Goal: Task Accomplishment & Management: Manage account settings

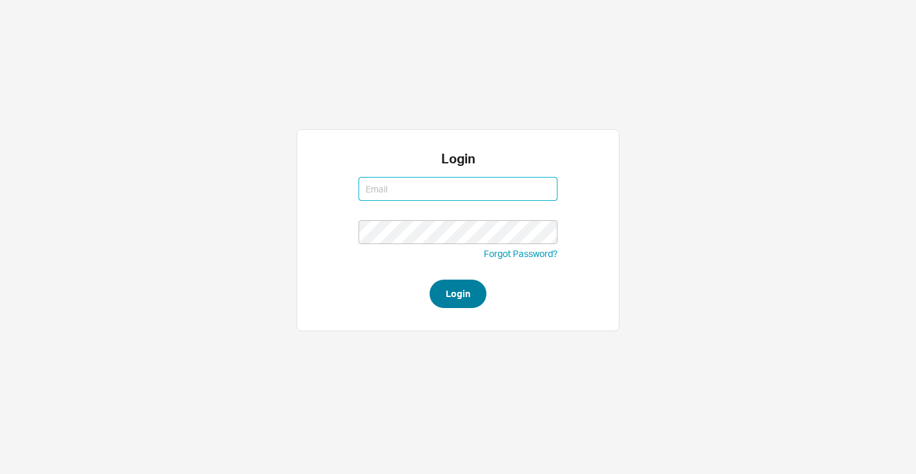
type input "josh@qualitybath.com"
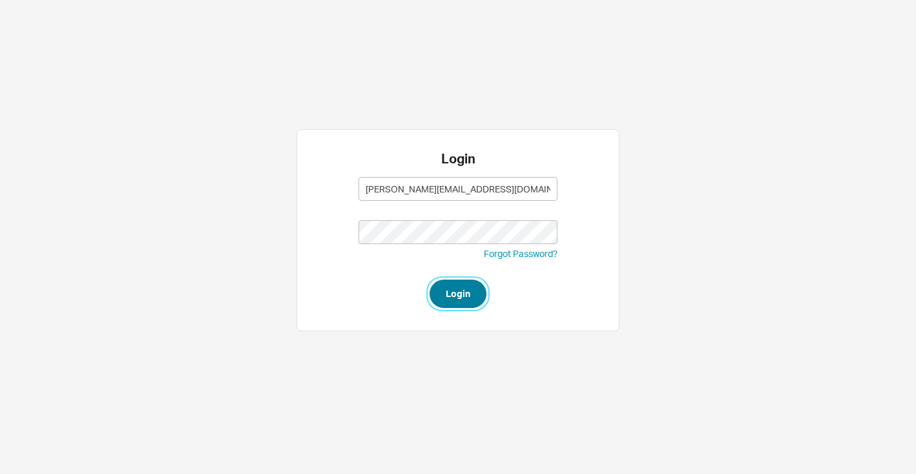
type input "josh@qualitybath.com"
click at [467, 291] on button "Login" at bounding box center [458, 294] width 57 height 28
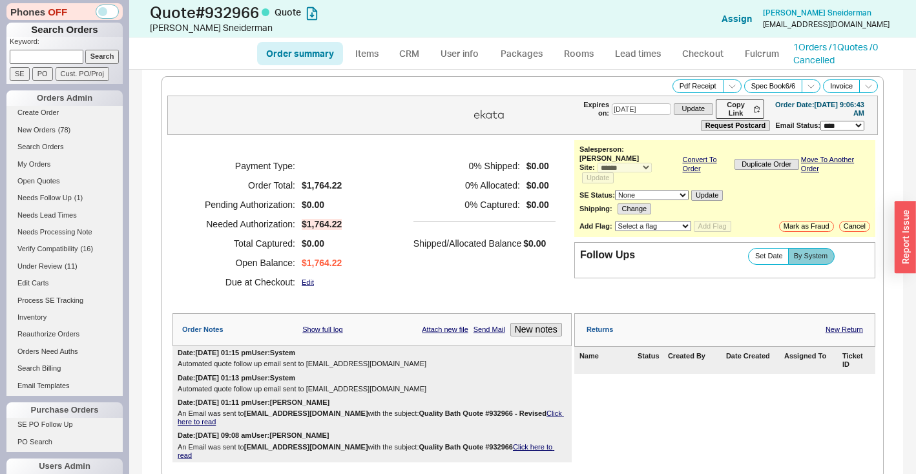
select select "*"
select select "3"
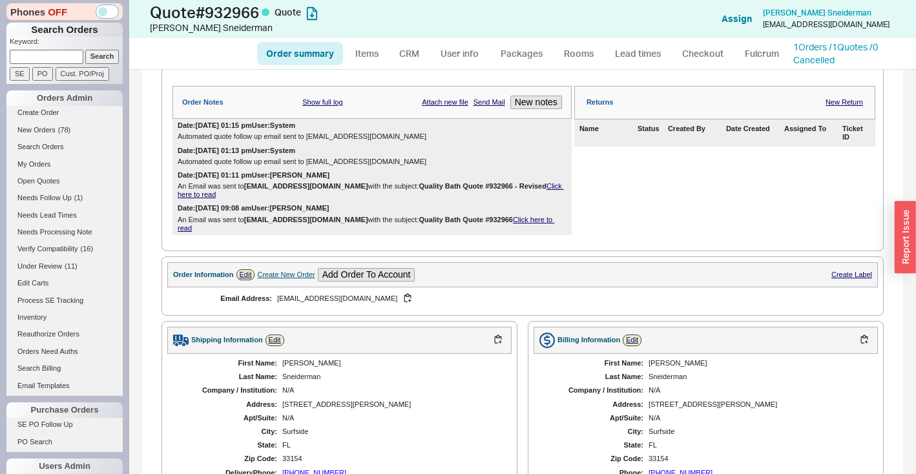
scroll to position [429, 0]
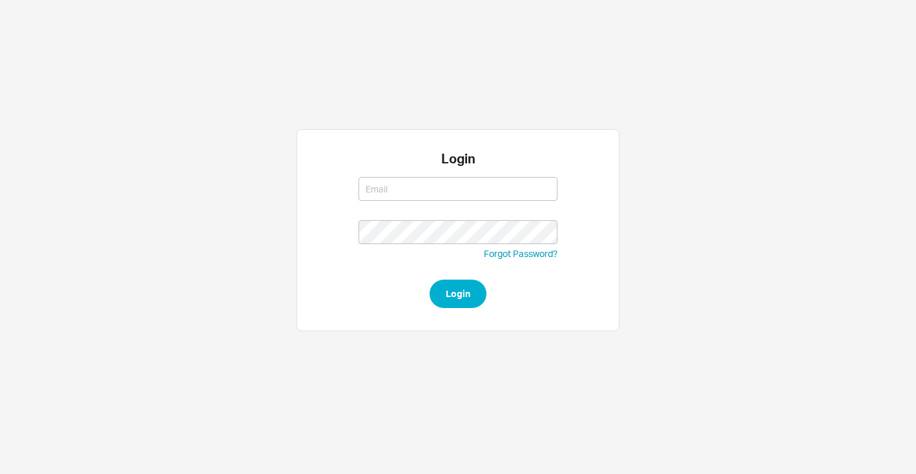
type input "josh@qualitybath.com"
click at [426, 292] on form "josh@qualitybath.com josh@qualitybath.com Forgot Password? Login" at bounding box center [458, 240] width 199 height 138
click at [478, 304] on button "Login" at bounding box center [458, 294] width 57 height 28
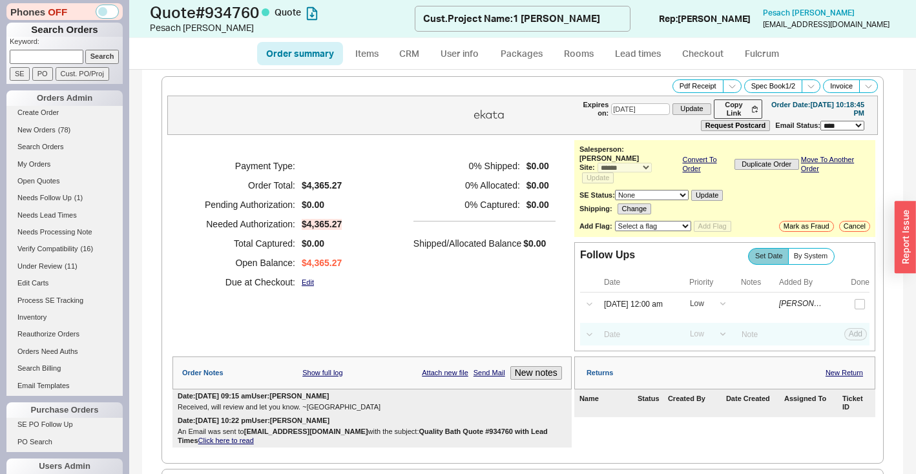
select select "*"
select select "LOW"
select select "3"
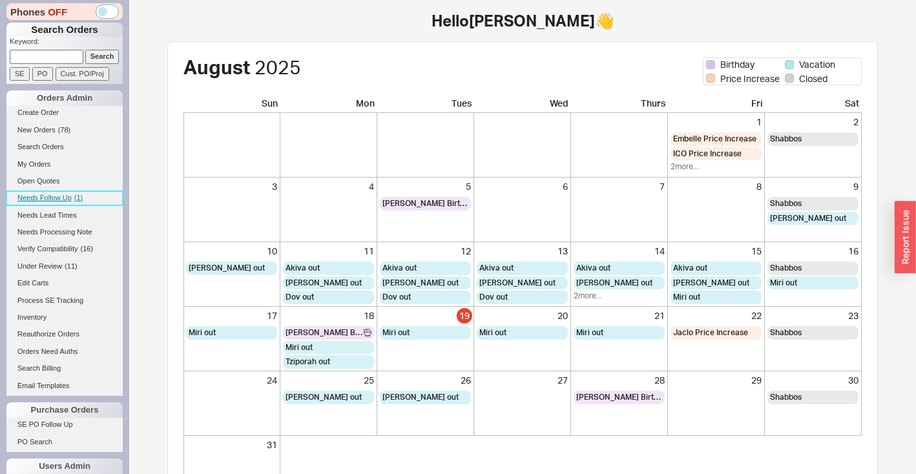
click at [64, 193] on link "Needs Follow Up ( 1 )" at bounding box center [64, 198] width 116 height 14
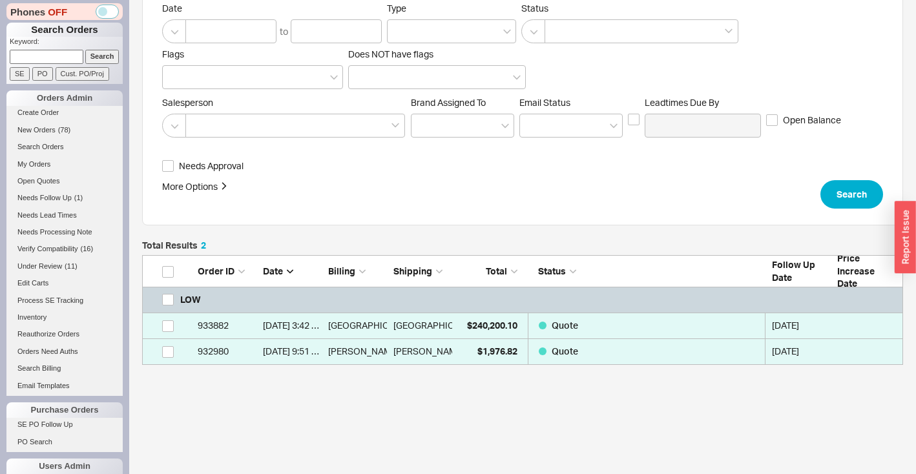
scroll to position [191, 0]
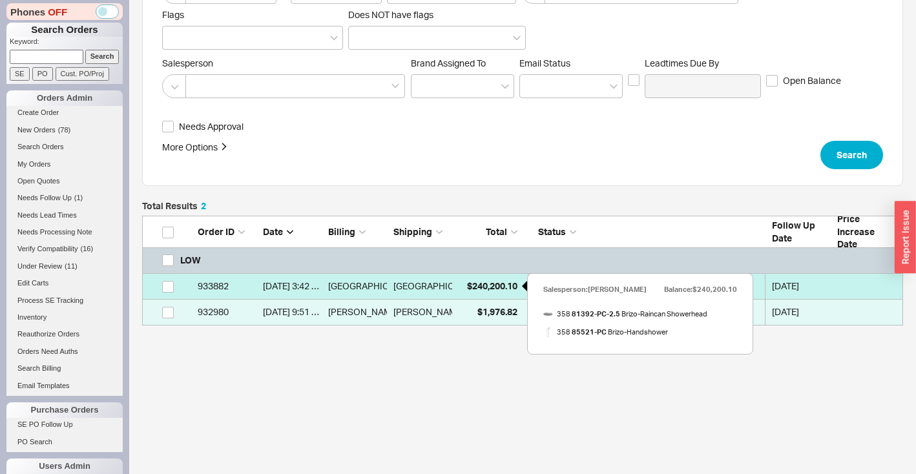
click at [483, 291] on div "$240,200.10" at bounding box center [488, 286] width 59 height 26
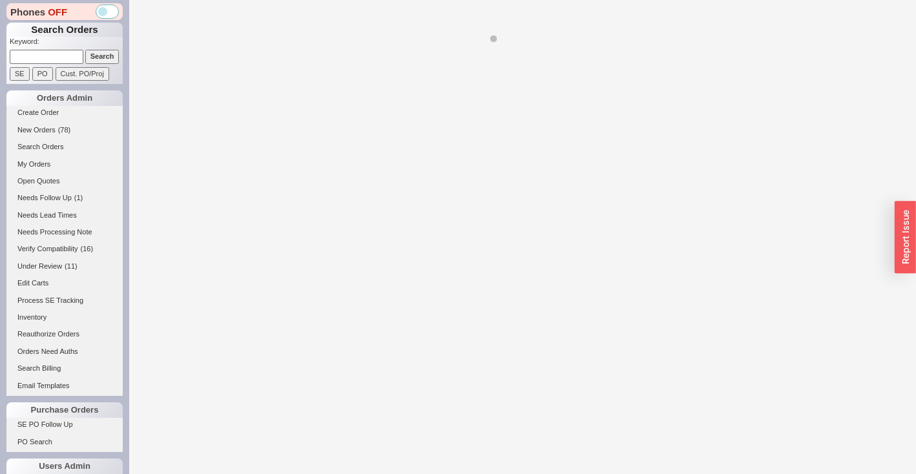
select select "*"
select select "LOW"
select select "3"
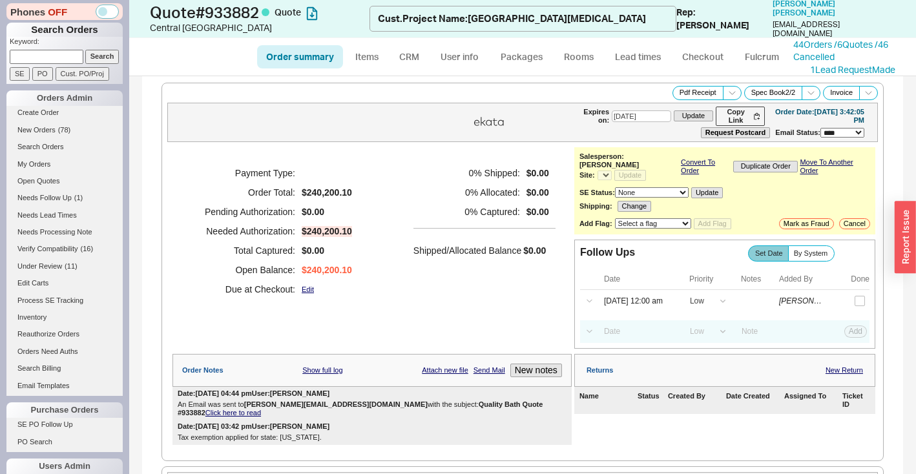
select select "*"
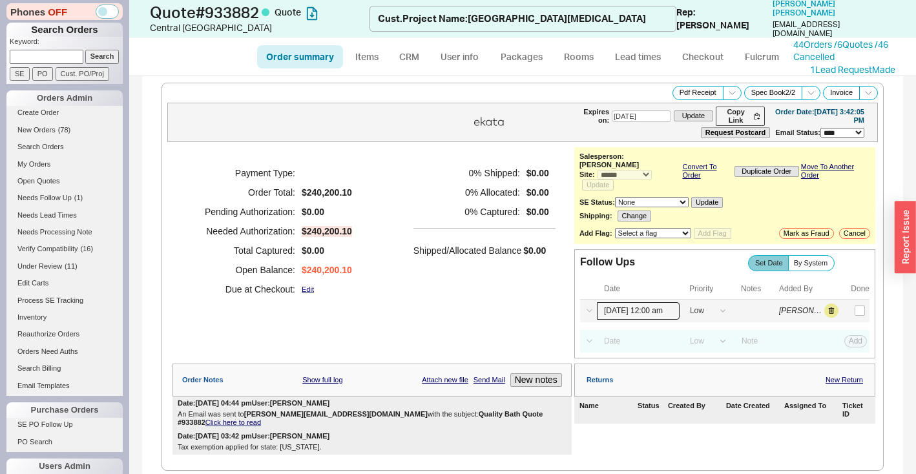
click at [612, 302] on input "08/19/25 12:00 am" at bounding box center [638, 310] width 83 height 17
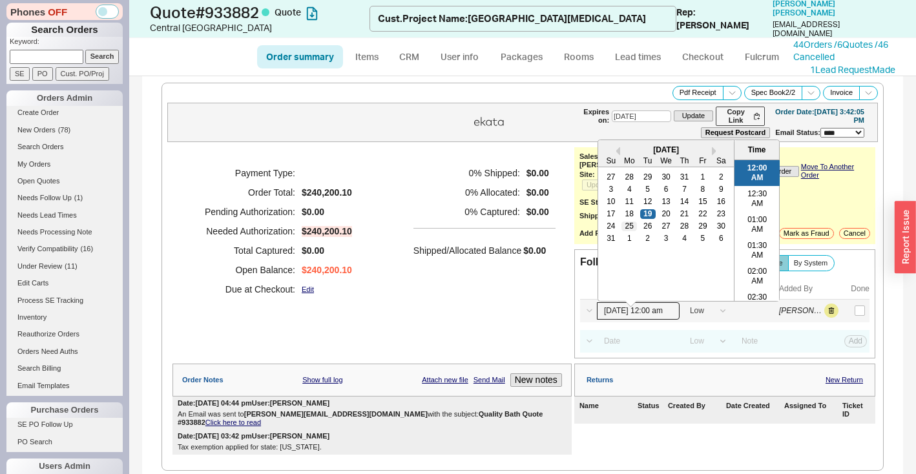
click at [622, 222] on div "25" at bounding box center [630, 226] width 16 height 9
type input "[DATE] 12:00 am"
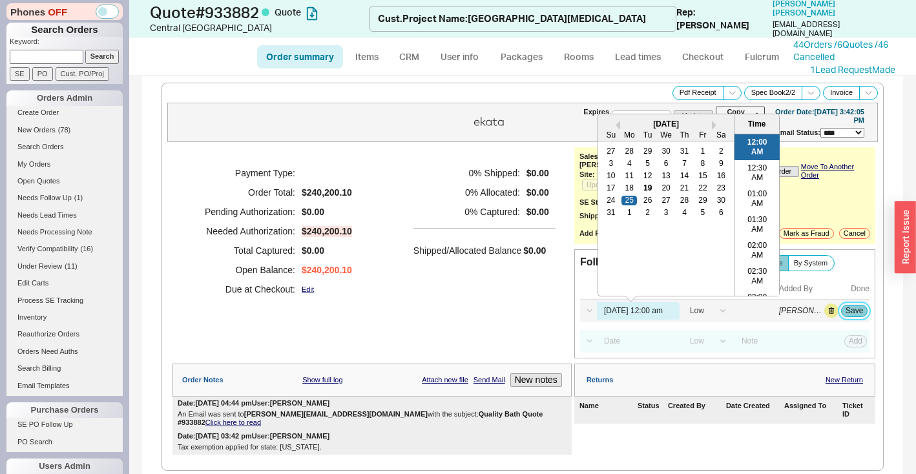
click at [841, 305] on button "Save" at bounding box center [854, 311] width 26 height 12
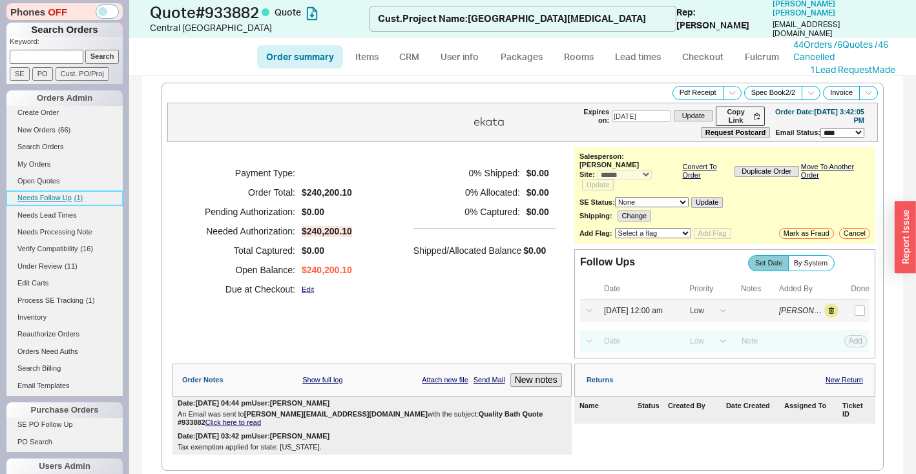
click at [54, 202] on link "Needs Follow Up ( 1 )" at bounding box center [64, 198] width 116 height 14
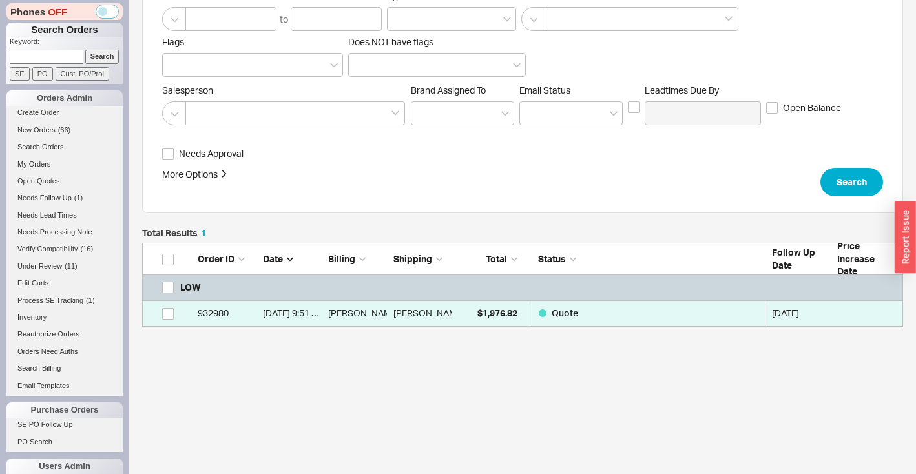
scroll to position [165, 0]
click at [58, 58] on input at bounding box center [47, 57] width 74 height 14
paste input "934137"
type input "934137"
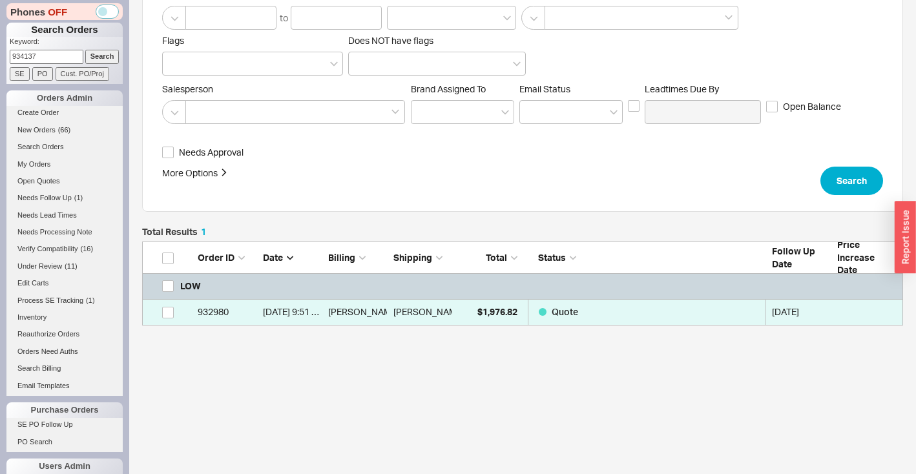
click at [90, 56] on input "Search" at bounding box center [102, 57] width 34 height 14
type input "934137"
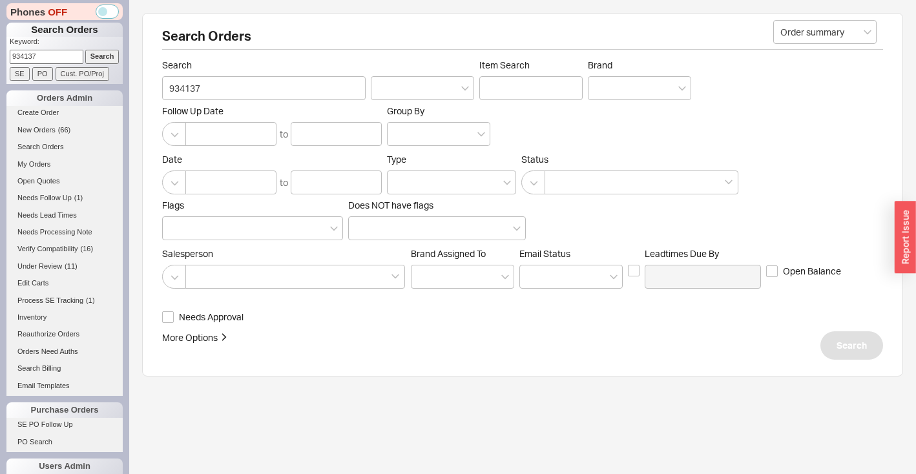
select select "*"
select select "LOW"
select select "3"
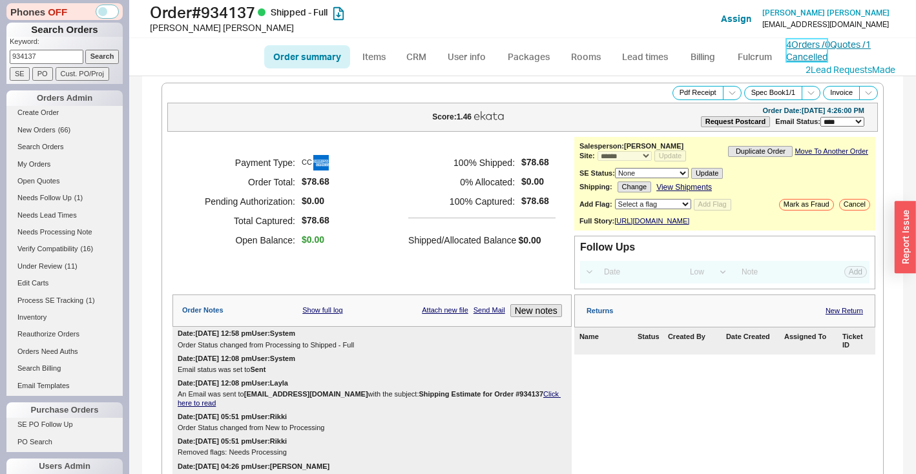
click at [800, 47] on link "4 Orders / 0 Quotes / 1 Cancelled" at bounding box center [828, 51] width 85 height 24
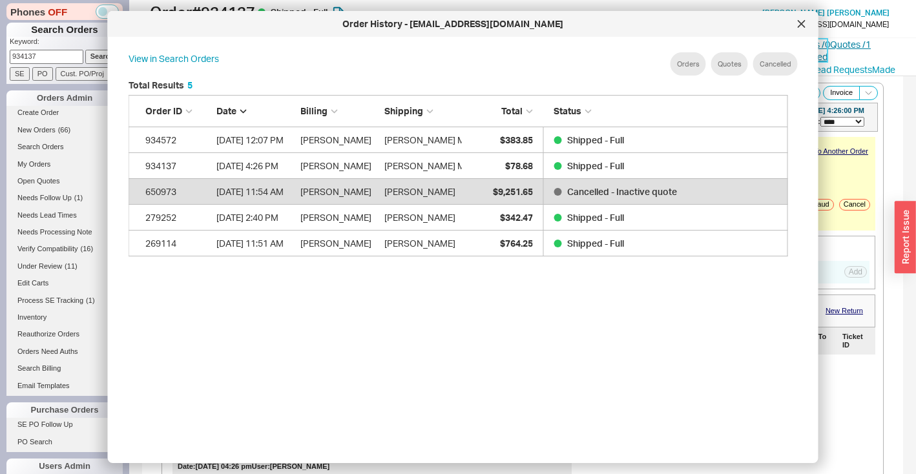
scroll to position [386, 671]
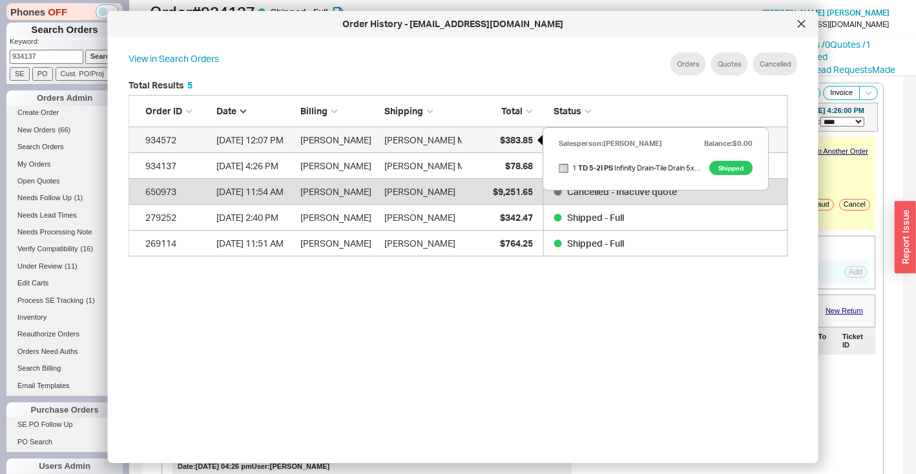
click at [521, 132] on div "$383.85" at bounding box center [500, 140] width 65 height 26
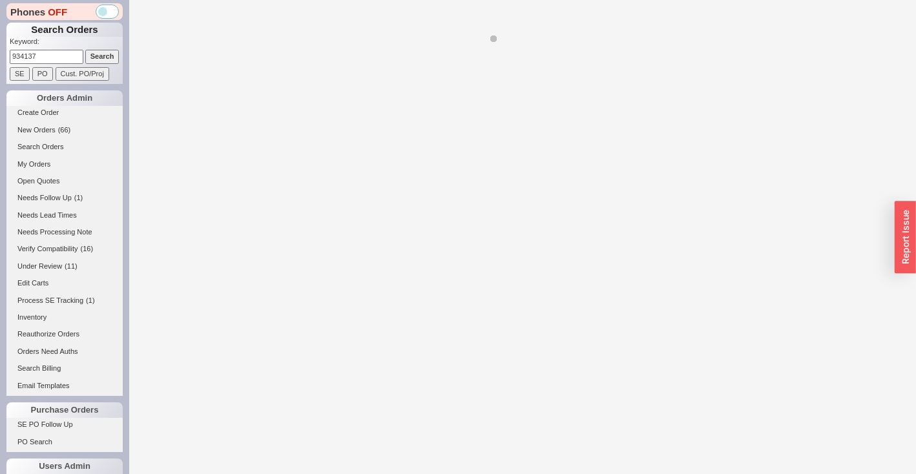
select select "*"
select select "LOW"
select select "3"
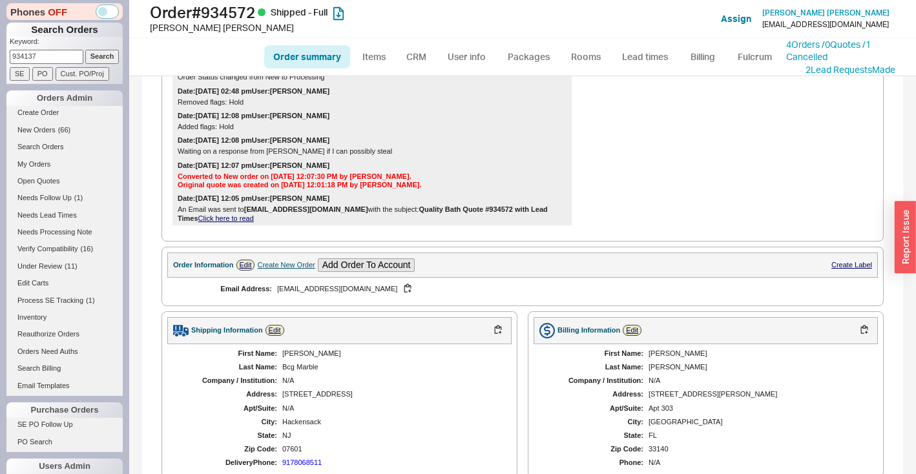
scroll to position [487, 0]
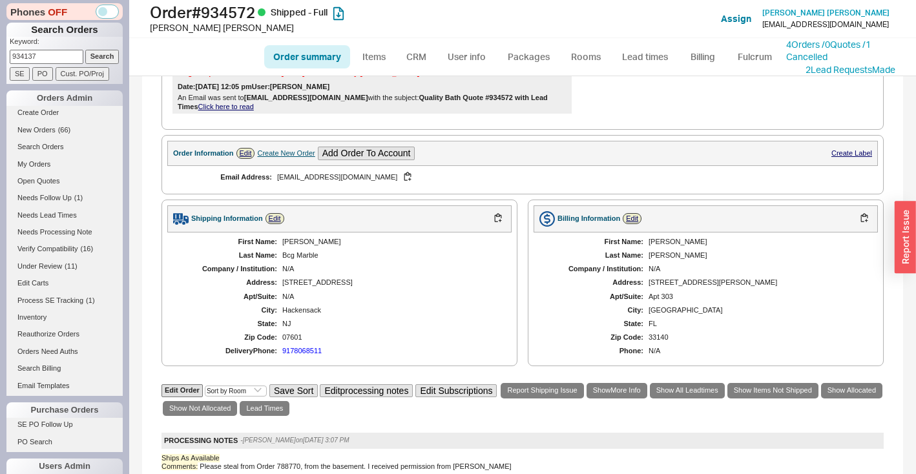
click at [278, 158] on div "Create New Order" at bounding box center [286, 153] width 58 height 8
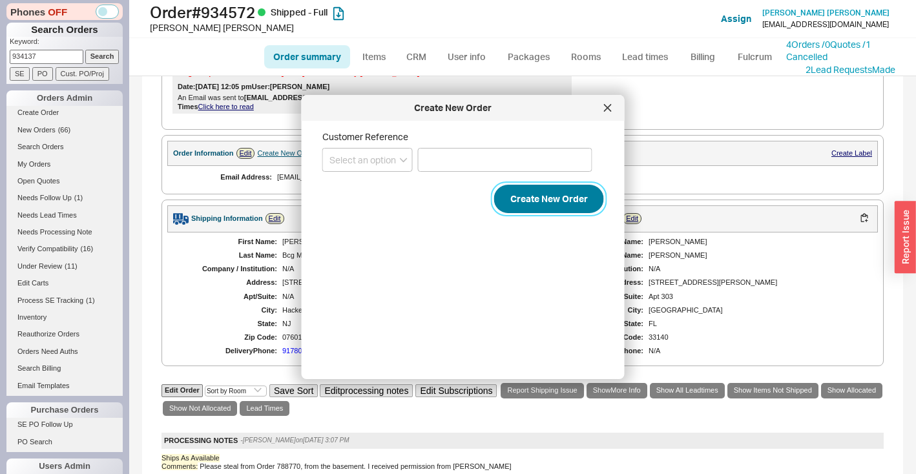
click at [514, 198] on button "Create New Order" at bounding box center [549, 199] width 110 height 28
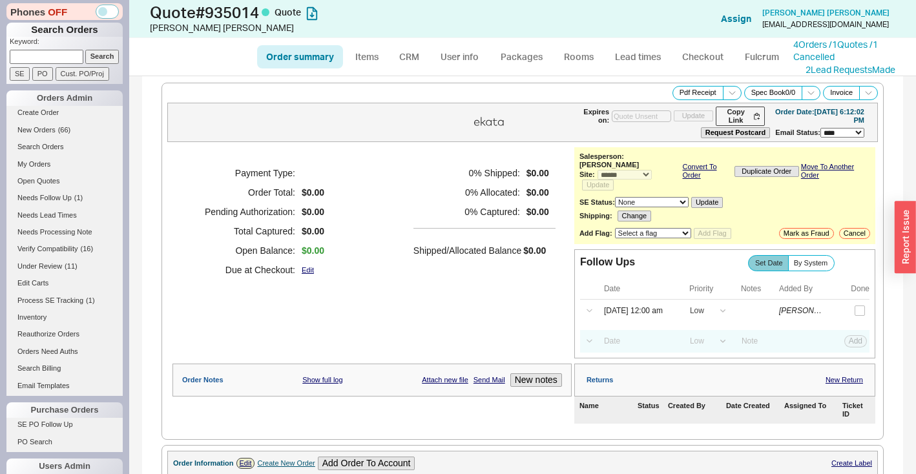
select select "*"
select select "LOW"
select select "3"
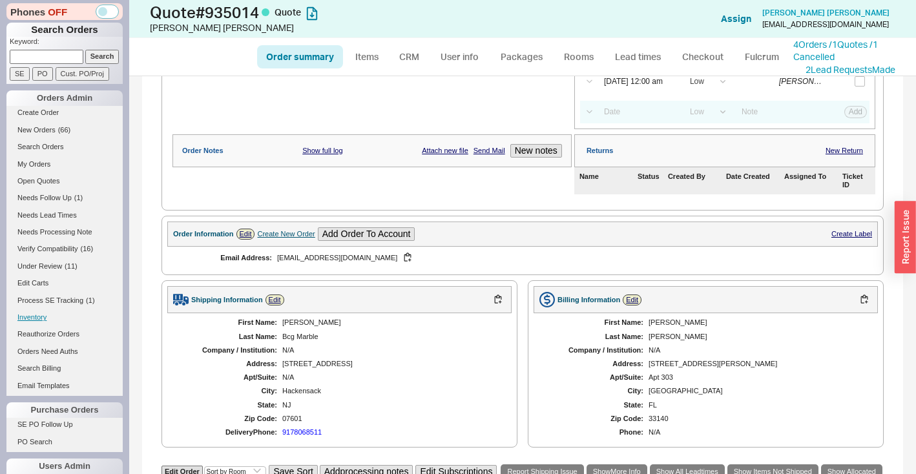
scroll to position [406, 0]
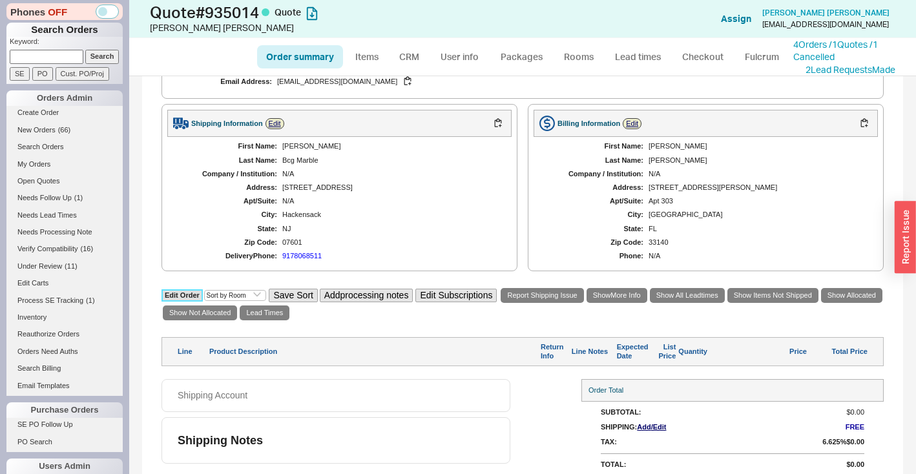
click at [191, 289] on link "Edit Order" at bounding box center [182, 295] width 41 height 12
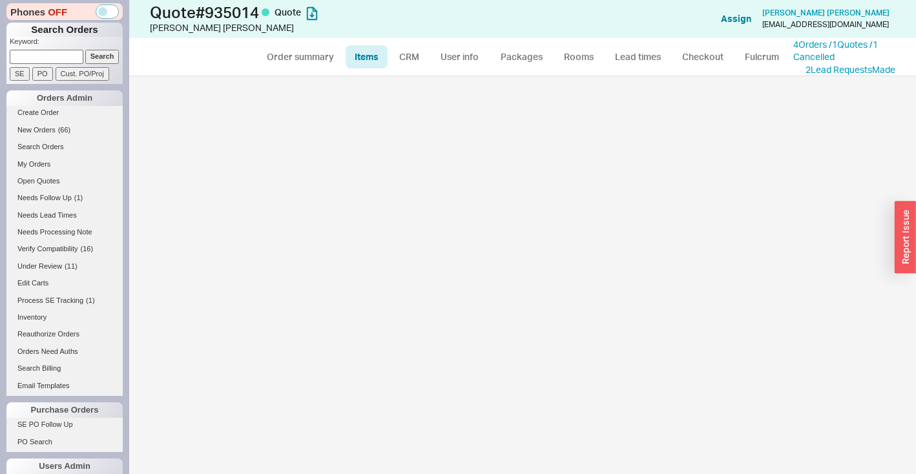
select select "3"
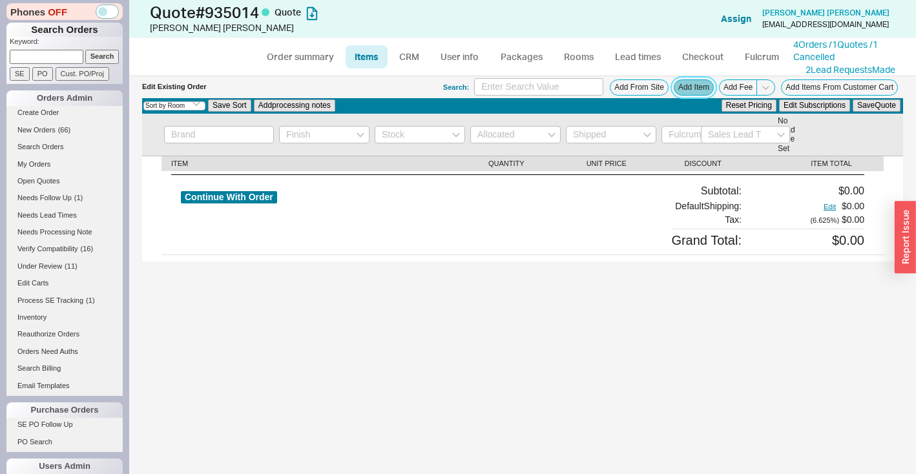
click at [699, 93] on button "Add Item" at bounding box center [694, 87] width 40 height 16
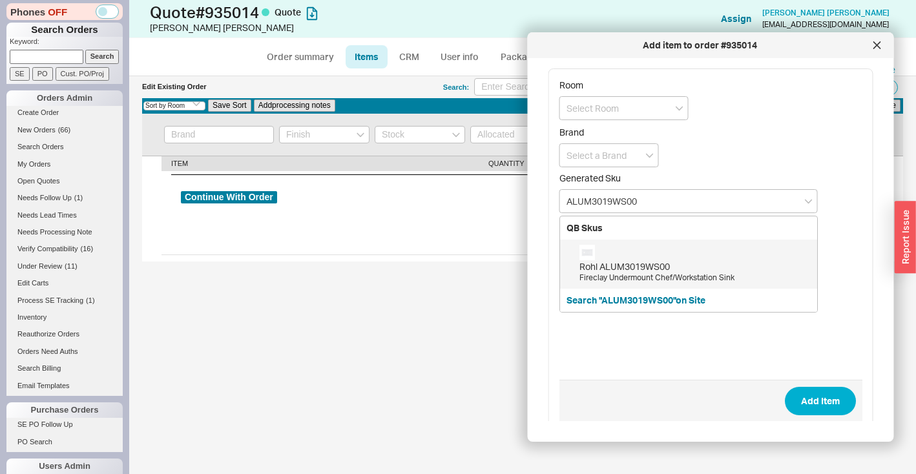
click at [647, 270] on div "Rohl ALUM3019WS00" at bounding box center [695, 266] width 231 height 13
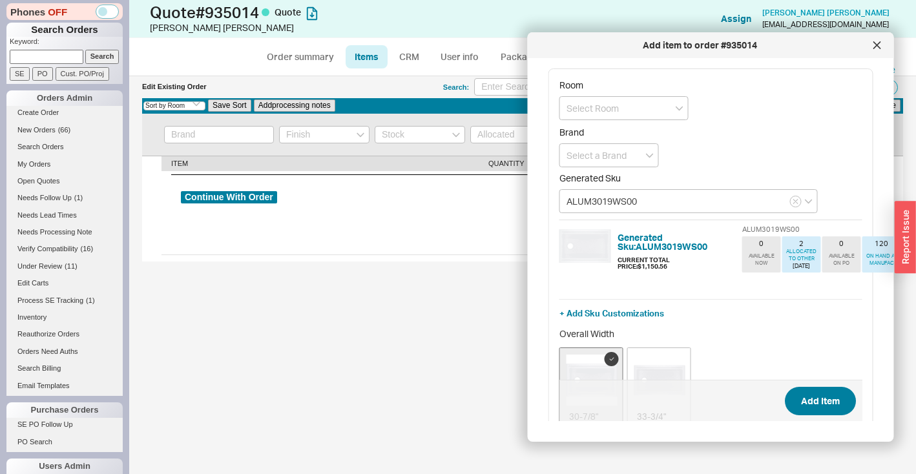
type input "ALUM3019WS00"
click at [823, 413] on button "Add Item" at bounding box center [819, 401] width 71 height 28
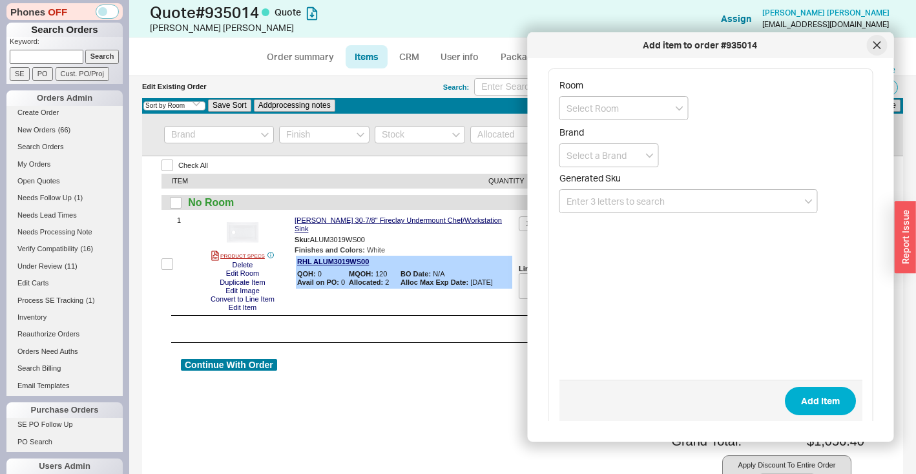
click at [877, 45] on icon at bounding box center [877, 45] width 6 height 6
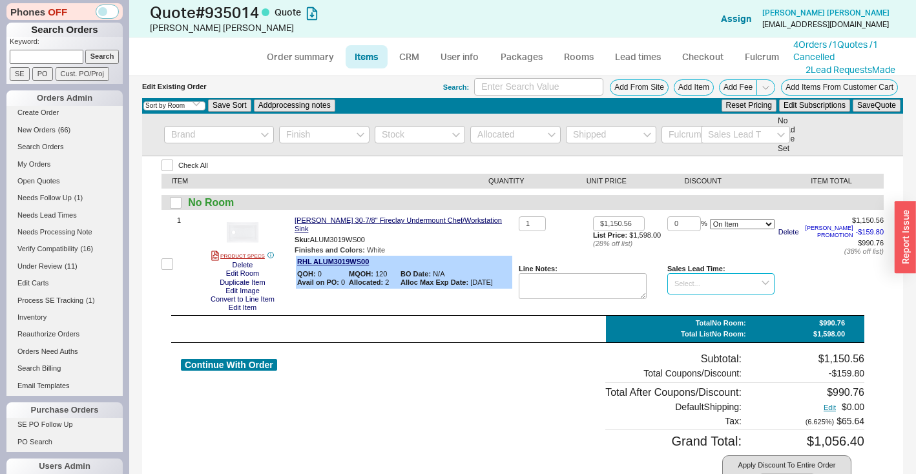
click at [708, 282] on input at bounding box center [720, 283] width 107 height 21
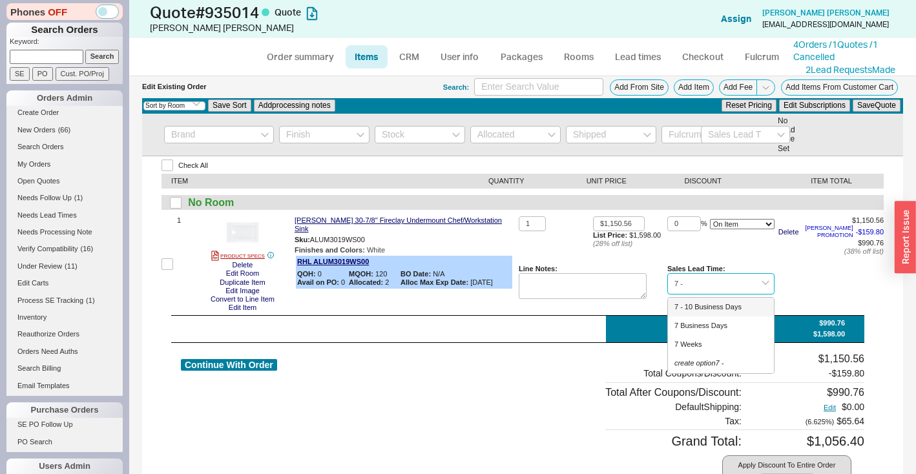
drag, startPoint x: 715, startPoint y: 310, endPoint x: 722, endPoint y: 304, distance: 9.6
click at [715, 310] on div "7 - 10 Business Days" at bounding box center [721, 307] width 106 height 19
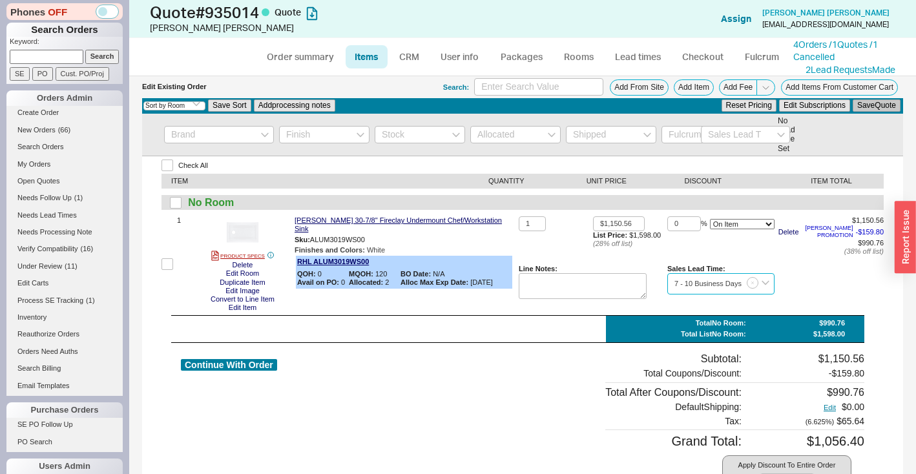
type input "7 - 10 Business Days"
click at [868, 107] on button "Save Quote" at bounding box center [877, 106] width 48 height 12
click at [315, 59] on link "Order summary" at bounding box center [300, 56] width 86 height 23
select select "*"
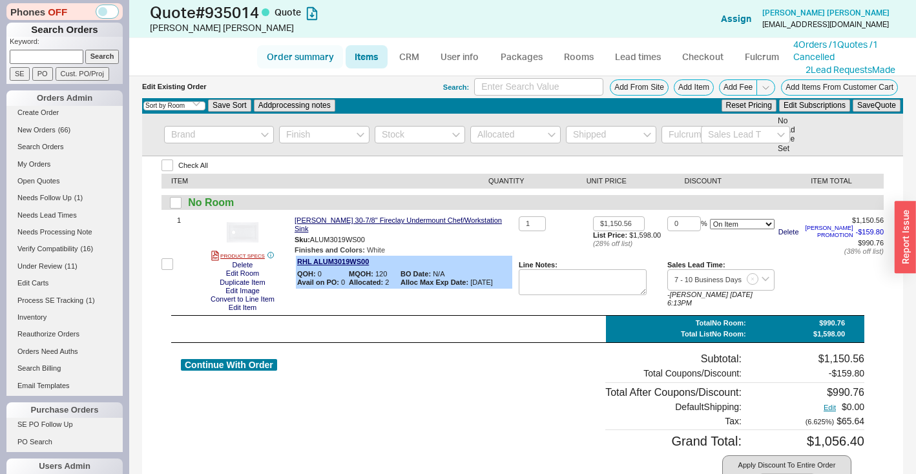
select select "*"
select select "LOW"
select select "3"
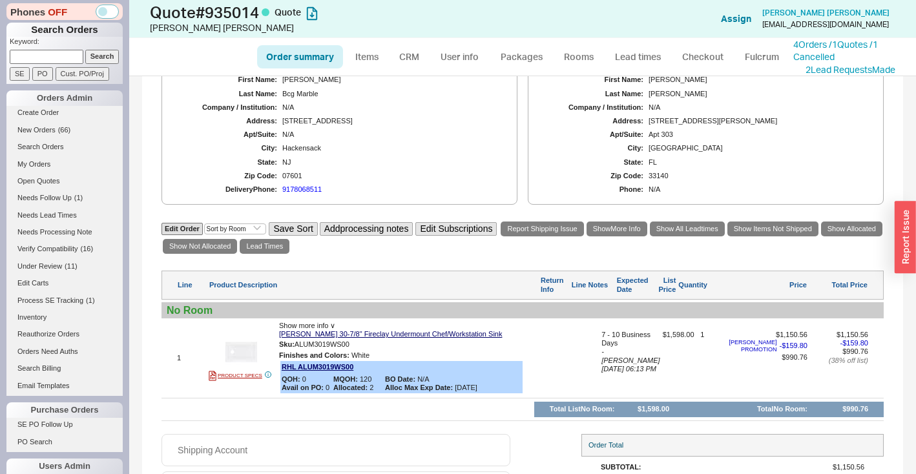
scroll to position [557, 0]
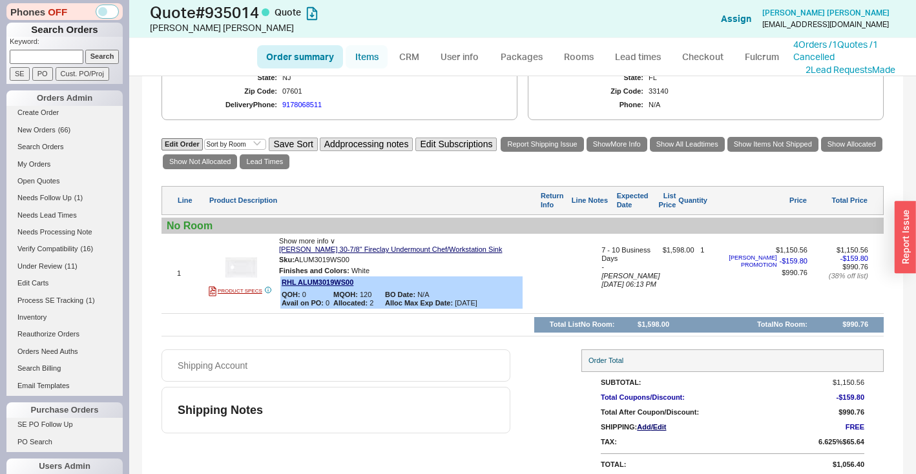
click at [360, 57] on link "Items" at bounding box center [367, 56] width 42 height 23
select select "3"
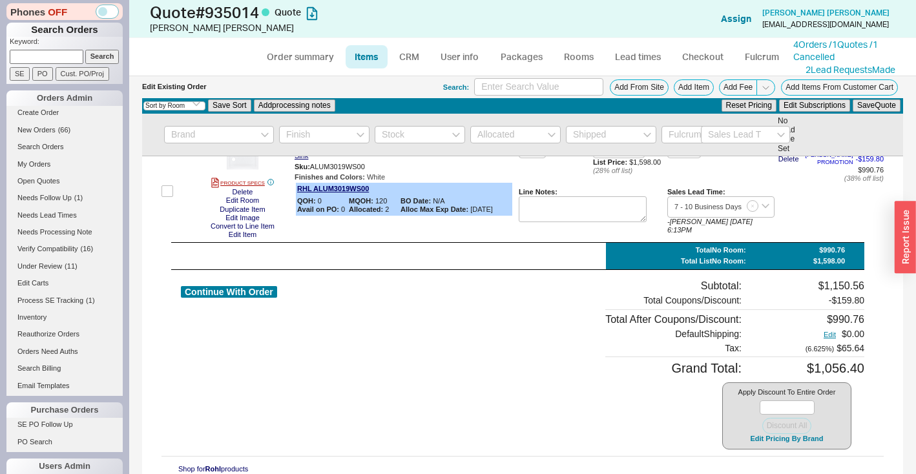
scroll to position [85, 0]
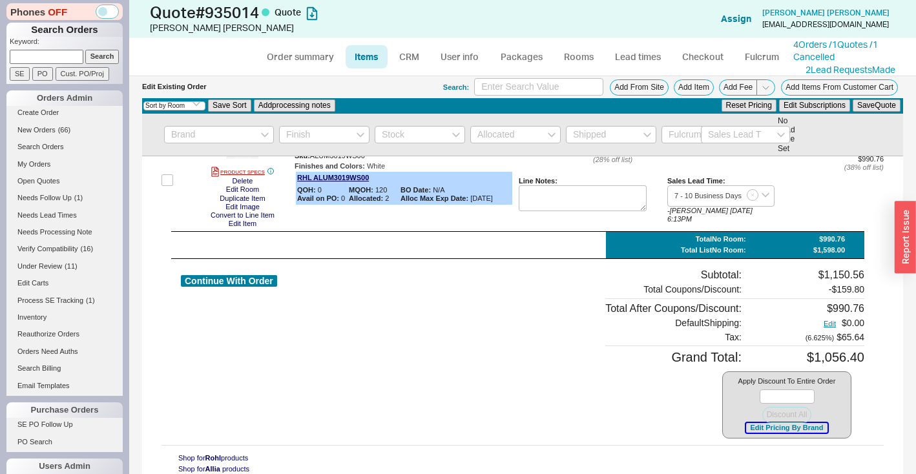
click at [762, 426] on button "Edit Pricing By Brand" at bounding box center [786, 428] width 81 height 10
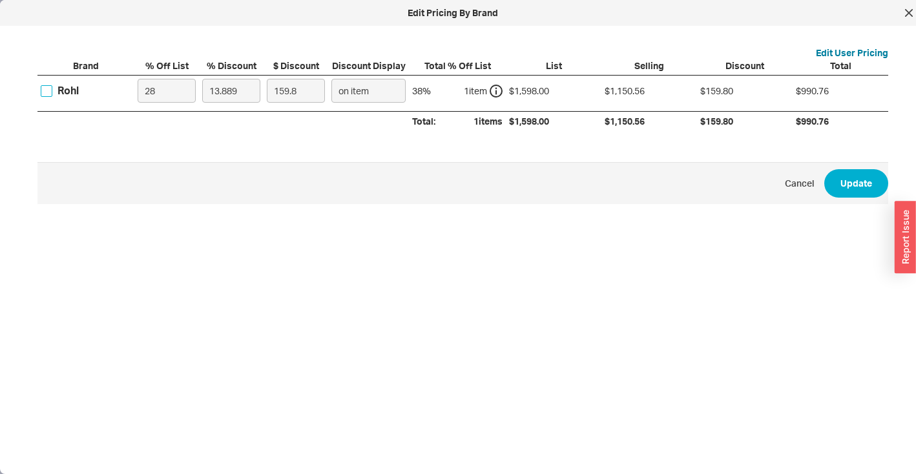
click at [51, 91] on input "Rohl" at bounding box center [47, 91] width 12 height 12
checkbox input "true"
click at [171, 97] on input "28" at bounding box center [167, 91] width 58 height 24
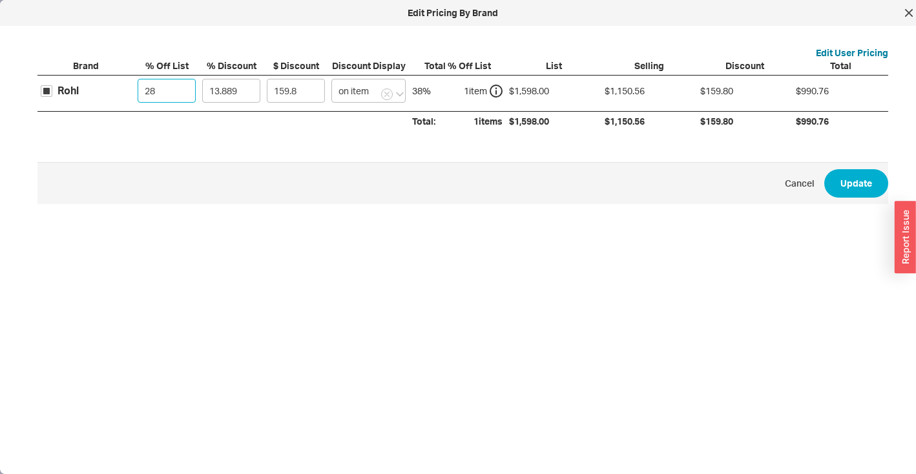
type input "0"
type input "221.95"
type input "0"
type input "4"
type input "63.92"
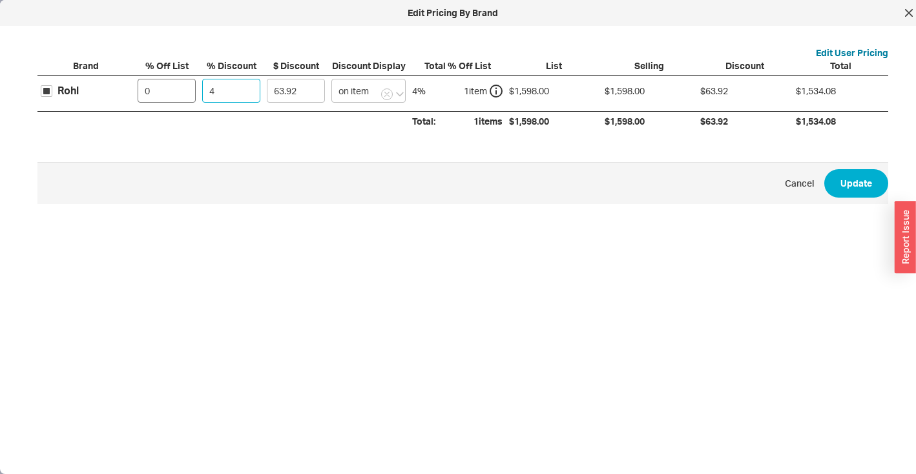
type input "40"
type input "639.2"
type input "40"
click at [857, 189] on button "Update" at bounding box center [856, 183] width 64 height 28
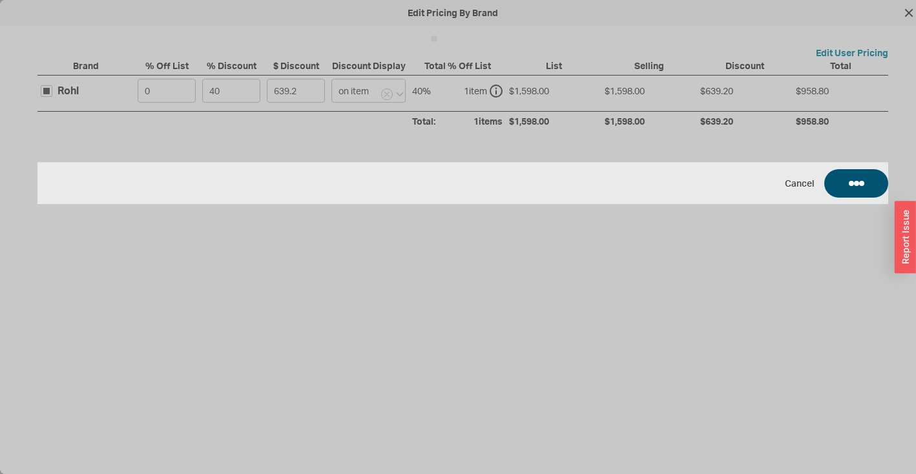
type input "$1,598.00"
type input "40"
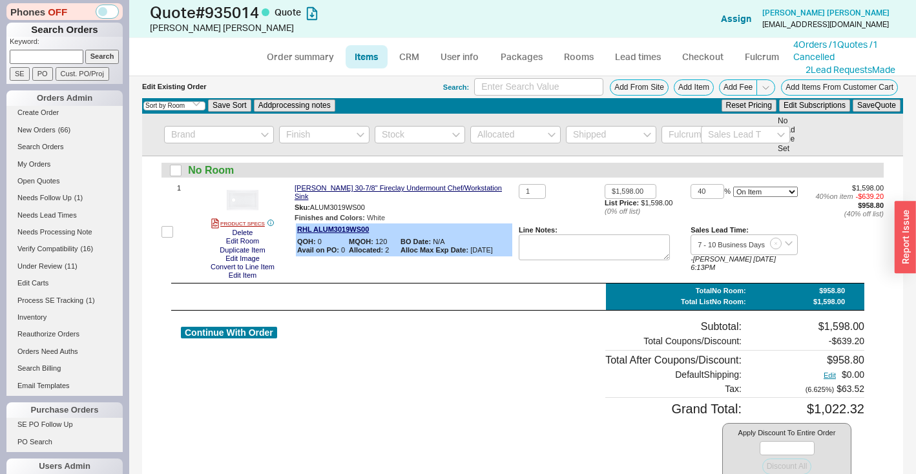
scroll to position [0, 0]
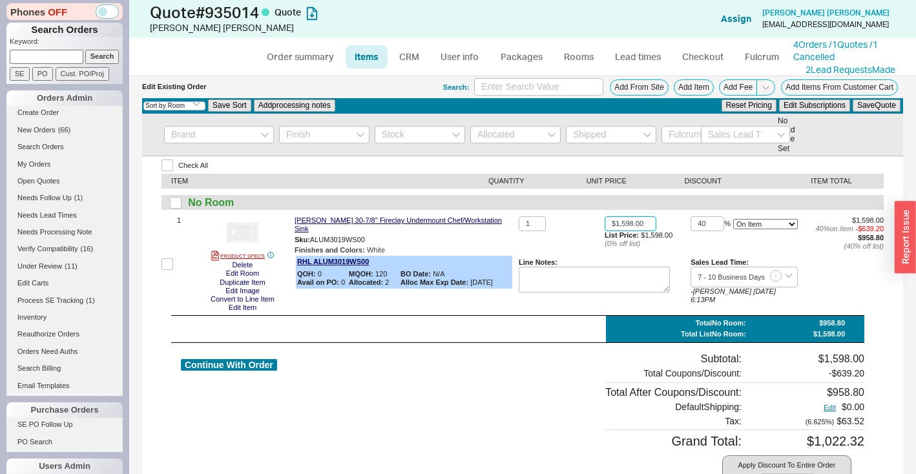
click at [648, 222] on input "$1,598.00" at bounding box center [631, 223] width 52 height 15
click at [648, 223] on input "$1,598.00" at bounding box center [631, 223] width 52 height 15
click at [649, 222] on input "$1,598.00" at bounding box center [631, 223] width 52 height 15
type input "$990.00"
type input "0"
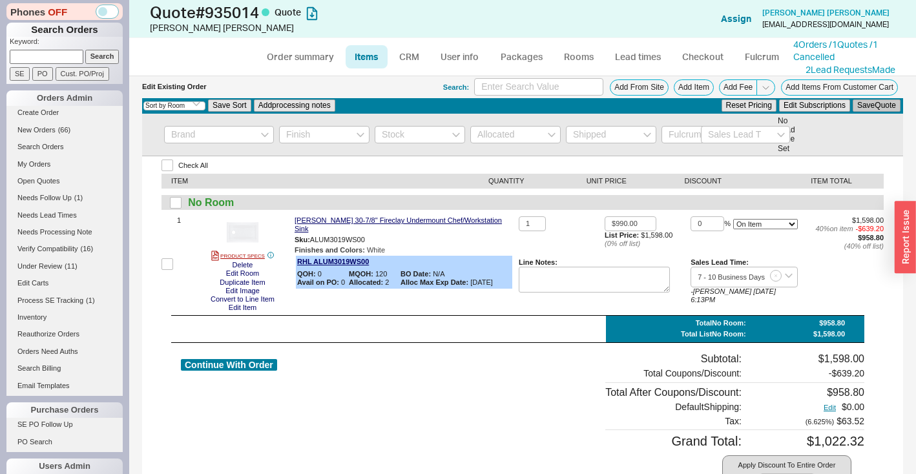
click at [853, 109] on button "Save Quote" at bounding box center [877, 106] width 48 height 12
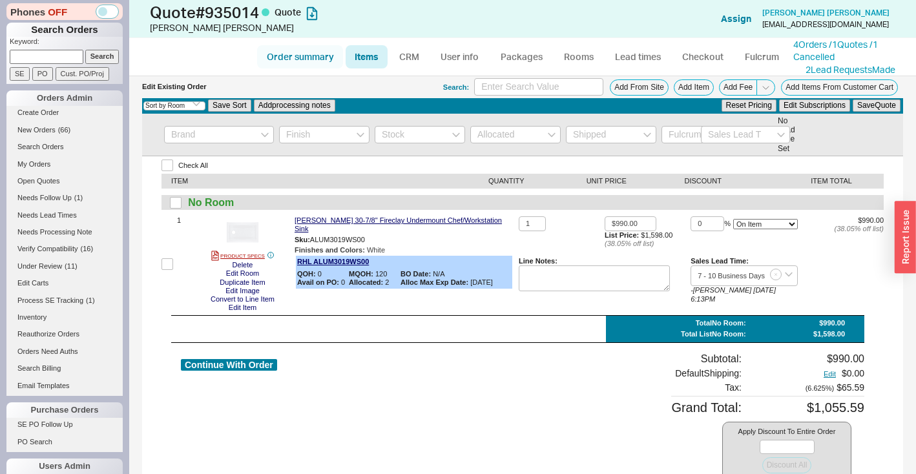
click at [313, 59] on link "Order summary" at bounding box center [300, 56] width 86 height 23
select select "*"
select select "LOW"
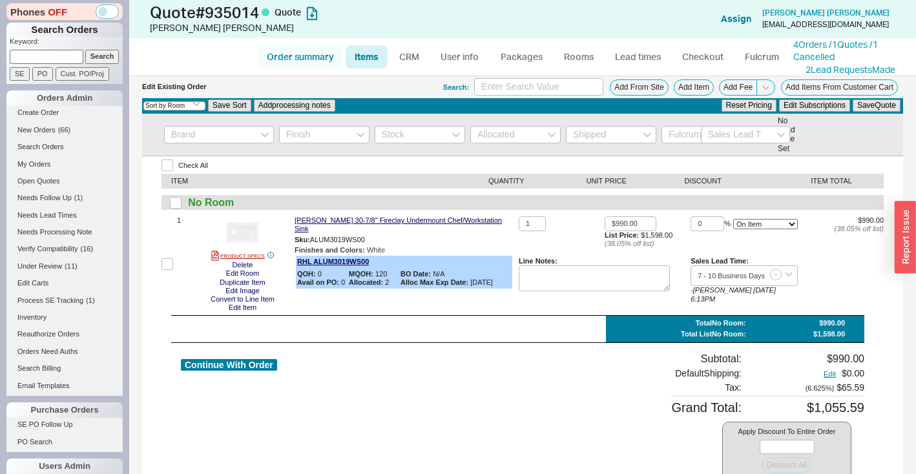
select select "3"
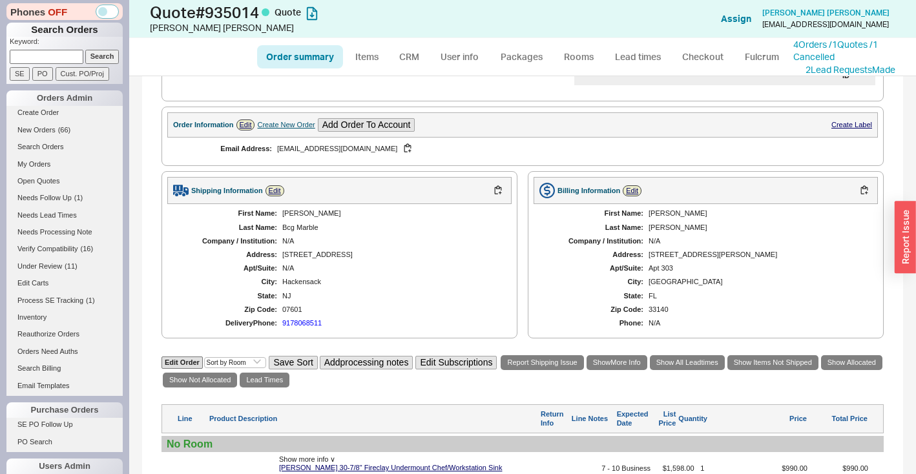
scroll to position [527, 0]
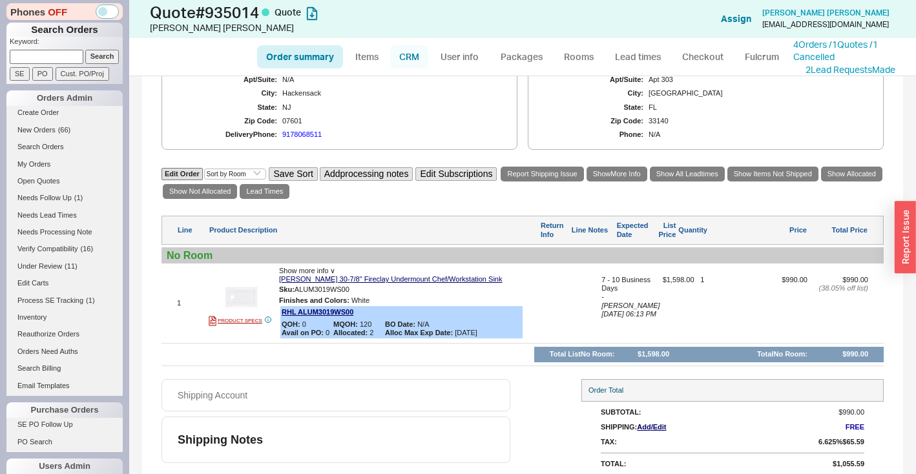
click at [423, 52] on link "CRM" at bounding box center [409, 56] width 38 height 23
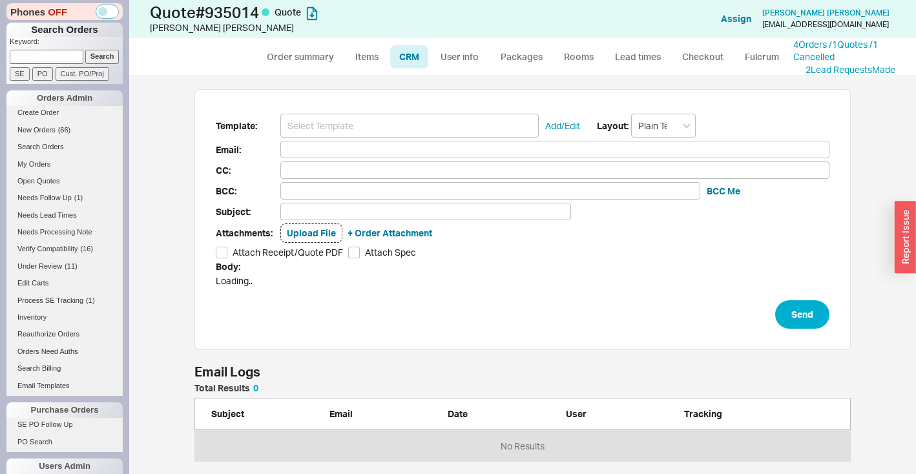
scroll to position [388, 768]
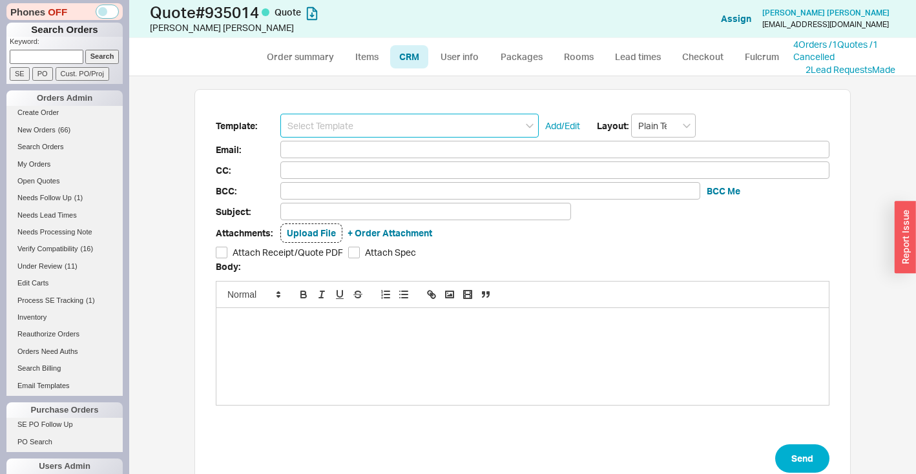
click at [425, 122] on input at bounding box center [409, 126] width 258 height 24
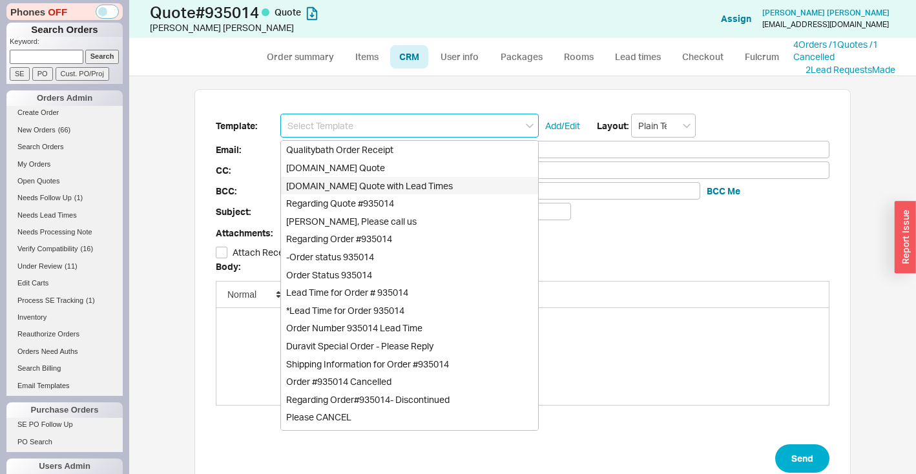
click at [421, 183] on div "[DOMAIN_NAME] Quote with Lead Times" at bounding box center [409, 186] width 257 height 18
type input "Receipt"
type input "gabriellemuir@gmail.com"
type input "Quality Bath Quote #935014 with Lead Times"
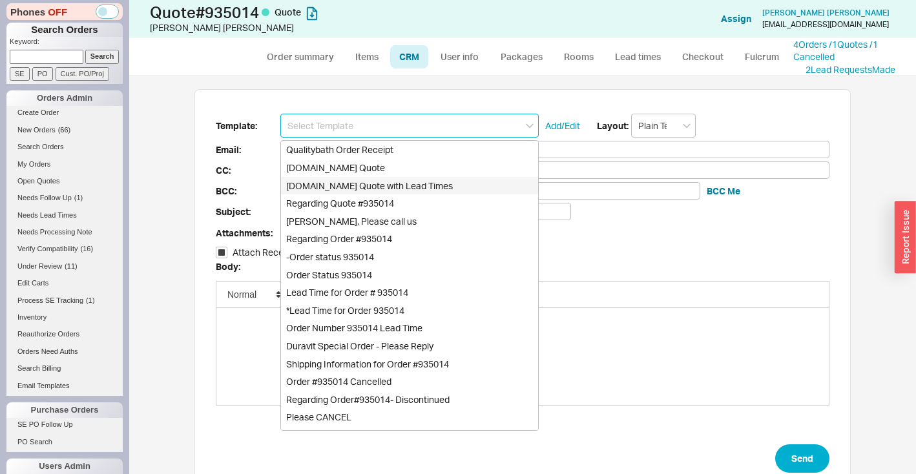
checkbox input "true"
type input "Qualitybath.com Quote with Lead Times"
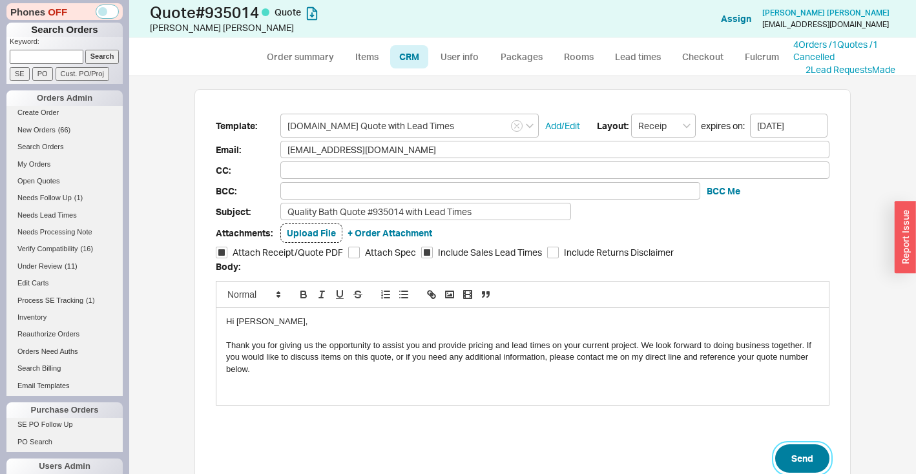
click at [808, 452] on button "Send" at bounding box center [802, 459] width 54 height 28
select select "*"
select select "LOW"
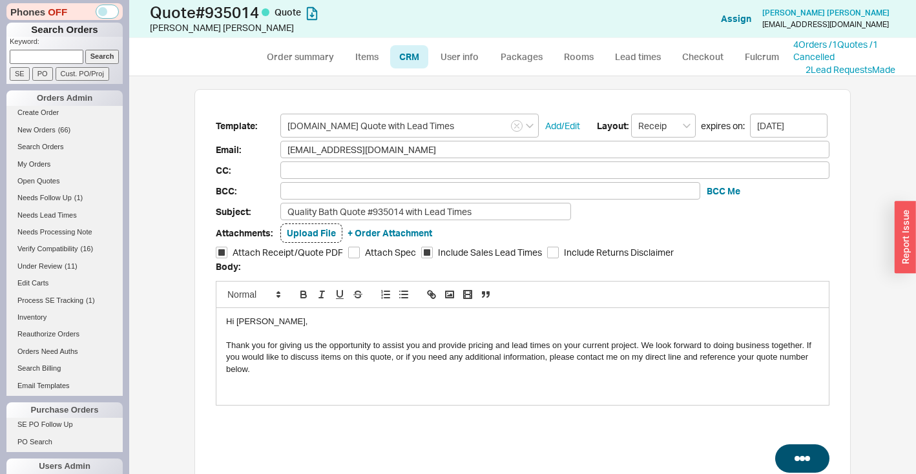
select select "3"
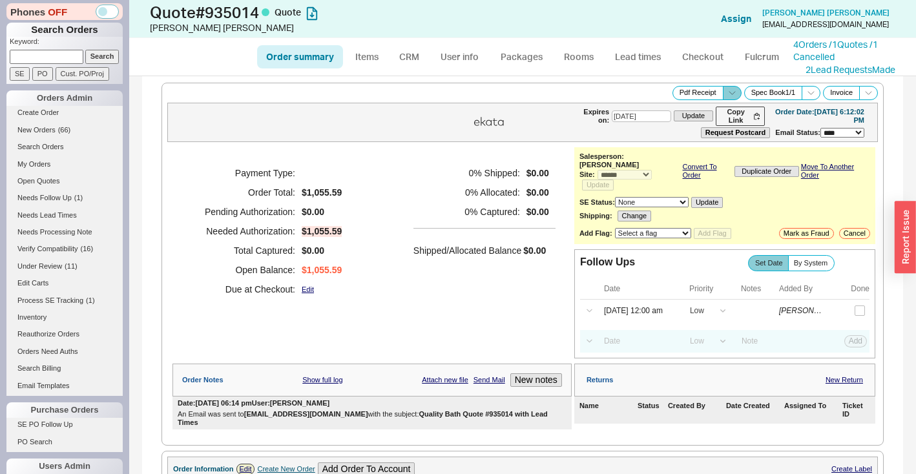
click at [728, 91] on icon at bounding box center [733, 93] width 10 height 10
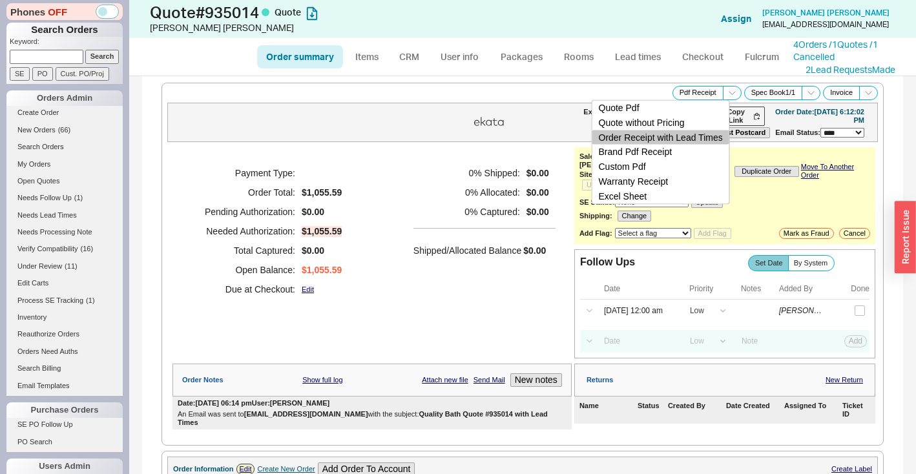
click at [702, 138] on button "Order Receipt with Lead Times" at bounding box center [660, 137] width 137 height 15
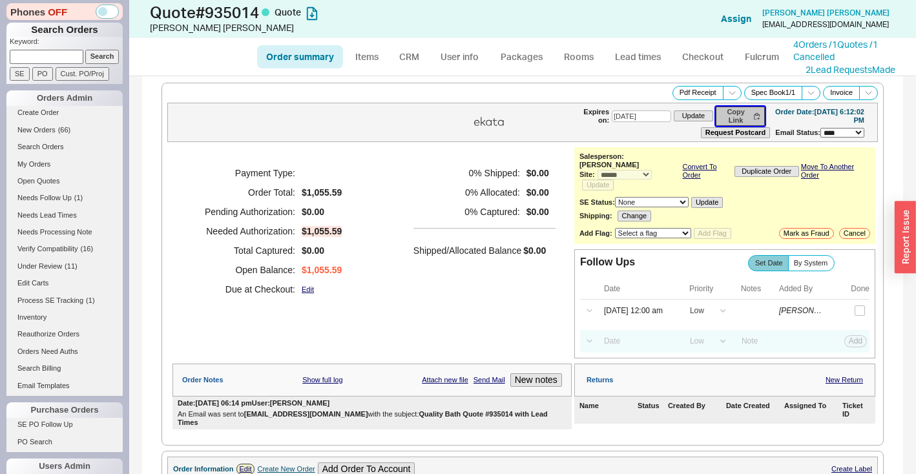
click at [729, 117] on button "Copy Link" at bounding box center [740, 116] width 49 height 19
click at [71, 54] on input at bounding box center [47, 57] width 74 height 14
paste input "932889"
type input "932889"
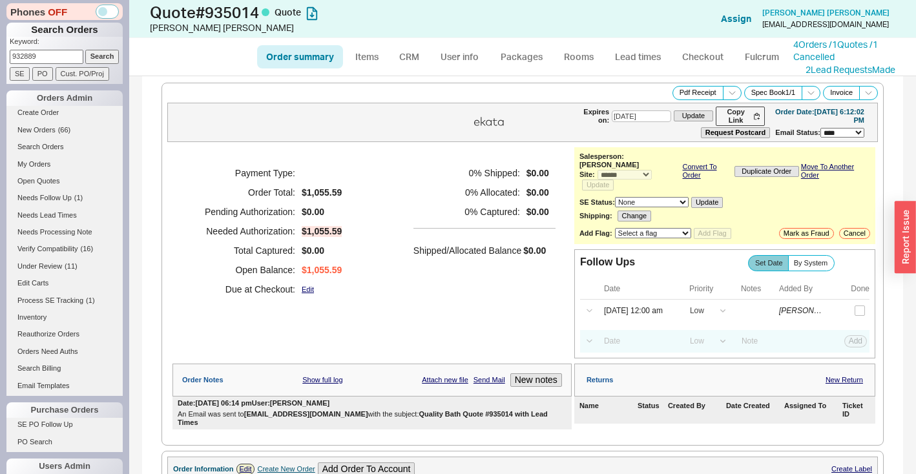
click at [101, 58] on input "Search" at bounding box center [102, 57] width 34 height 14
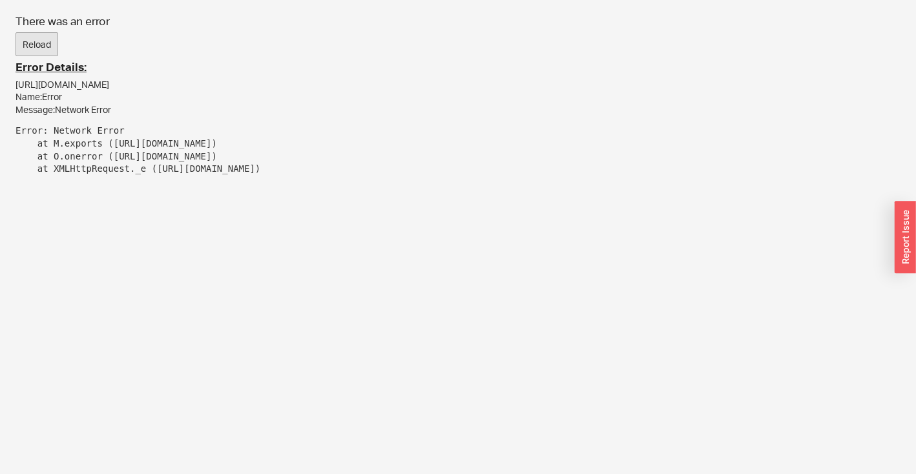
click at [34, 46] on button "Reload" at bounding box center [37, 44] width 43 height 25
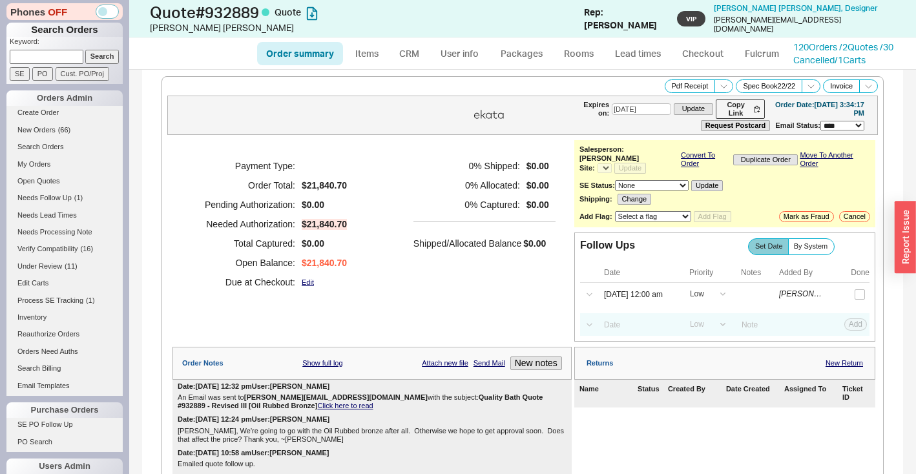
select select "*"
select select "LOW"
select select "3"
select select "*"
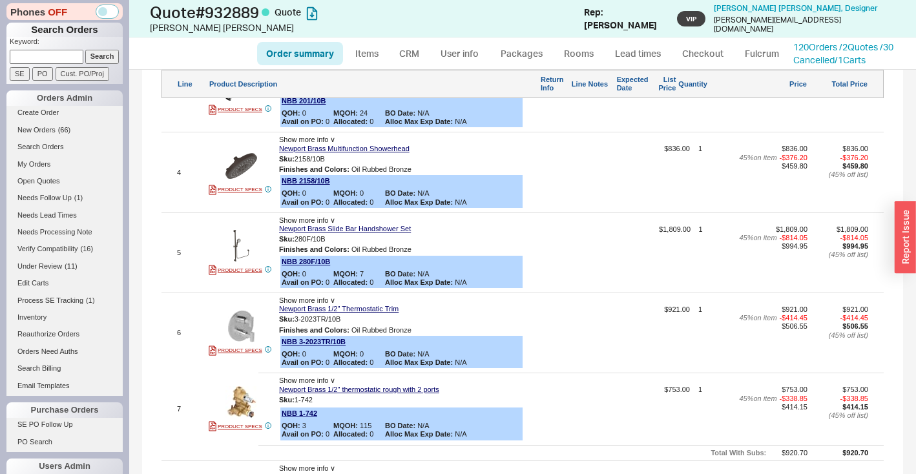
scroll to position [1179, 0]
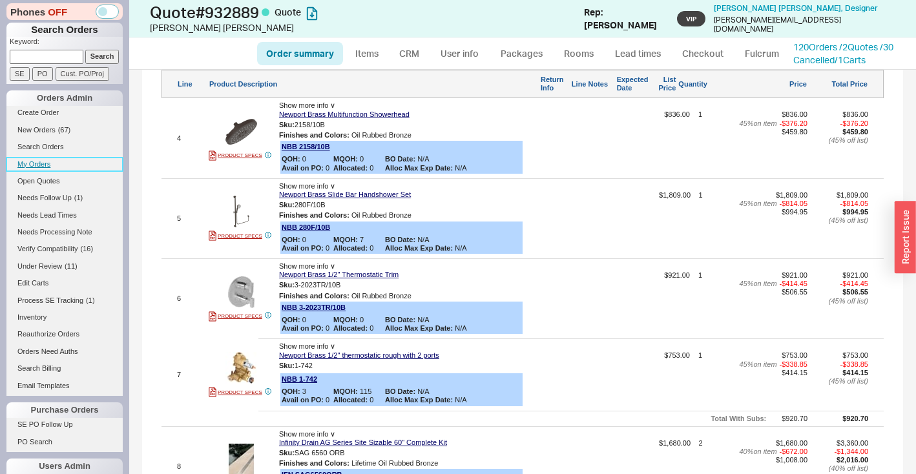
click at [38, 168] on link "My Orders" at bounding box center [64, 165] width 116 height 14
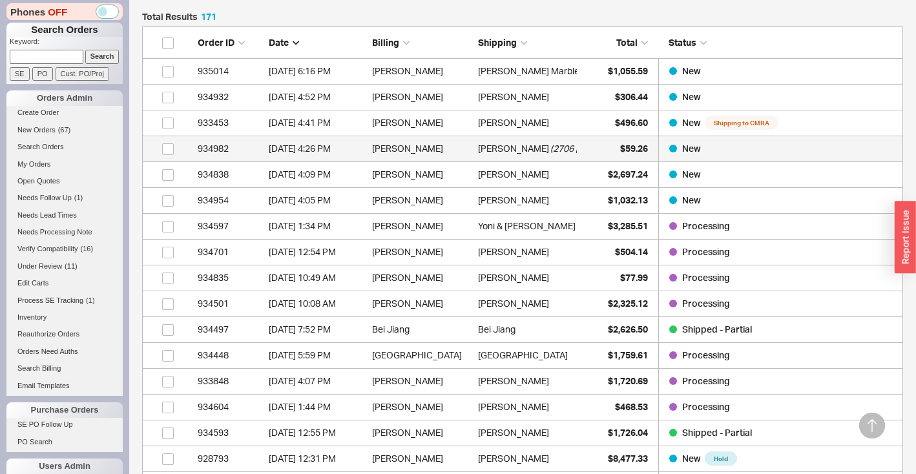
scroll to position [390, 0]
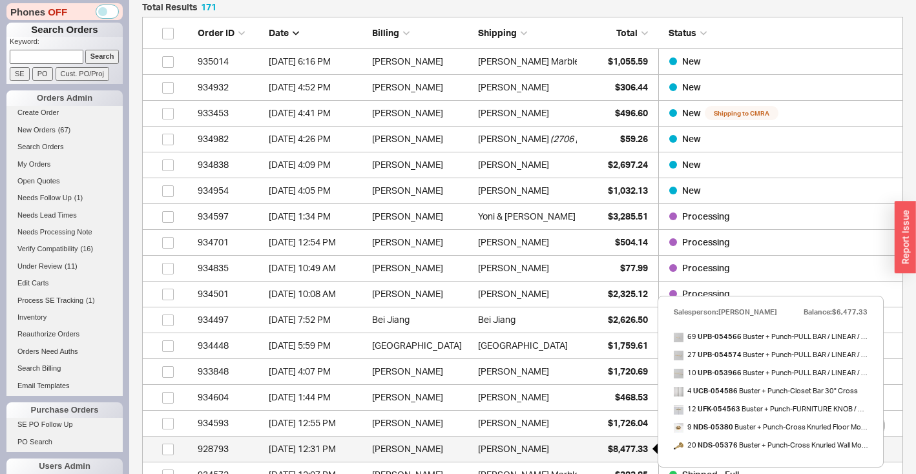
click at [617, 445] on span "$8,477.33" at bounding box center [628, 448] width 40 height 11
select select "*"
select select "LOW"
select select "3"
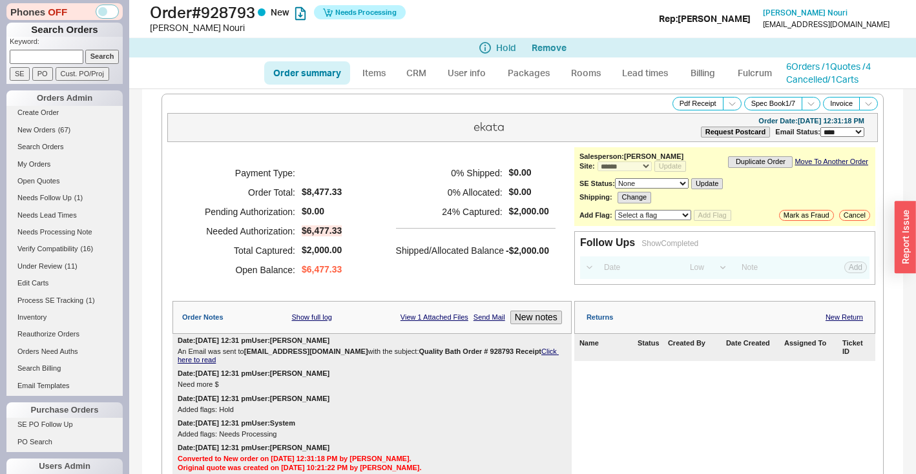
scroll to position [3, 0]
click at [709, 77] on link "Billing" at bounding box center [702, 72] width 45 height 23
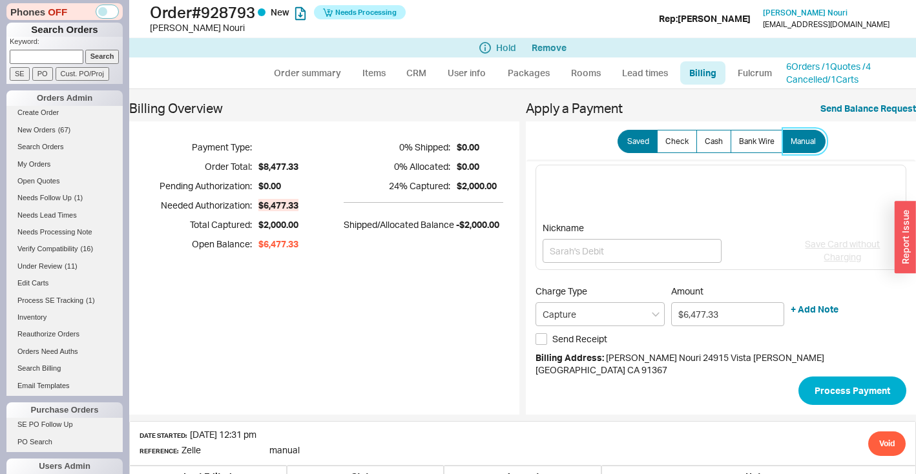
click at [792, 147] on label "Manual" at bounding box center [803, 141] width 43 height 23
click at [0, 0] on input "Manual" at bounding box center [0, 0] width 0 height 0
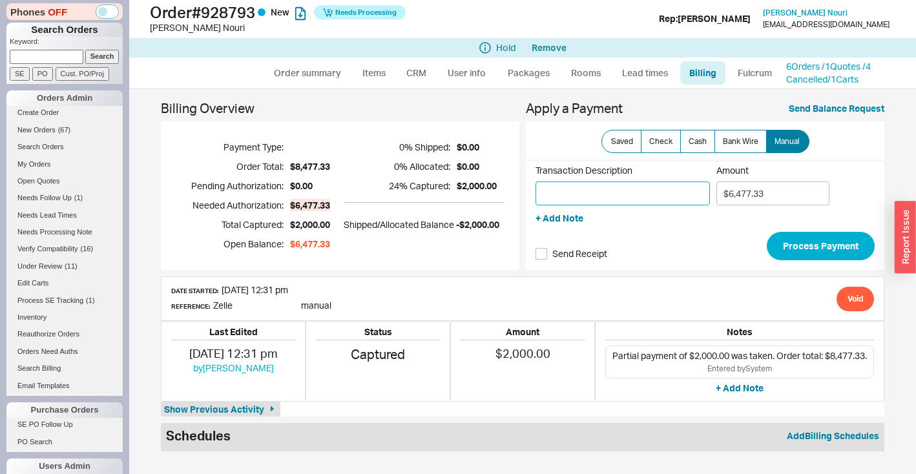
click at [595, 199] on input "Transaction Description" at bounding box center [623, 194] width 174 height 24
type input "Zelle"
click at [771, 195] on input "$6,477.33" at bounding box center [773, 194] width 113 height 24
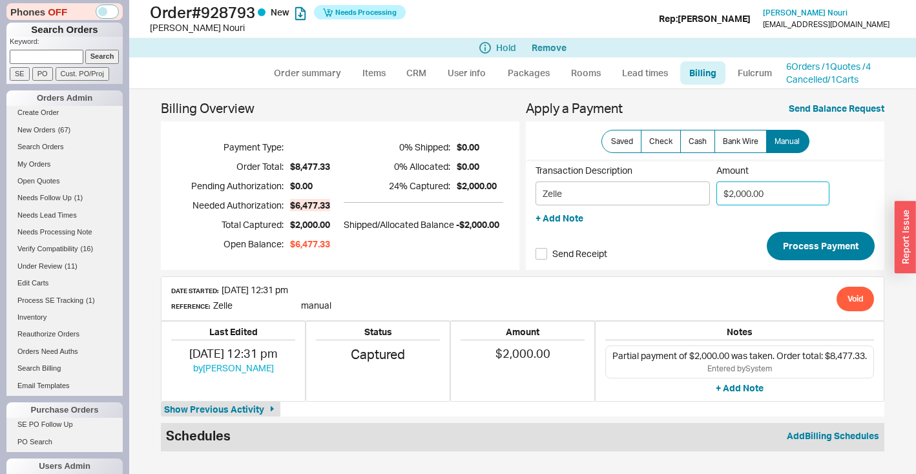
type input "$2,000.00"
click at [823, 253] on button "Process Payment" at bounding box center [821, 246] width 108 height 28
type input "$4,477.33"
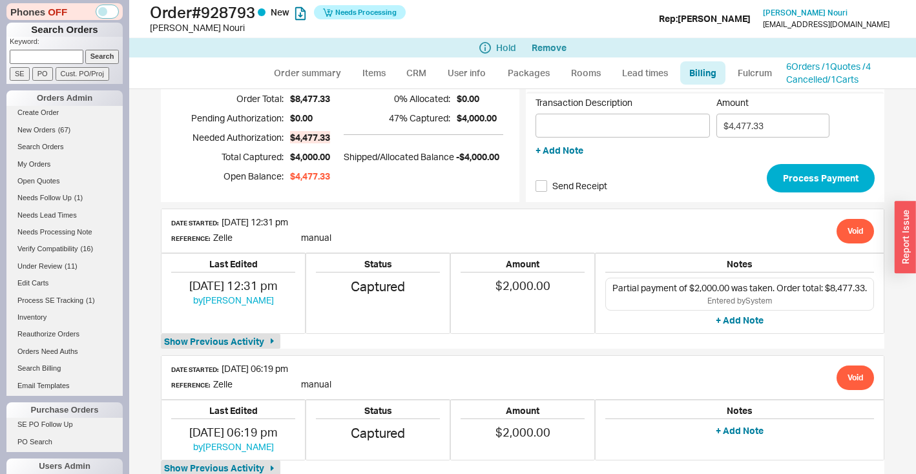
scroll to position [118, 0]
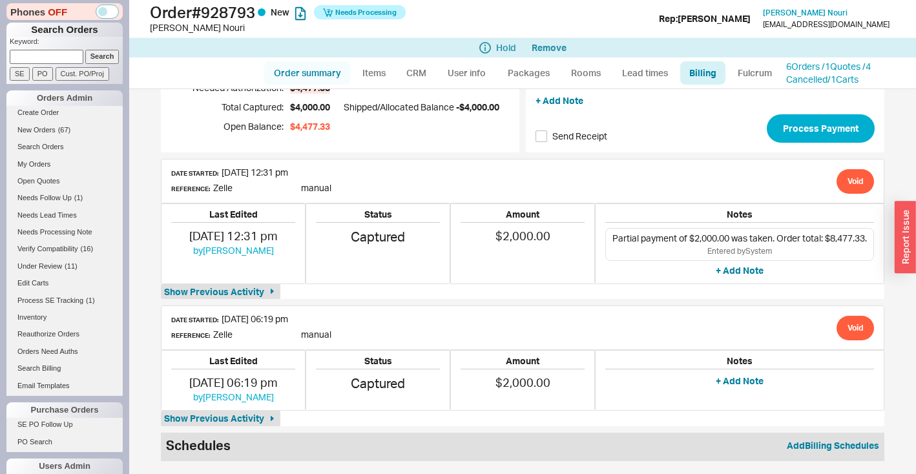
click at [326, 74] on link "Order summary" at bounding box center [307, 72] width 86 height 23
select select "*"
select select "LOW"
select select "3"
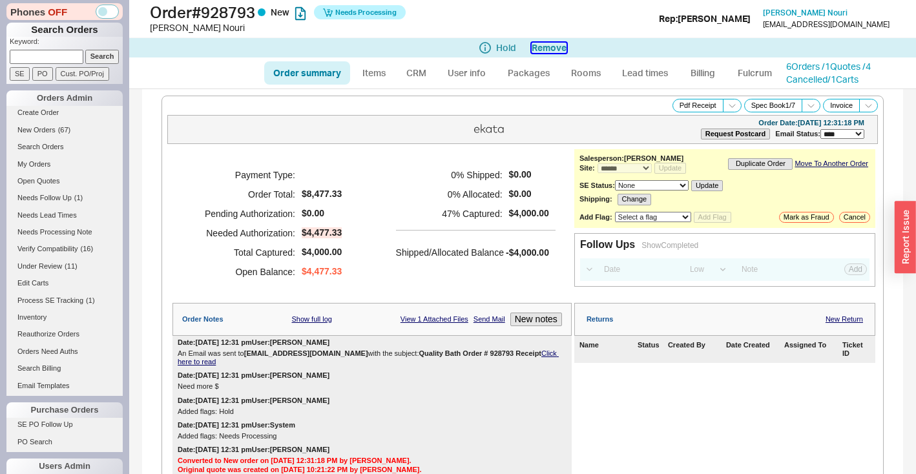
click at [547, 51] on button "Remove" at bounding box center [549, 48] width 35 height 10
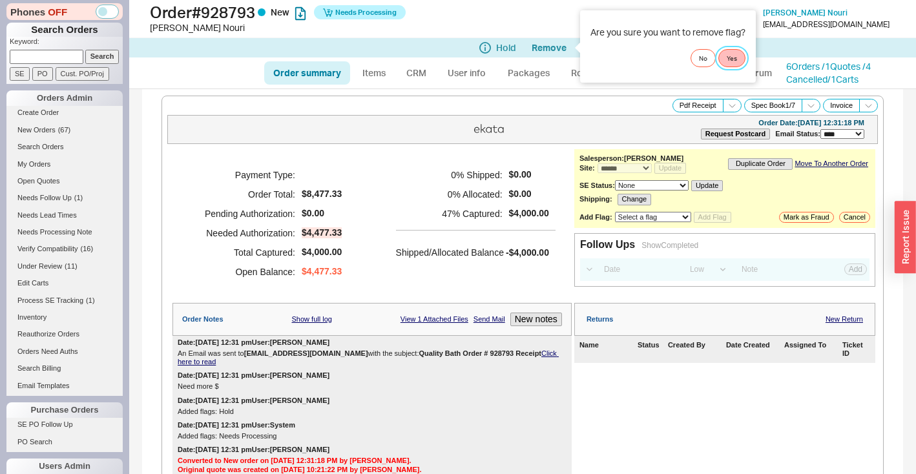
click at [729, 57] on button "Yes" at bounding box center [731, 58] width 27 height 18
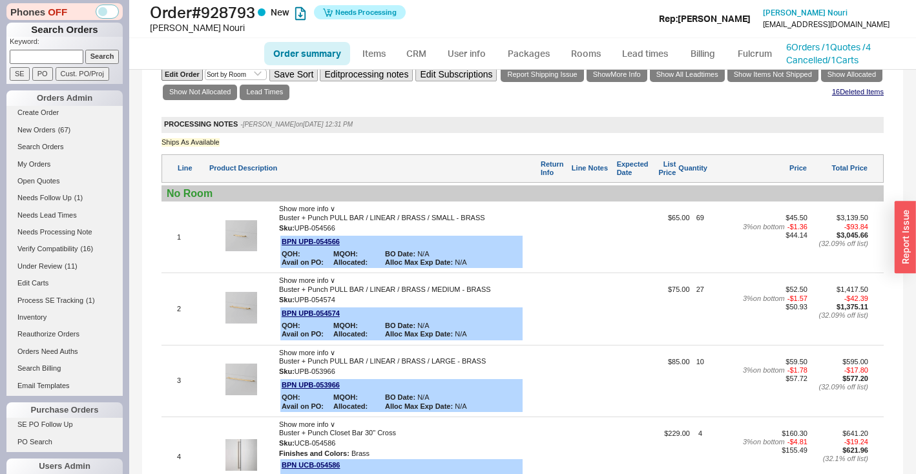
scroll to position [1197, 0]
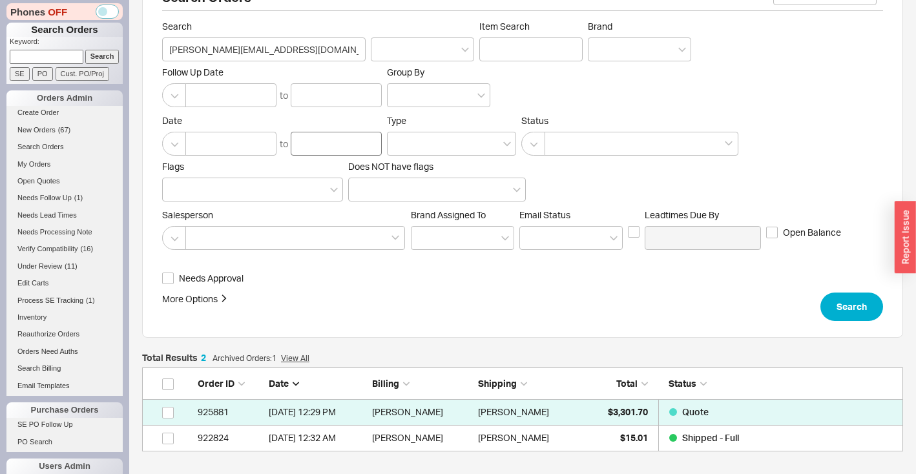
scroll to position [165, 0]
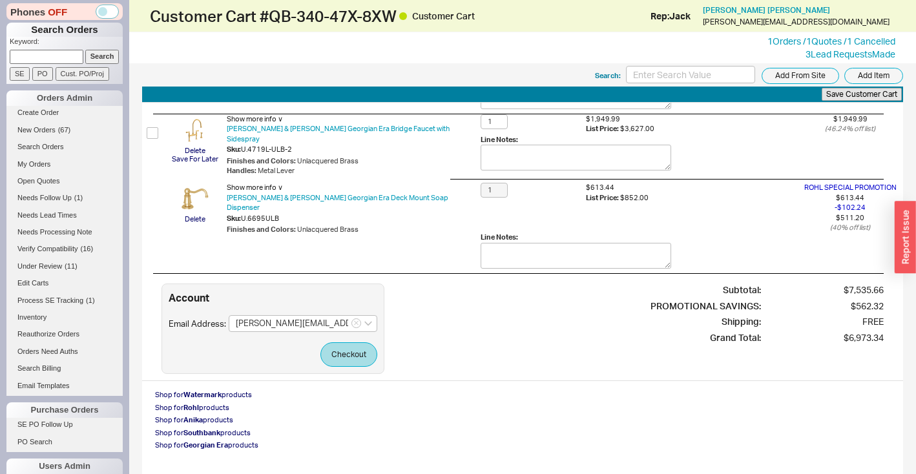
scroll to position [408, 0]
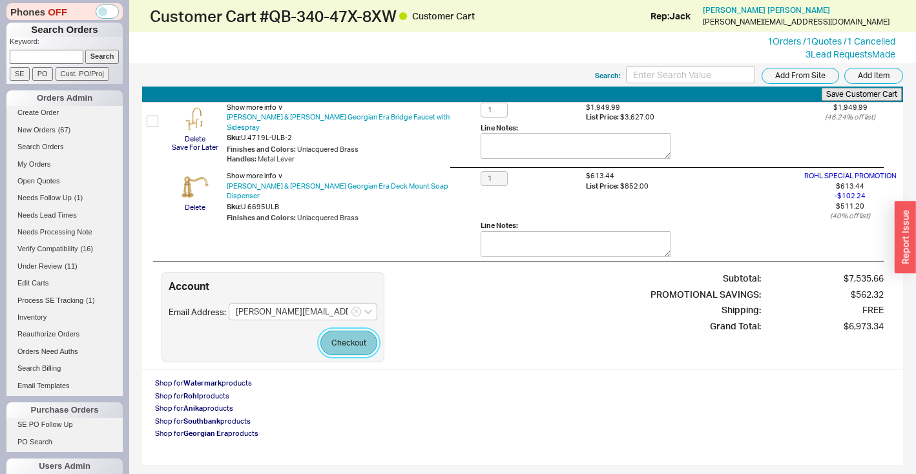
click at [348, 347] on button "Checkout" at bounding box center [348, 343] width 57 height 25
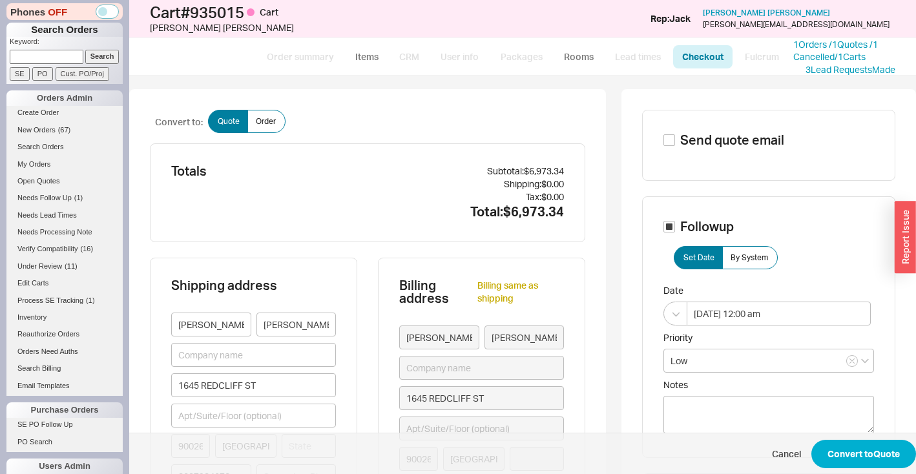
type input "California"
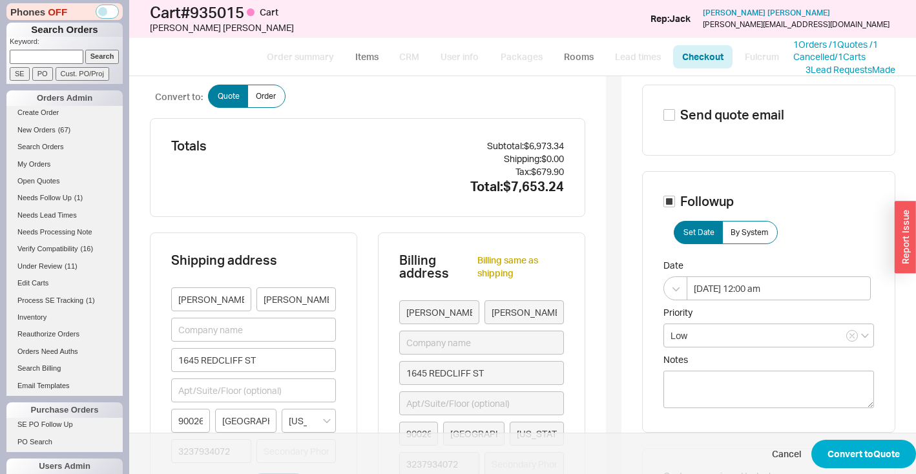
scroll to position [38, 0]
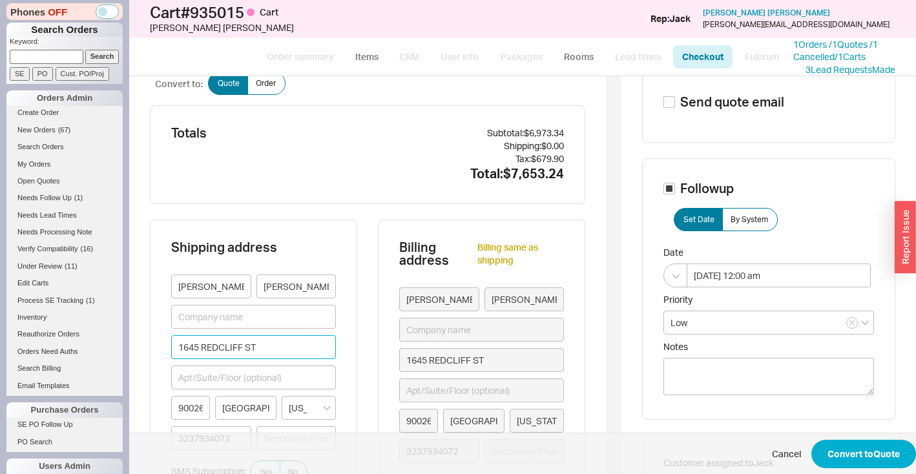
click at [286, 346] on input "1645 REDCLIFF ST" at bounding box center [253, 347] width 165 height 24
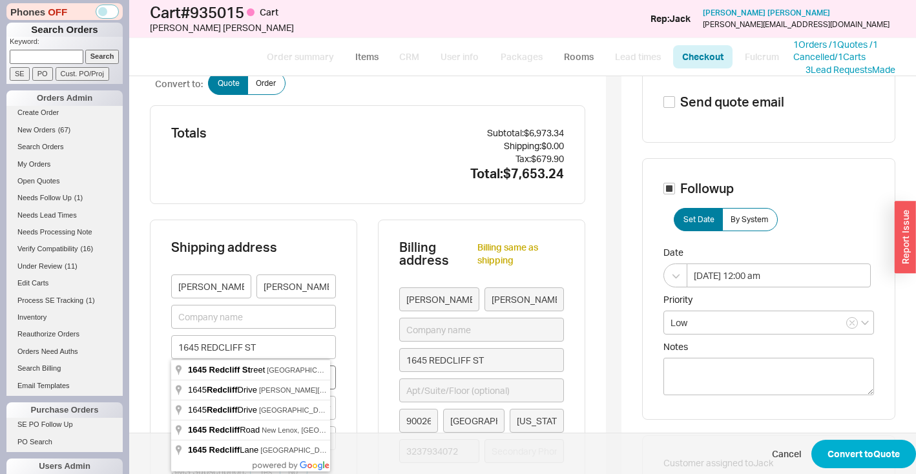
type input "1645 Redcliff Street"
type input "90026"
type input "Los Angeles"
type input "1645 Redcliff Street"
type input "90026"
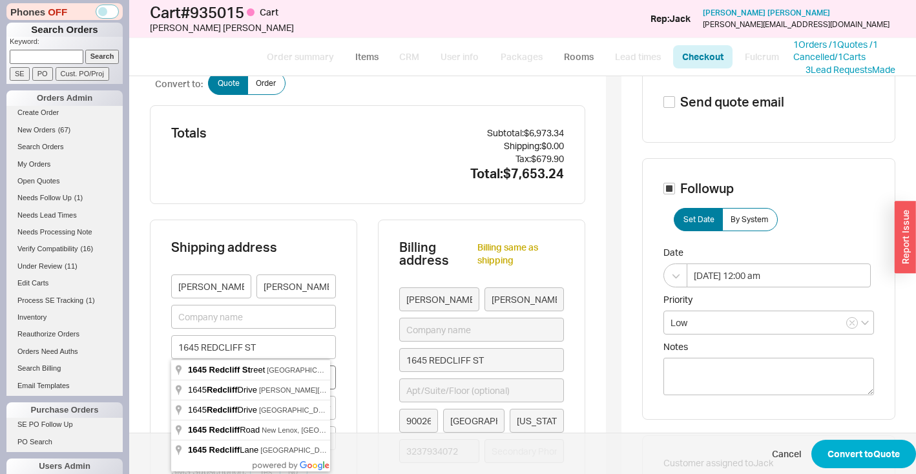
type input "Los Angeles"
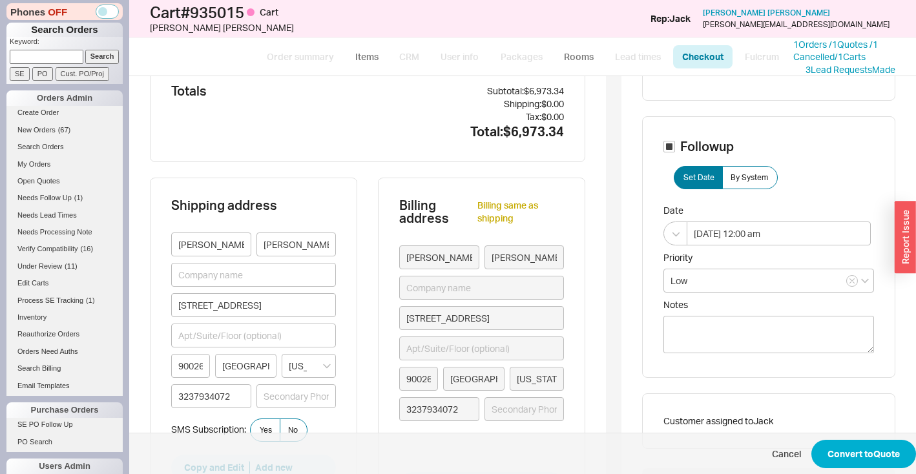
scroll to position [118, 0]
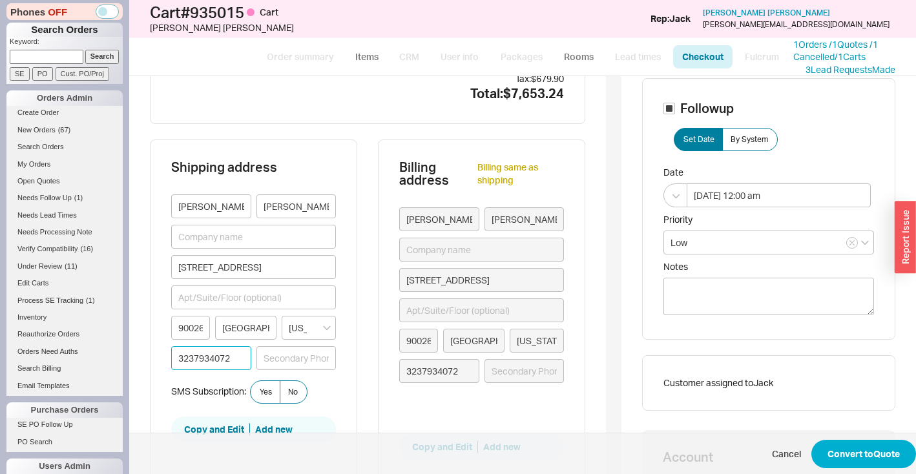
click at [176, 355] on input "3237934072" at bounding box center [211, 358] width 80 height 24
type input "(3237934072"
type input "(323)7934072"
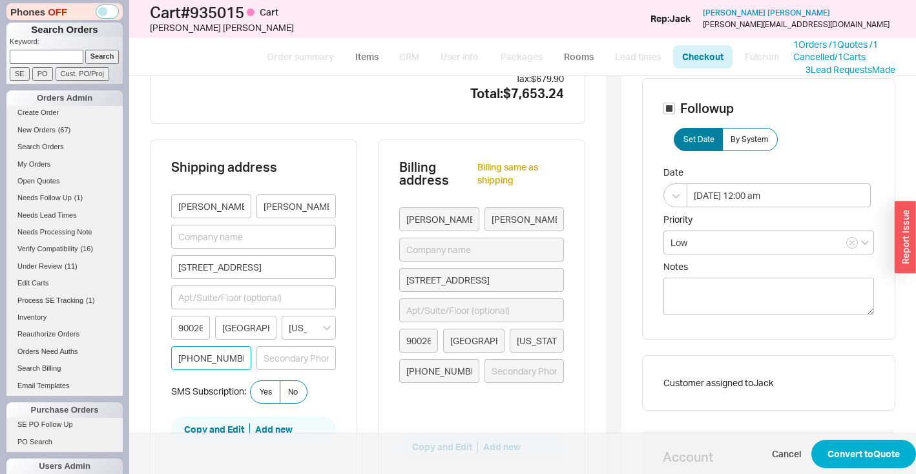
type input "(323) 7934072"
type input "(323) 793-4072"
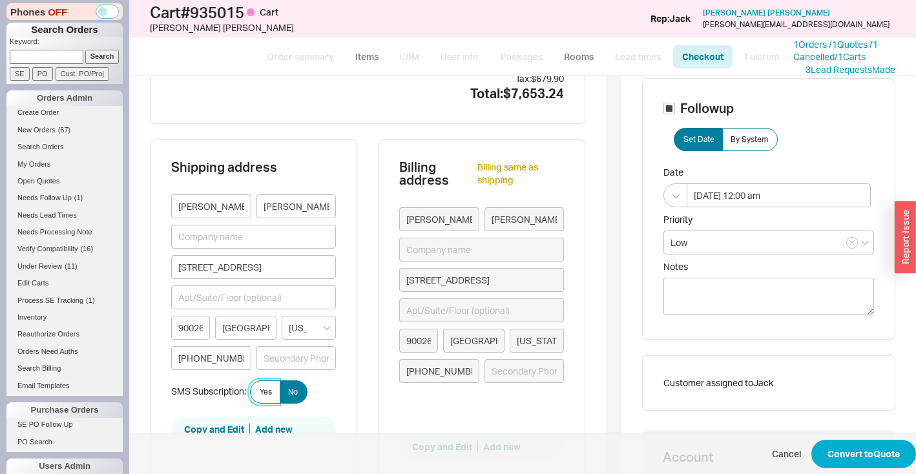
drag, startPoint x: 271, startPoint y: 388, endPoint x: 304, endPoint y: 386, distance: 32.4
click at [271, 388] on span "Yes" at bounding box center [266, 392] width 12 height 10
click at [0, 0] on input "Yes" at bounding box center [0, 0] width 0 height 0
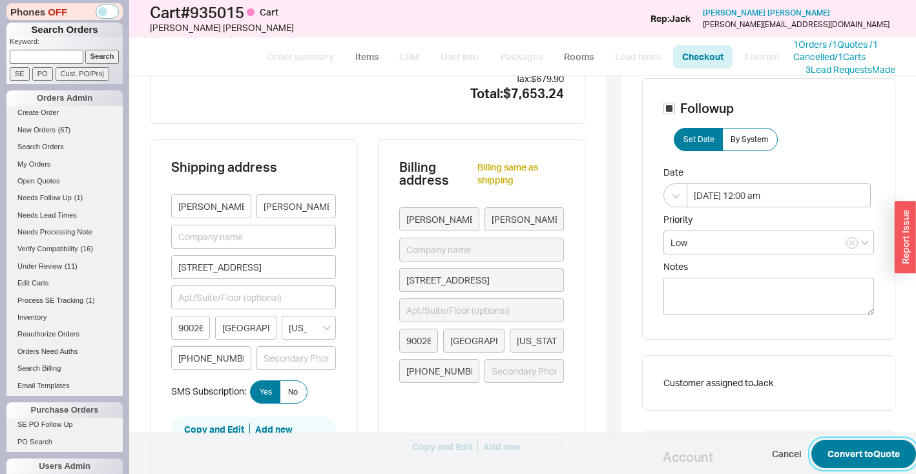
click at [867, 453] on button "Convert to Quote" at bounding box center [864, 454] width 105 height 28
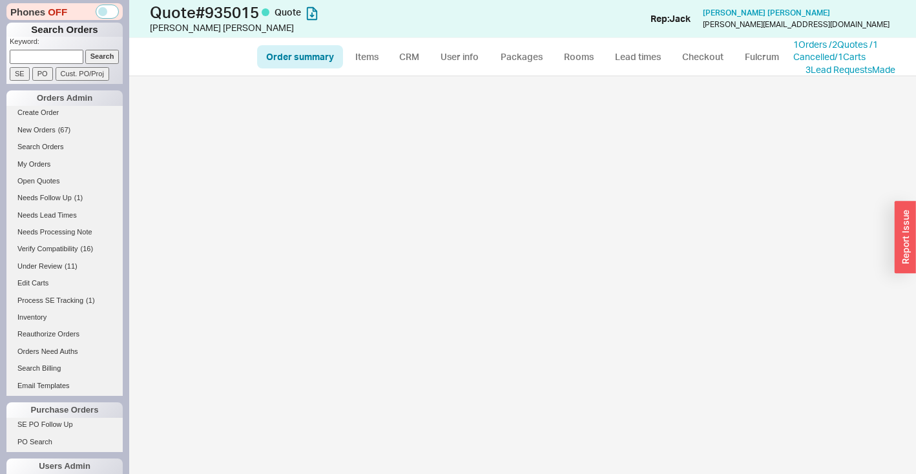
select select "*"
select select "LOW"
select select "3"
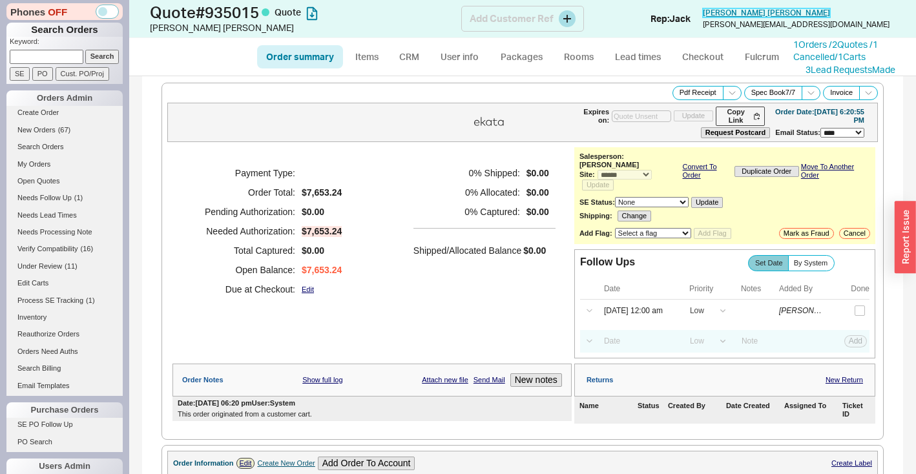
click at [793, 15] on span "Christina M. Felice" at bounding box center [766, 13] width 127 height 10
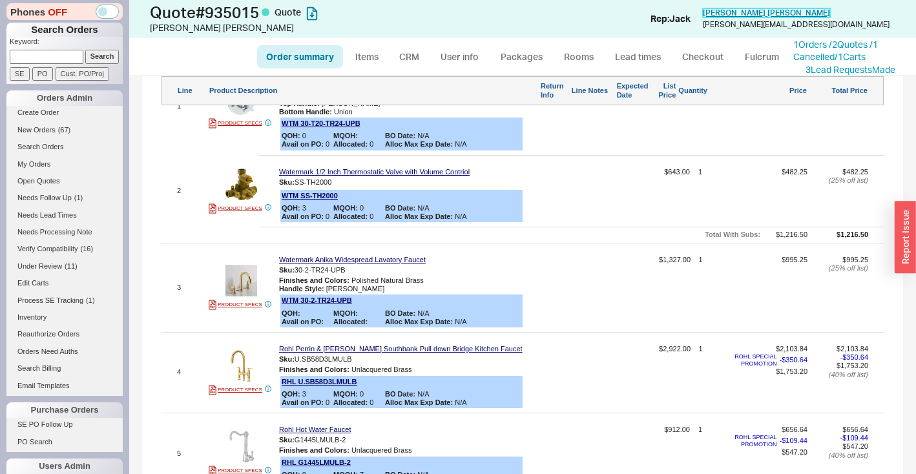
scroll to position [574, 0]
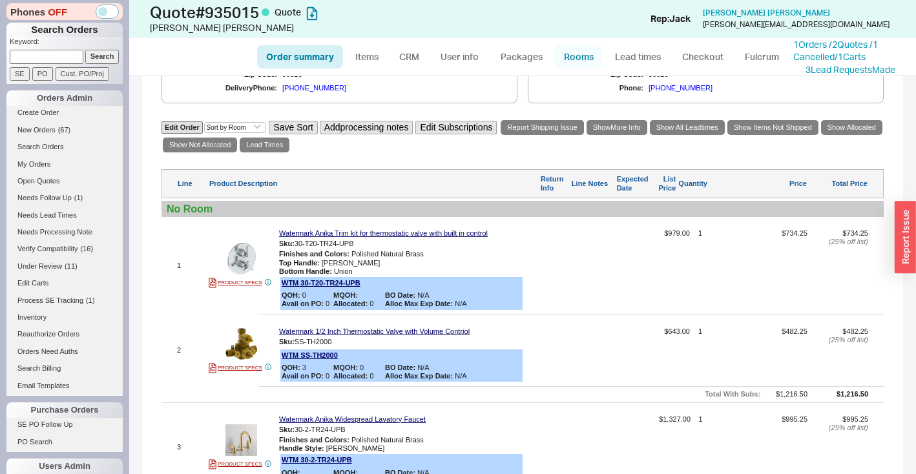
click at [576, 56] on link "Rooms" at bounding box center [578, 56] width 48 height 23
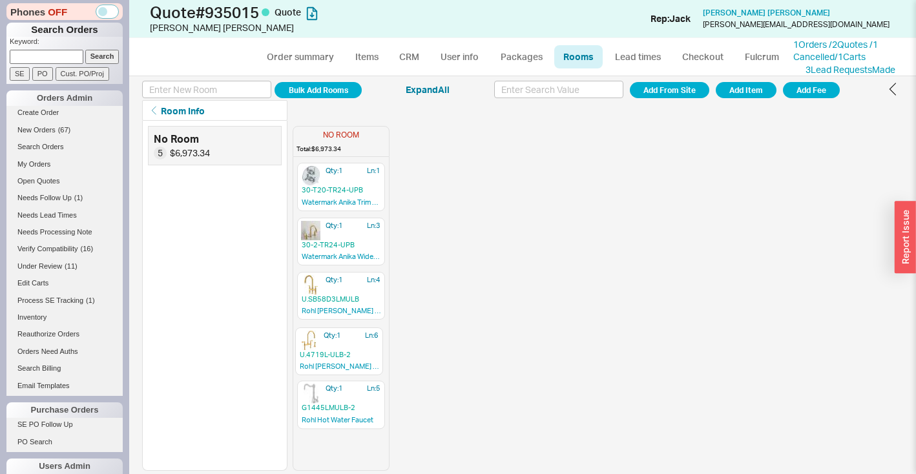
drag, startPoint x: 335, startPoint y: 403, endPoint x: 333, endPoint y: 345, distance: 57.5
click at [335, 346] on div "Qty: 1 Ln: 1 30-T20-TR24-UPB Watermark Anika Trim kit for thermostatic valve wi…" at bounding box center [341, 316] width 96 height 308
drag, startPoint x: 326, startPoint y: 230, endPoint x: 329, endPoint y: 185, distance: 45.3
click at [330, 185] on div "Qty: 1 Ln: 1 30-T20-TR24-UPB Watermark Anika Trim kit for thermostatic valve wi…" at bounding box center [341, 316] width 96 height 308
click at [319, 55] on link "Order summary" at bounding box center [300, 56] width 86 height 23
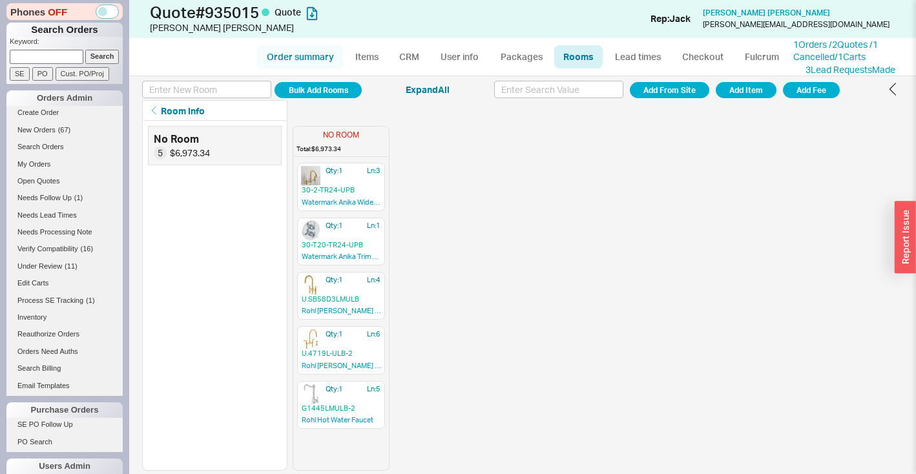
select select "*"
select select "LOW"
select select "3"
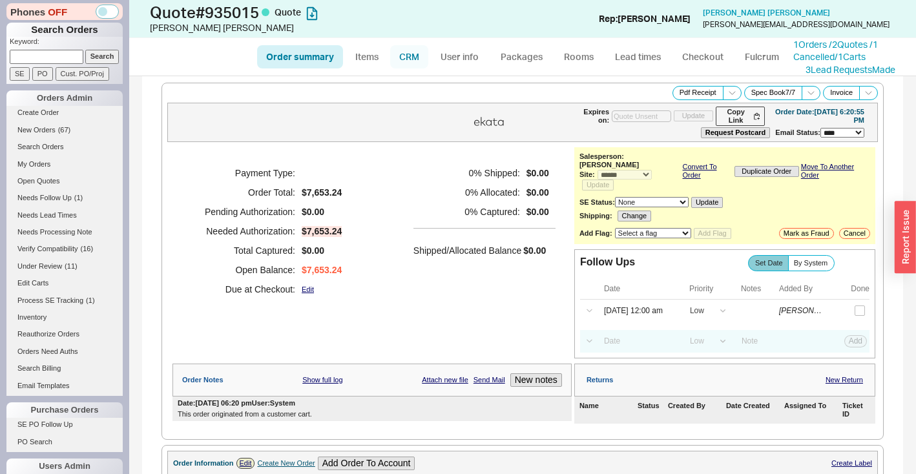
click at [407, 57] on link "CRM" at bounding box center [409, 56] width 38 height 23
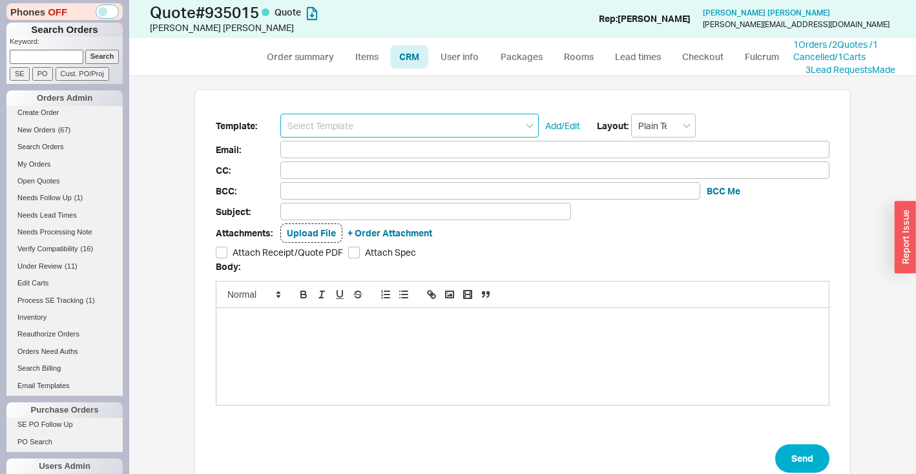
scroll to position [68, 647]
click at [412, 123] on input at bounding box center [409, 126] width 258 height 24
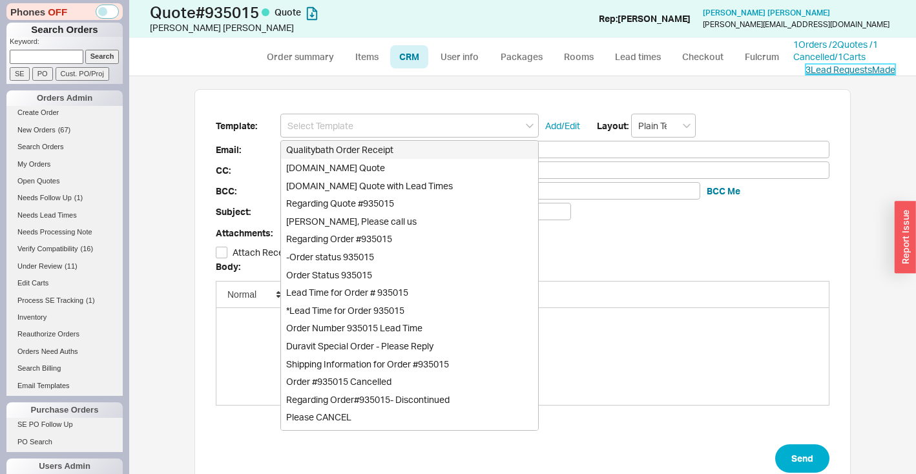
click at [879, 70] on link "3 Lead Request s Made" at bounding box center [851, 69] width 90 height 11
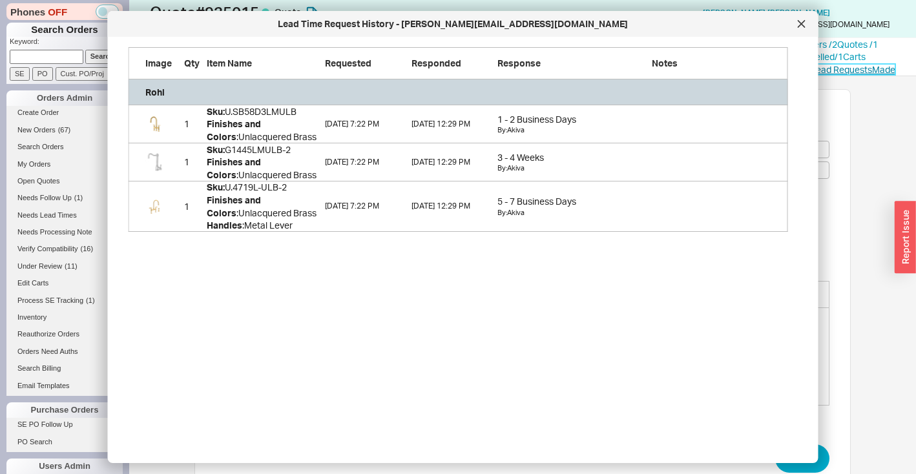
scroll to position [175, 650]
click at [804, 23] on icon at bounding box center [802, 24] width 8 height 8
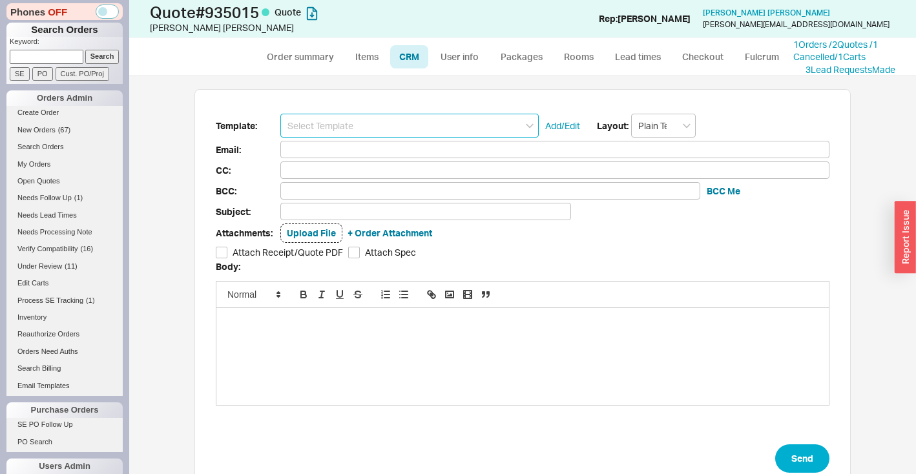
click at [416, 124] on input at bounding box center [409, 126] width 258 height 24
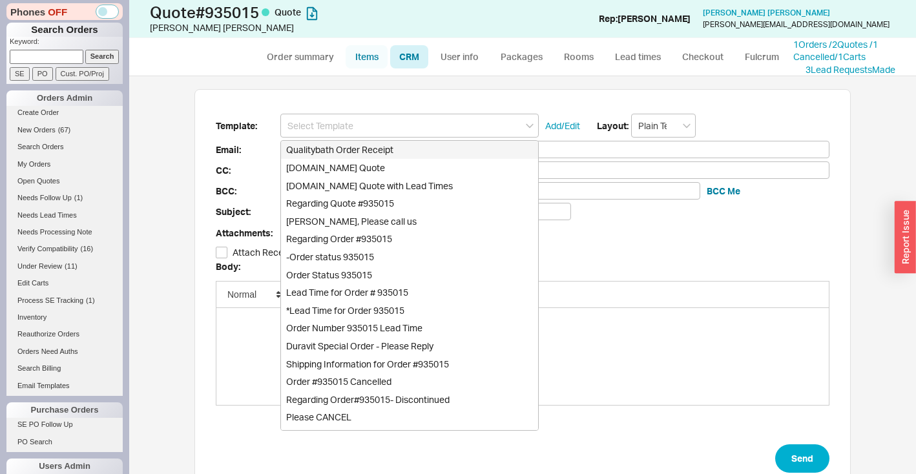
click at [361, 61] on link "Items" at bounding box center [367, 56] width 42 height 23
select select "3"
select select "ON_CHECKOUT_AGGREGATED"
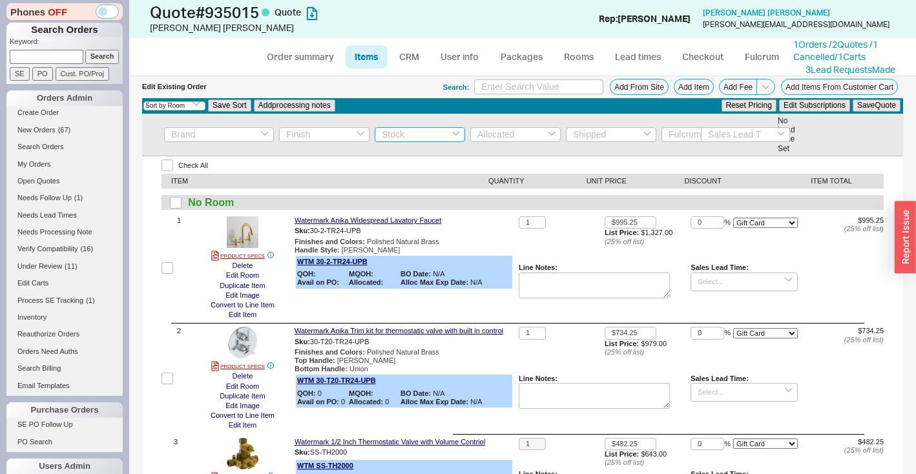
click at [396, 137] on input at bounding box center [420, 134] width 90 height 15
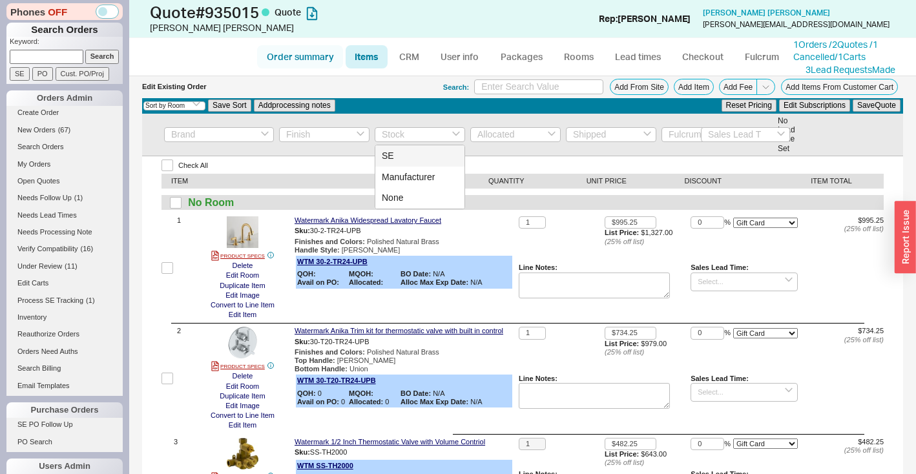
click at [299, 50] on link "Order summary" at bounding box center [300, 56] width 86 height 23
select select "*"
select select "LOW"
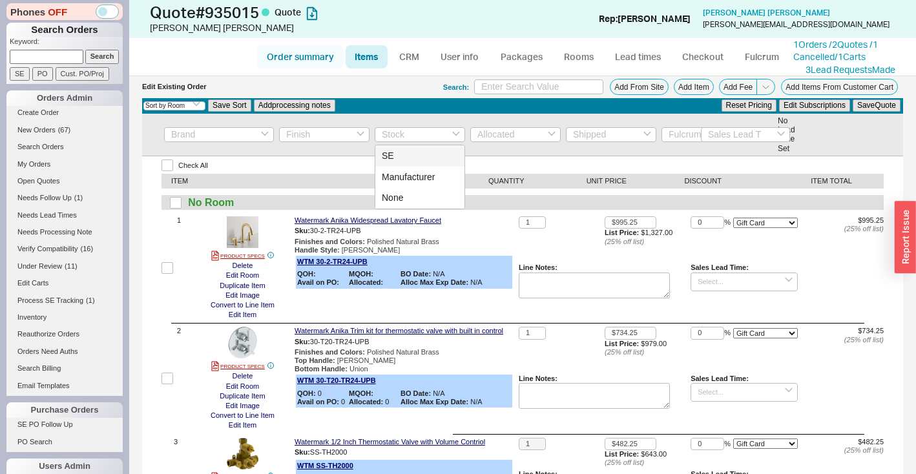
select select "3"
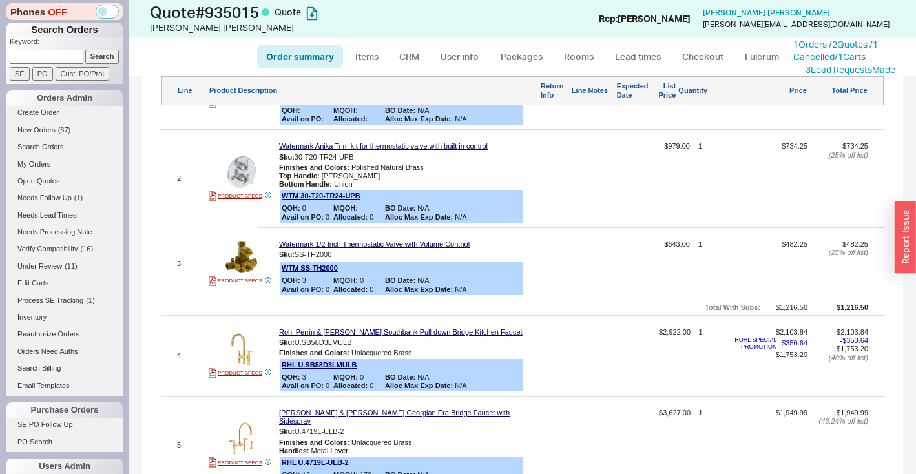
scroll to position [506, 0]
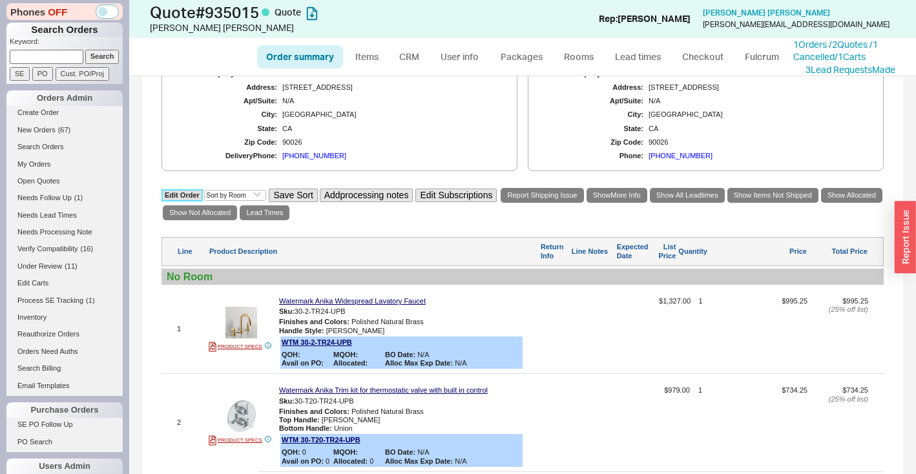
click at [185, 189] on link "Edit Order" at bounding box center [182, 195] width 41 height 12
select select "3"
select select "ON_CHECKOUT_AGGREGATED"
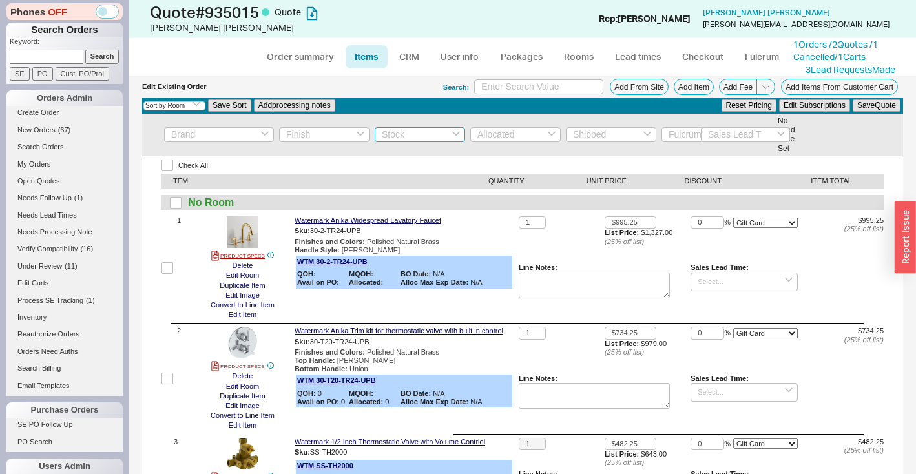
click at [394, 138] on input at bounding box center [420, 134] width 90 height 15
click at [399, 154] on div "SE" at bounding box center [419, 155] width 89 height 21
type input "SE"
checkbox input "true"
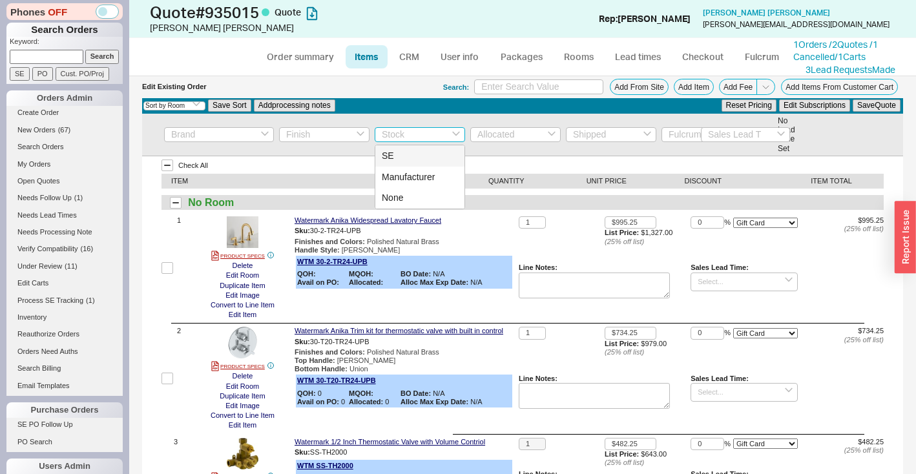
checkbox input "true"
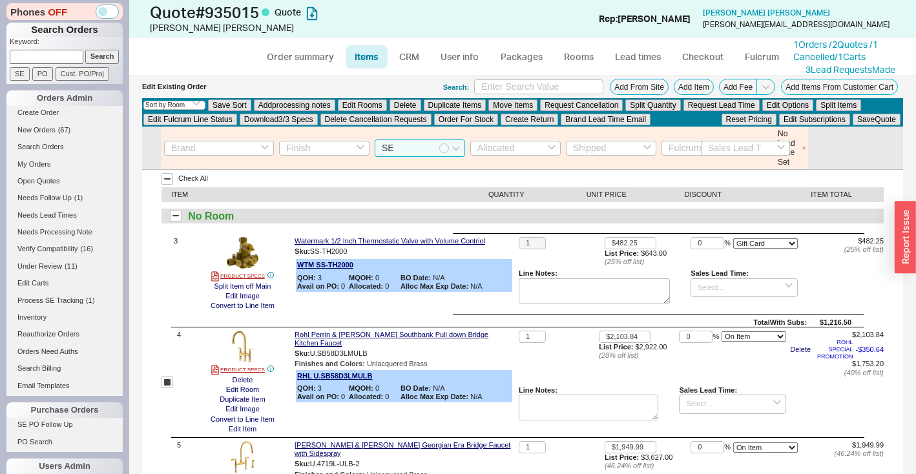
click at [411, 150] on input "SE" at bounding box center [420, 148] width 90 height 17
click at [417, 194] on div "Manufacturer" at bounding box center [419, 191] width 89 height 21
type input "Manufacturer"
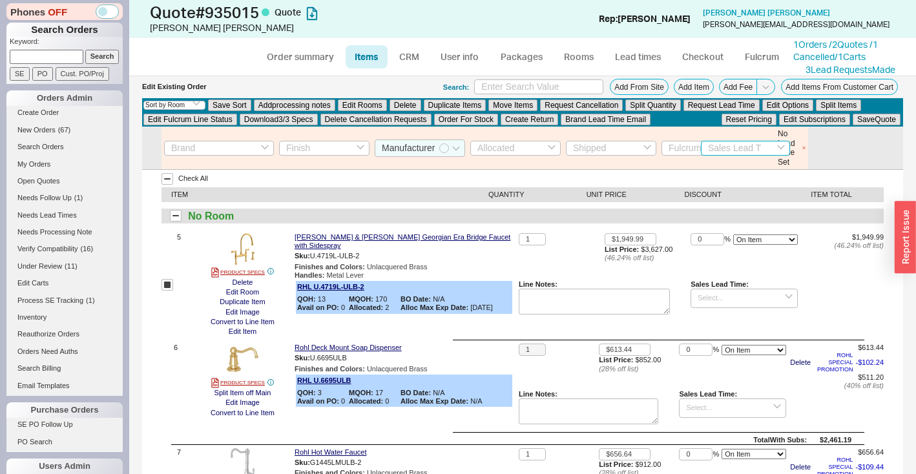
click at [724, 148] on input at bounding box center [745, 148] width 89 height 15
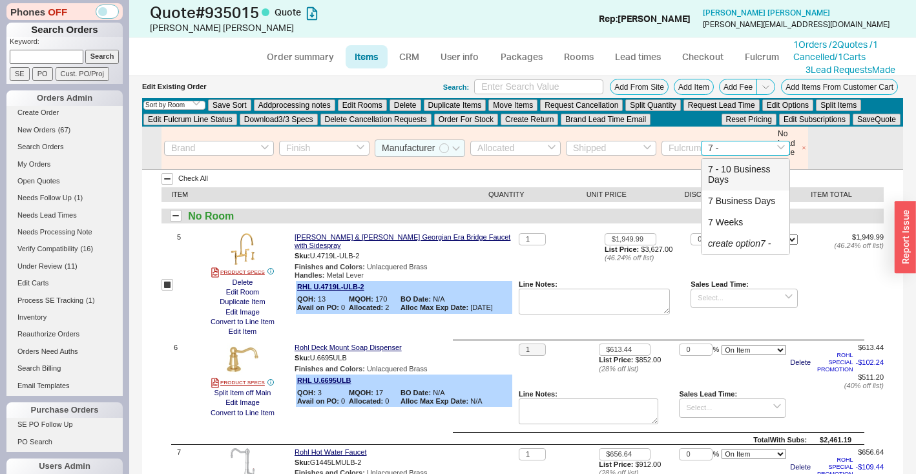
click at [734, 173] on div "7 - 10 Business Days" at bounding box center [746, 175] width 88 height 32
type input "7 - 10 Business Days"
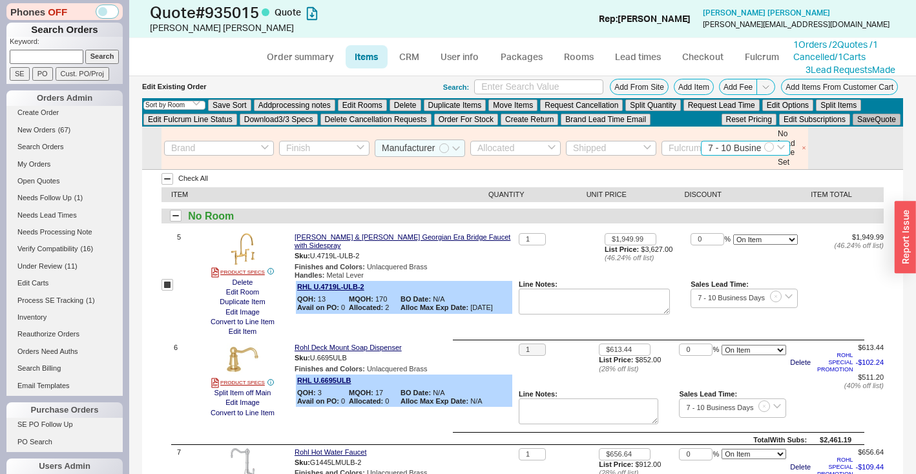
type input "7 - 10 Business Days"
click at [885, 120] on button "Save Quote" at bounding box center [877, 120] width 48 height 12
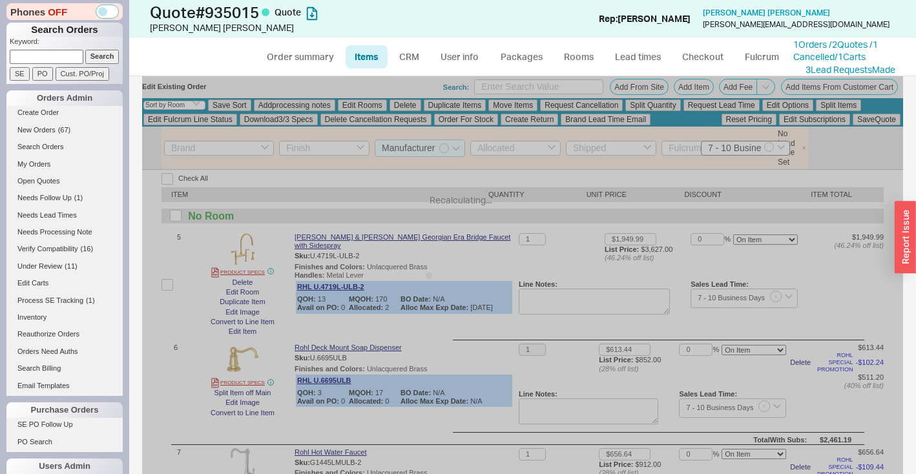
checkbox input "false"
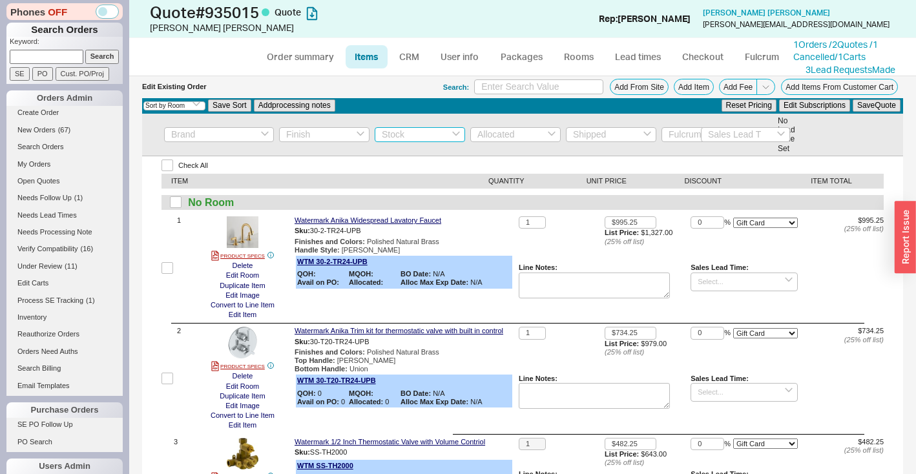
click at [409, 134] on input at bounding box center [420, 134] width 90 height 15
drag, startPoint x: 403, startPoint y: 153, endPoint x: 472, endPoint y: 152, distance: 69.1
click at [403, 153] on div "SE" at bounding box center [419, 155] width 89 height 21
type input "SE"
checkbox input "true"
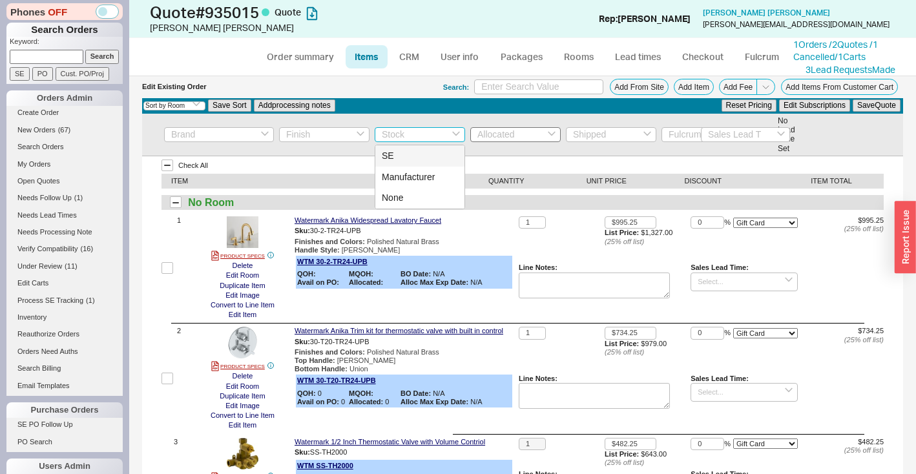
checkbox input "true"
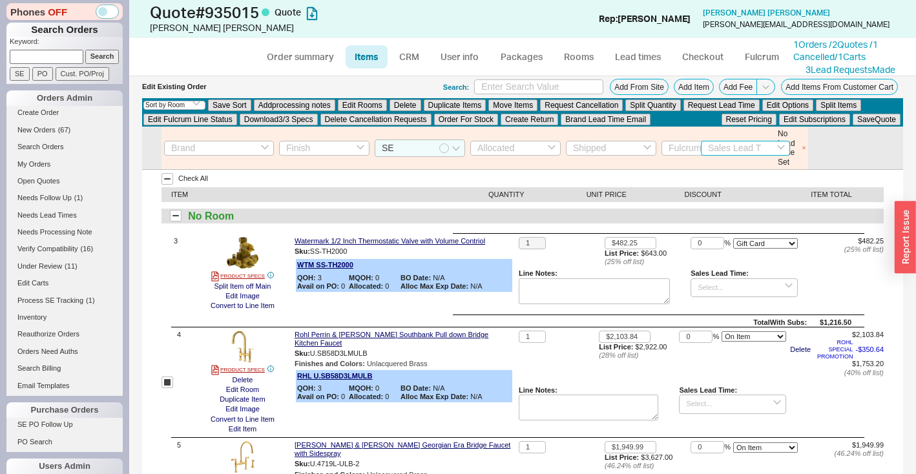
click at [714, 149] on input at bounding box center [745, 148] width 89 height 15
click at [725, 195] on div "4 - 5 Business Days" at bounding box center [746, 196] width 88 height 32
type input "4 - 5 Business Days"
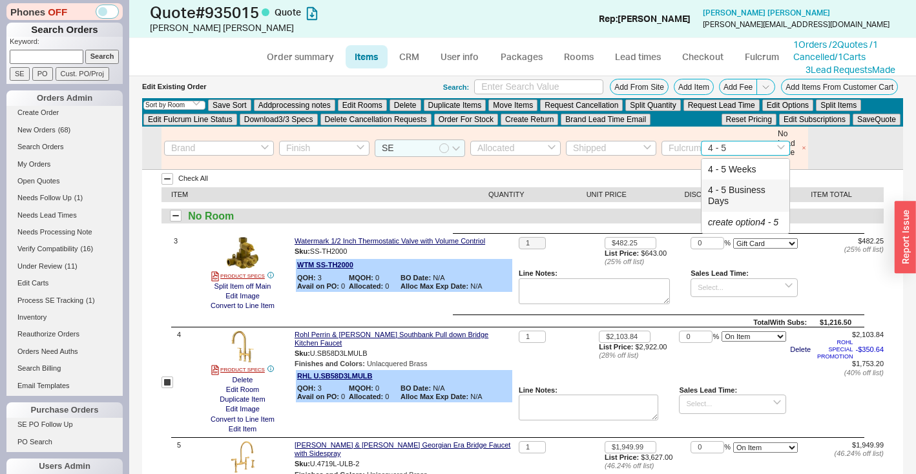
type input "4 - 5 Business Days"
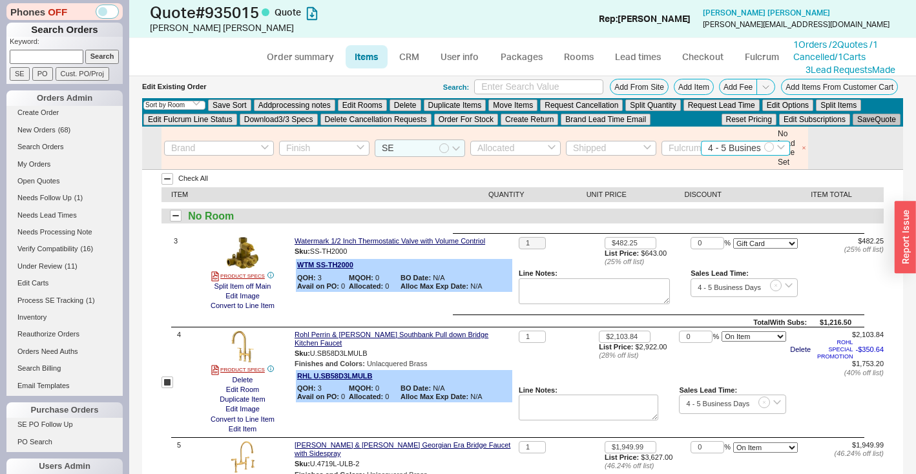
type input "4 - 5 Business Days"
click at [879, 122] on button "Save Quote" at bounding box center [877, 120] width 48 height 12
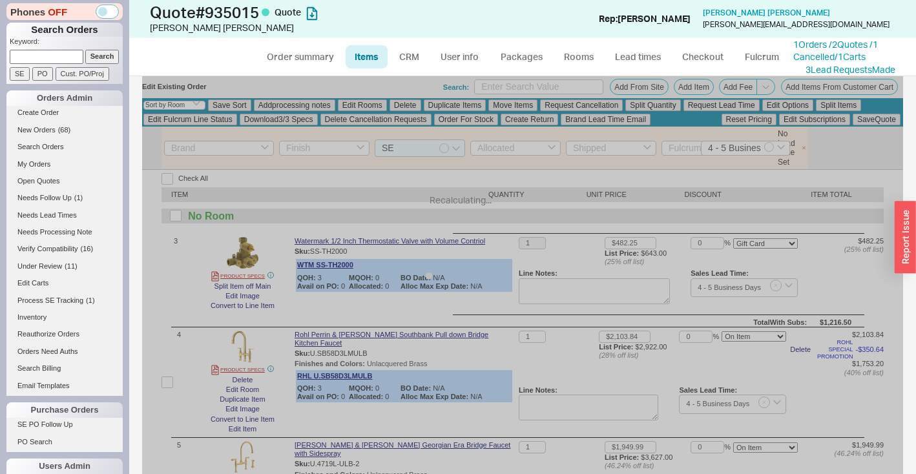
checkbox input "false"
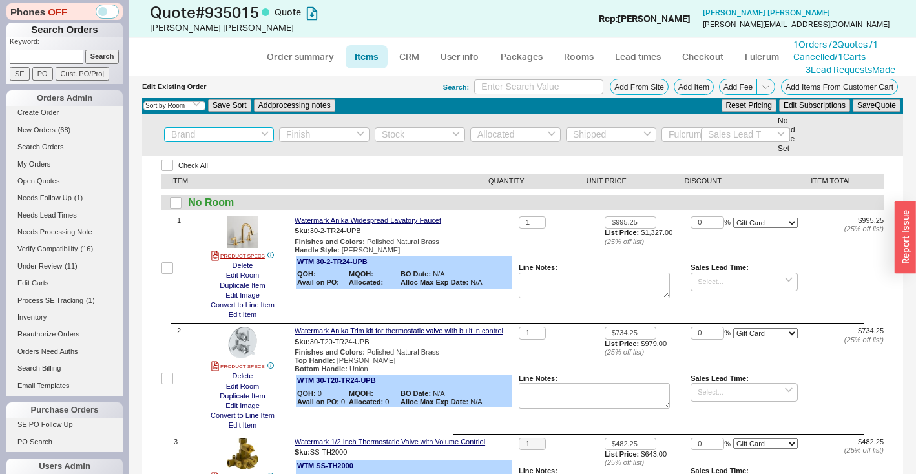
click at [200, 138] on input at bounding box center [219, 134] width 110 height 15
click at [196, 177] on div "Watermark" at bounding box center [219, 177] width 109 height 21
type input "Watermark"
checkbox input "true"
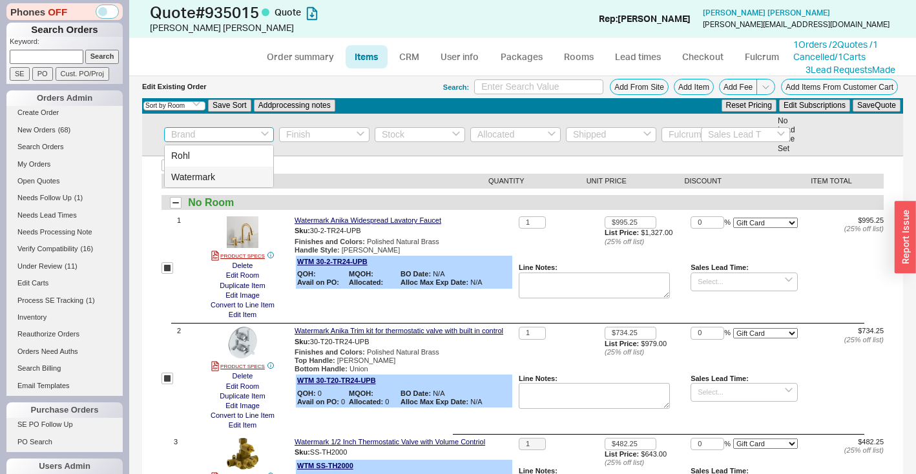
checkbox input "true"
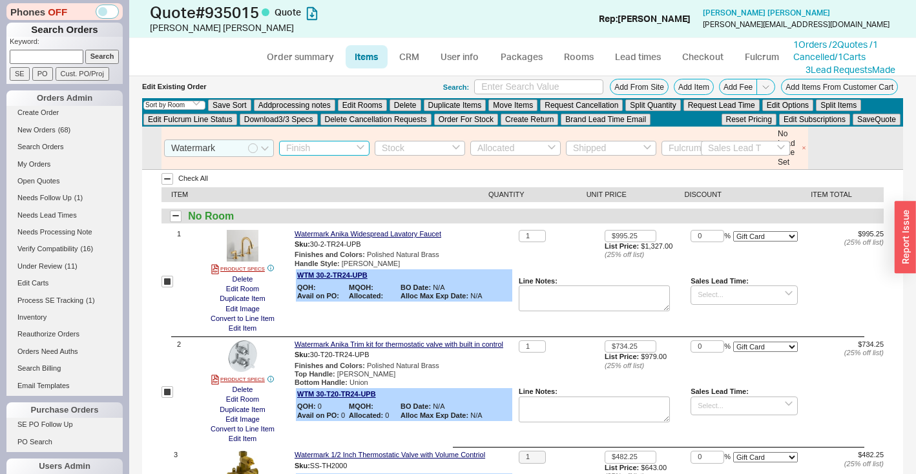
click at [334, 146] on input at bounding box center [324, 148] width 90 height 15
click at [327, 166] on div "Polished Natural Brass" at bounding box center [324, 175] width 89 height 32
type input "Polished Natural Brass"
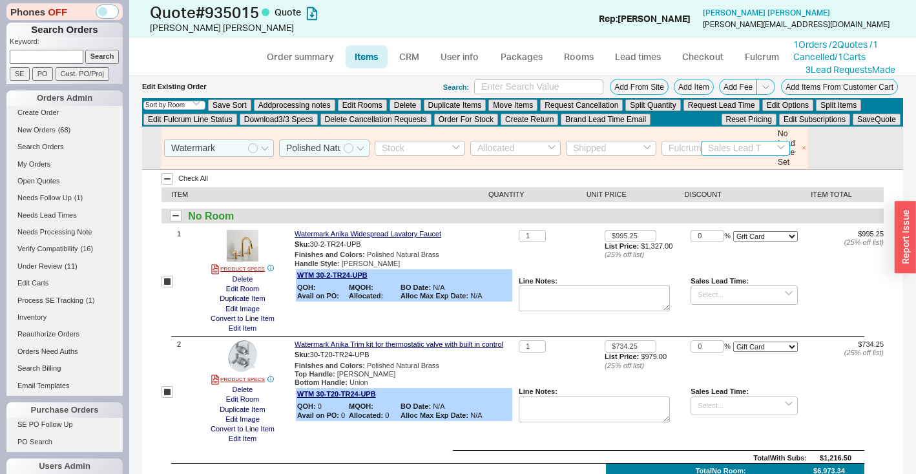
click at [712, 147] on input at bounding box center [745, 148] width 89 height 15
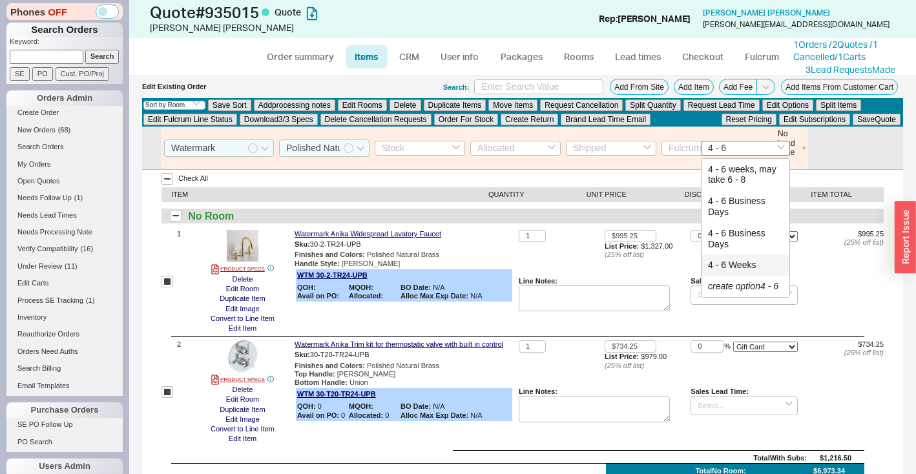
click at [732, 266] on div "4 - 6 Weeks" at bounding box center [746, 265] width 88 height 21
type input "4 - 6 Weeks"
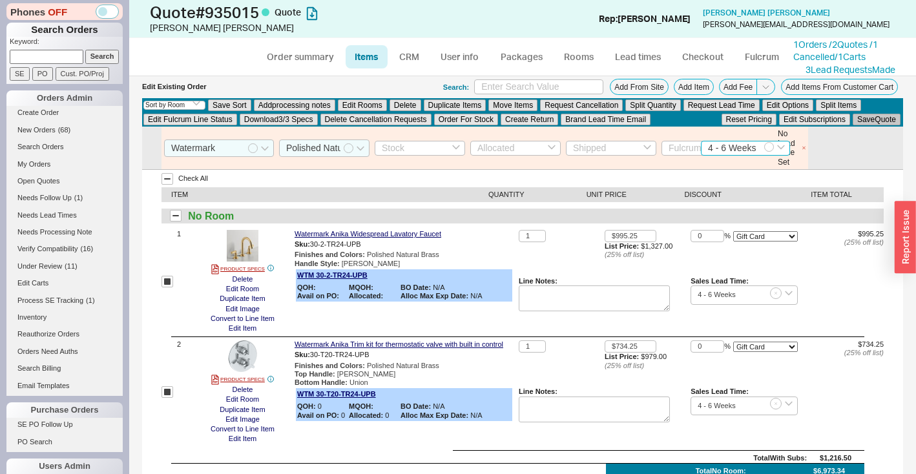
type input "4 - 6 Weeks"
click at [872, 122] on button "Save Quote" at bounding box center [877, 120] width 48 height 12
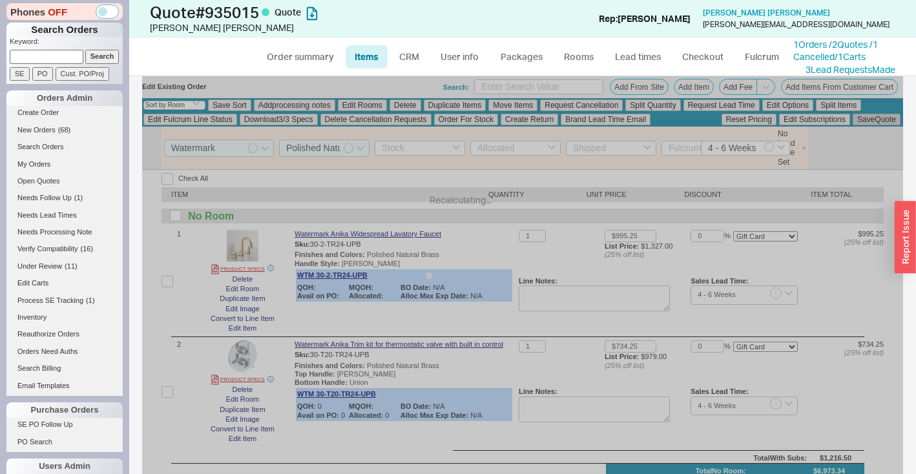
checkbox input "false"
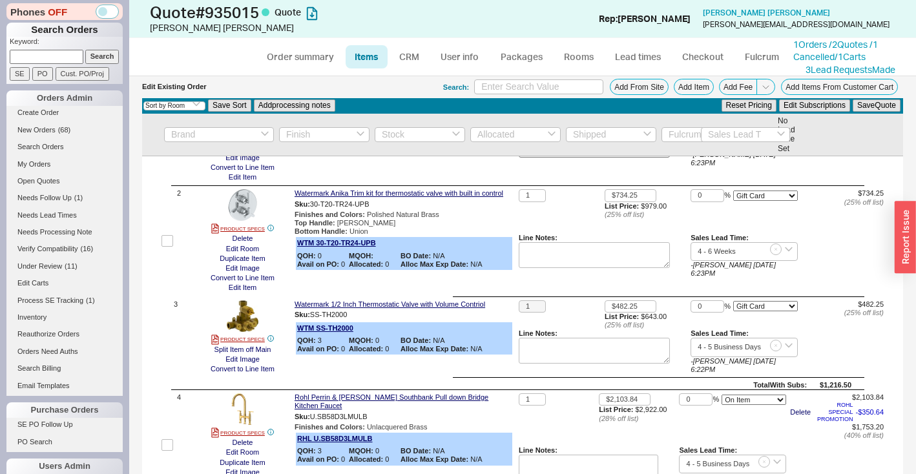
scroll to position [207, 0]
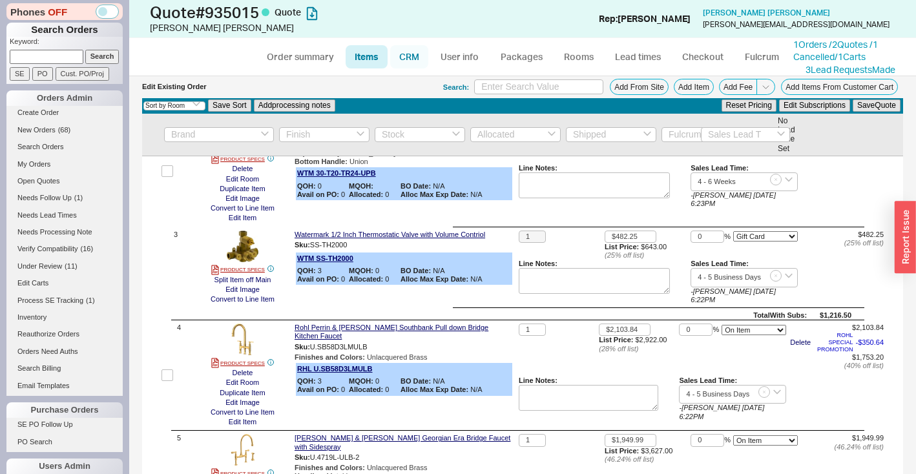
click at [418, 58] on link "CRM" at bounding box center [409, 56] width 38 height 23
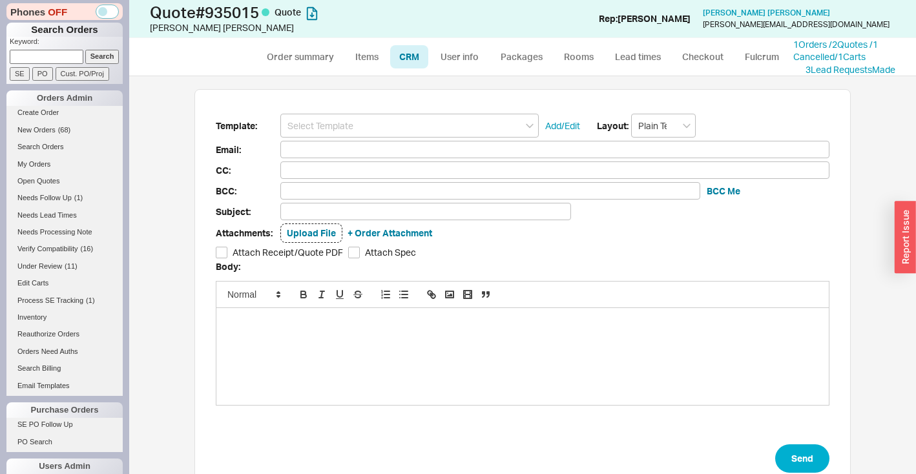
scroll to position [388, 768]
drag, startPoint x: 431, startPoint y: 127, endPoint x: 428, endPoint y: 136, distance: 9.4
click at [431, 127] on input at bounding box center [409, 126] width 258 height 24
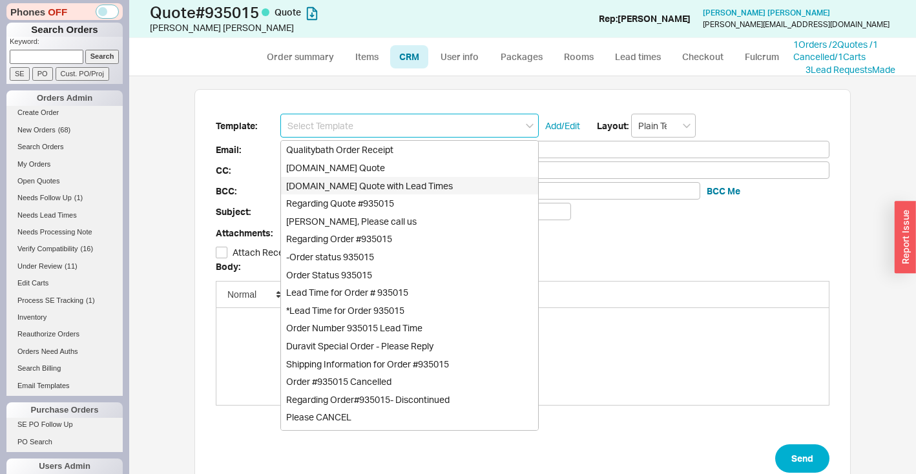
click at [424, 192] on div "Qualitybath.com Quote with Lead Times" at bounding box center [409, 186] width 257 height 18
type input "Qualitybath.com Quote with Lead Times"
type input "Receipt"
type input "christina@felicephotography.com"
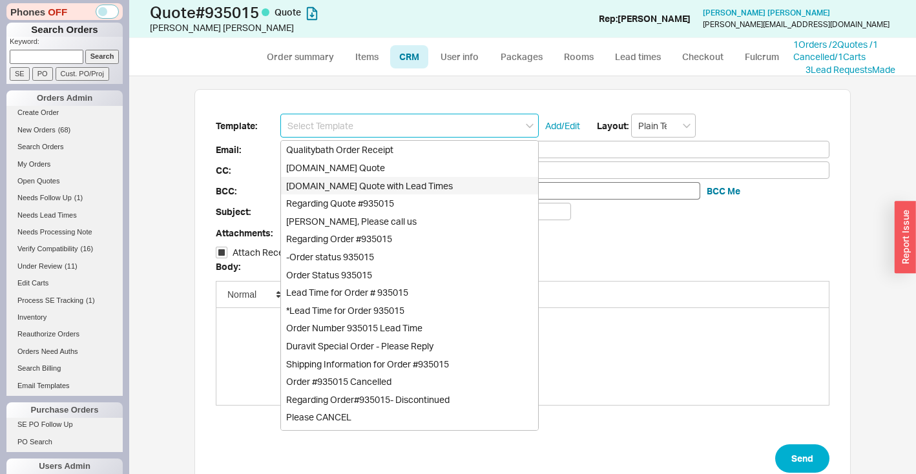
type input "Quality Bath Quote #935015 with Lead Times"
checkbox input "true"
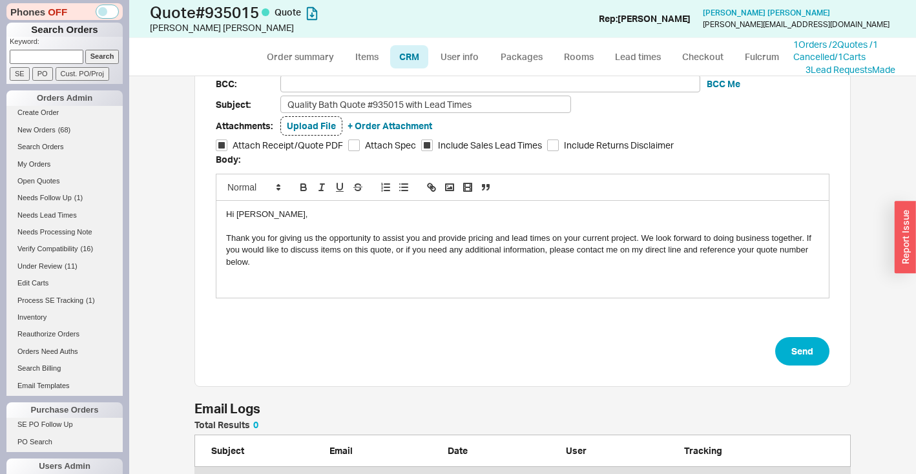
scroll to position [145, 0]
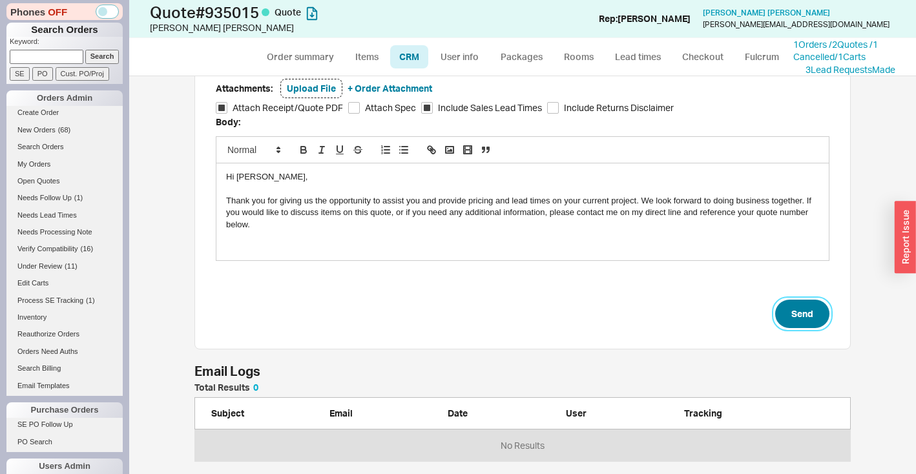
click at [798, 311] on button "Send" at bounding box center [802, 314] width 54 height 28
select select "*"
select select "LOW"
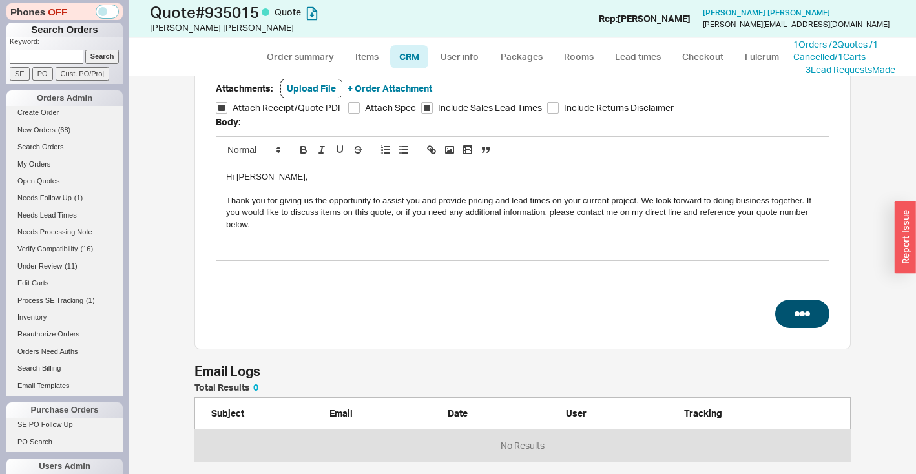
select select "3"
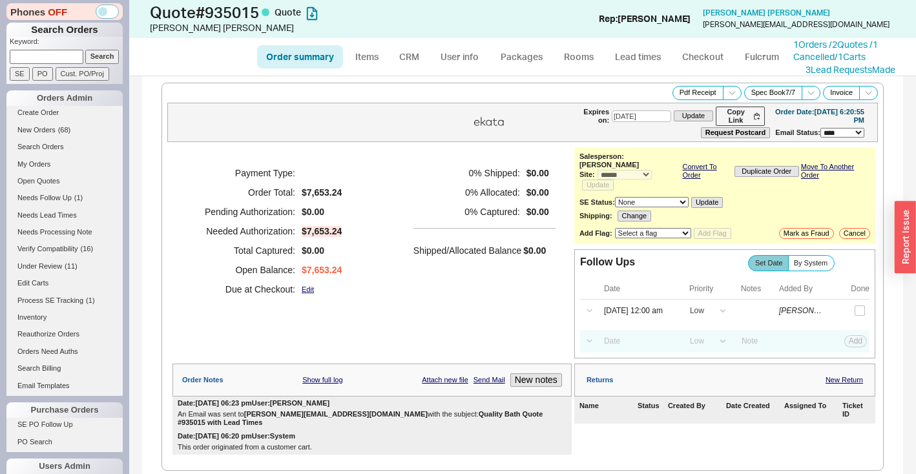
drag, startPoint x: 201, startPoint y: 414, endPoint x: 417, endPoint y: 409, distance: 216.5
click at [417, 410] on b "Quality Bath Quote #935015 with Lead Times" at bounding box center [361, 418] width 367 height 16
copy b "Quality Bath Quote #935015 with Lead Times"
click at [728, 92] on icon at bounding box center [733, 93] width 10 height 10
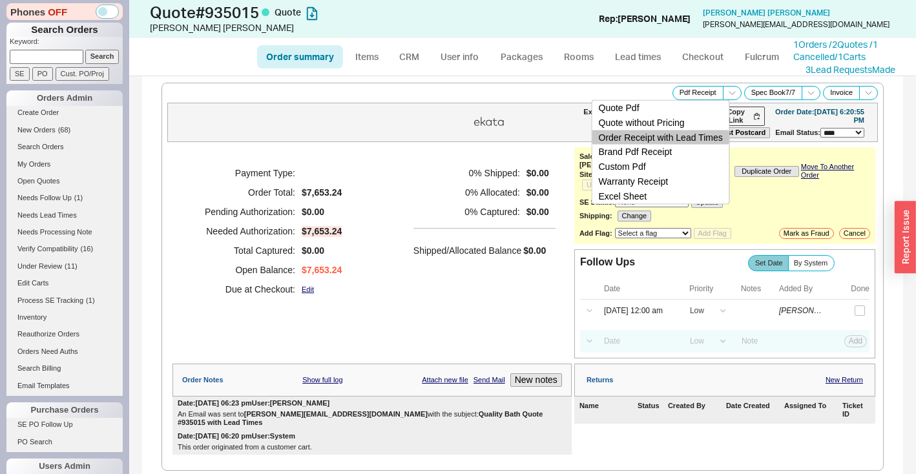
click at [709, 132] on button "Order Receipt with Lead Times" at bounding box center [660, 137] width 137 height 15
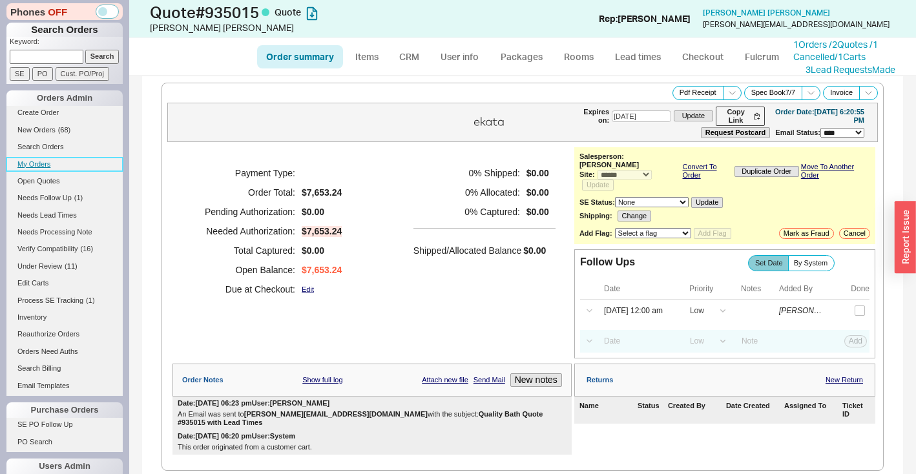
click at [28, 164] on link "My Orders" at bounding box center [64, 165] width 116 height 14
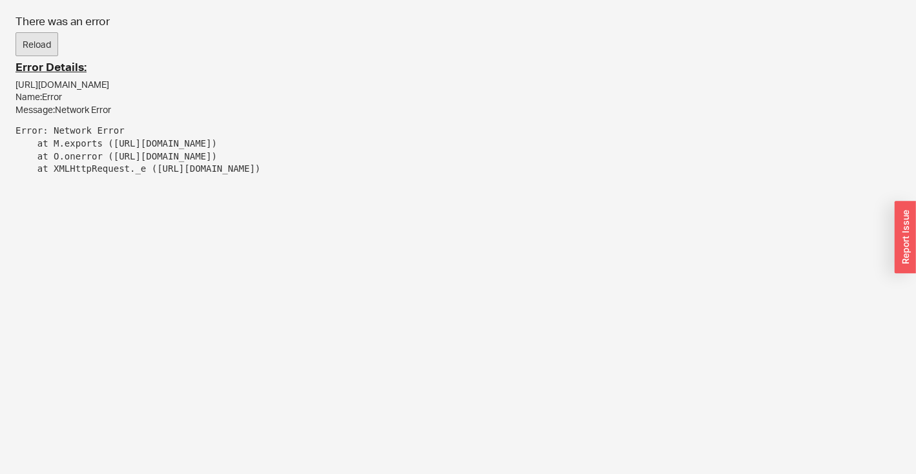
click at [46, 45] on button "Reload" at bounding box center [37, 44] width 43 height 25
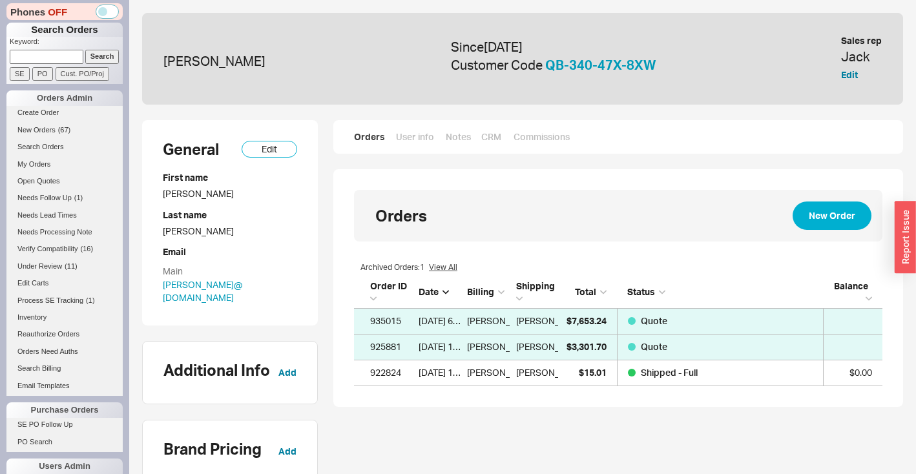
scroll to position [100, 519]
click at [850, 71] on button "Edit" at bounding box center [849, 74] width 17 height 13
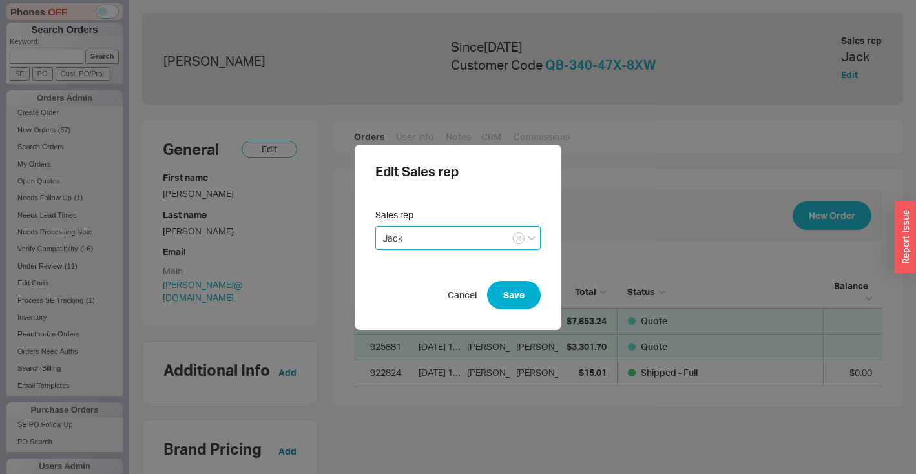
click at [461, 231] on input "Jack" at bounding box center [457, 238] width 165 height 24
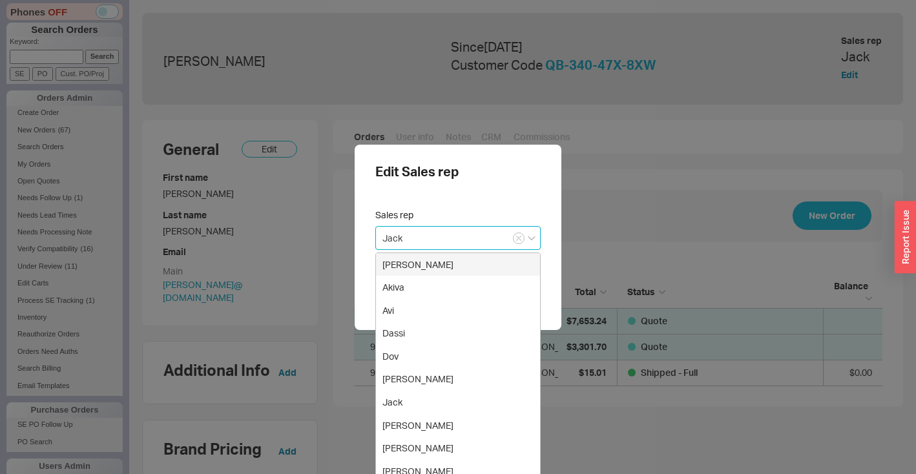
click at [417, 265] on div "[PERSON_NAME]" at bounding box center [458, 264] width 164 height 23
type input "[PERSON_NAME]"
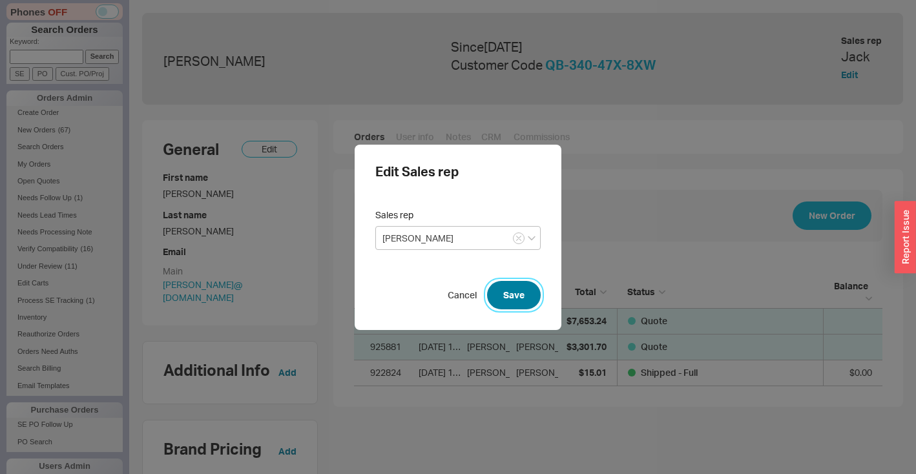
click at [511, 295] on button "Save" at bounding box center [514, 295] width 54 height 28
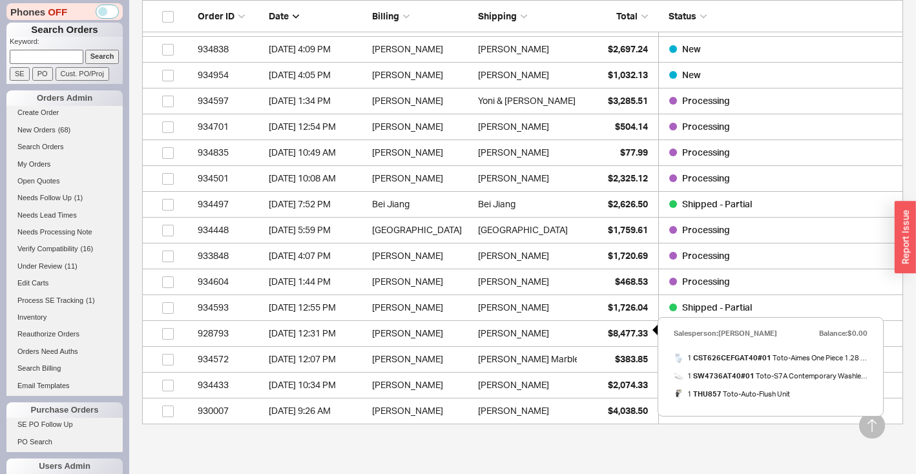
scroll to position [286, 0]
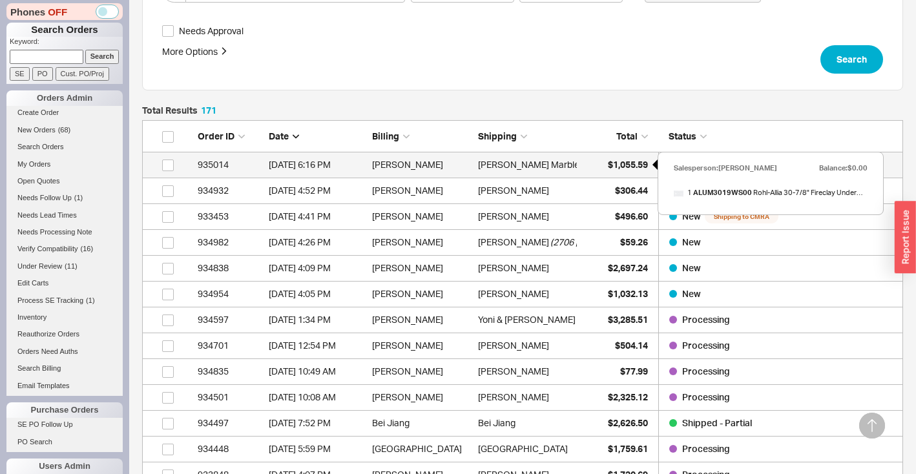
click at [625, 162] on span "$1,055.59" at bounding box center [628, 164] width 40 height 11
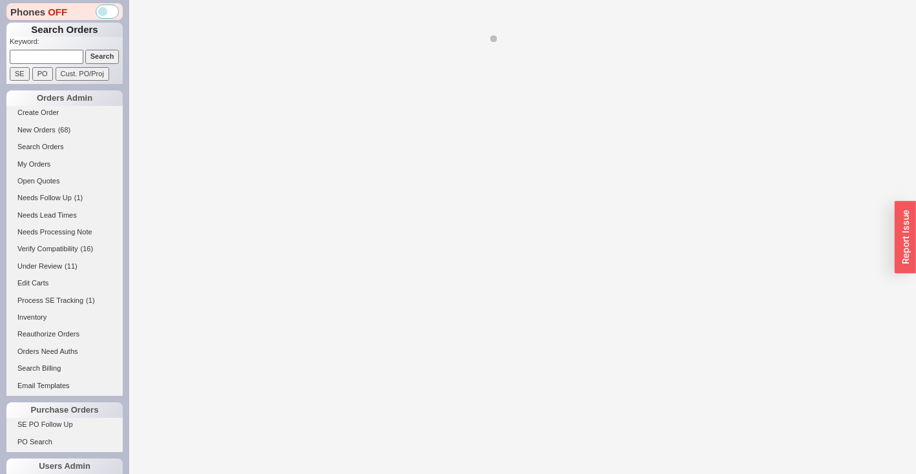
select select "*"
select select "LOW"
select select "3"
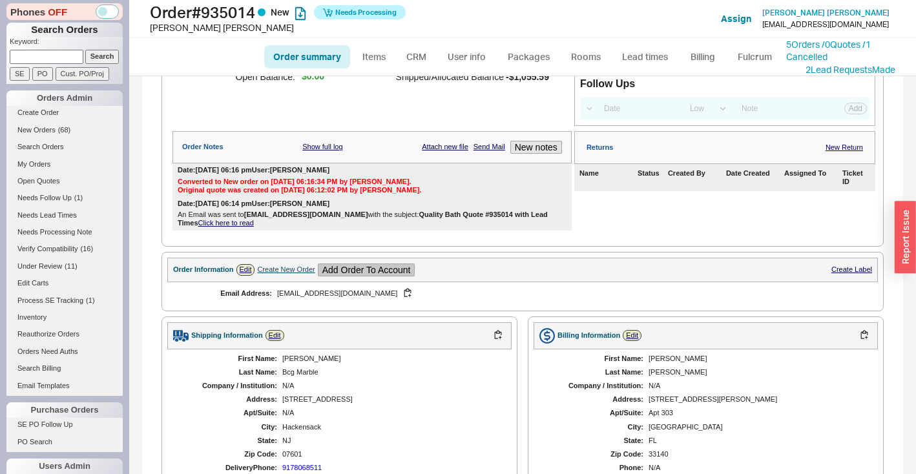
scroll to position [216, 0]
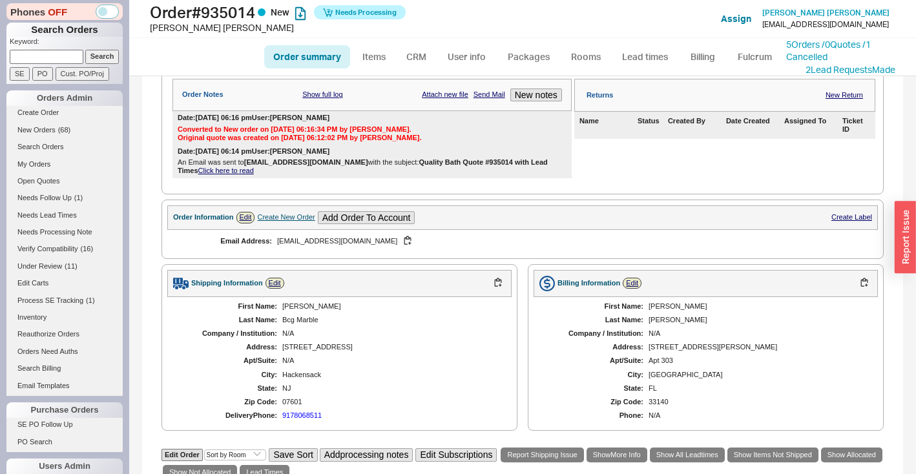
click at [306, 311] on div "Giuseppe" at bounding box center [390, 306] width 216 height 8
copy div "Giuseppe"
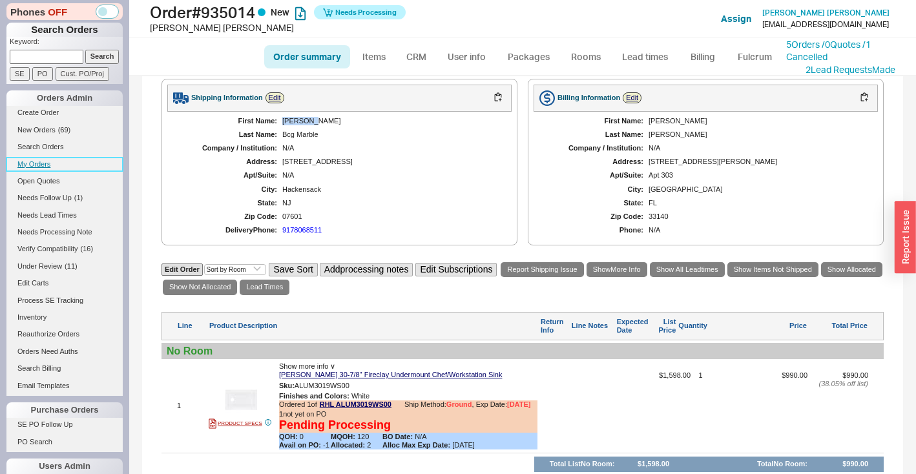
click at [36, 163] on link "My Orders" at bounding box center [64, 165] width 116 height 14
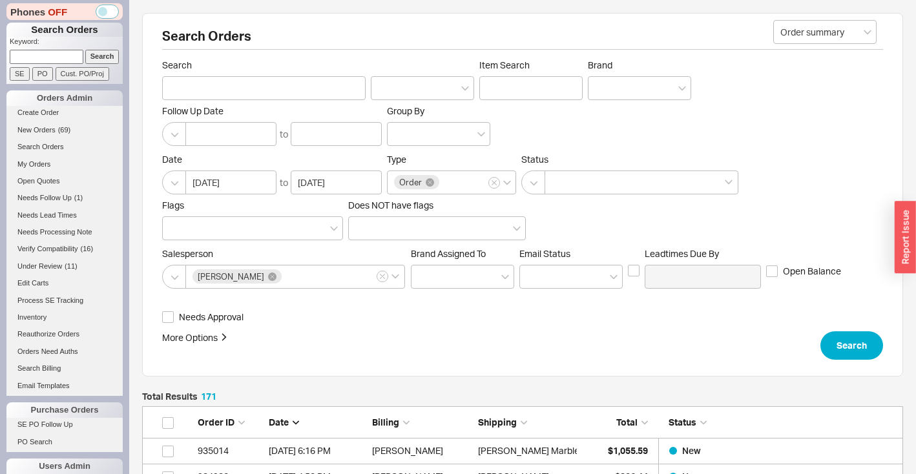
scroll to position [4442, 751]
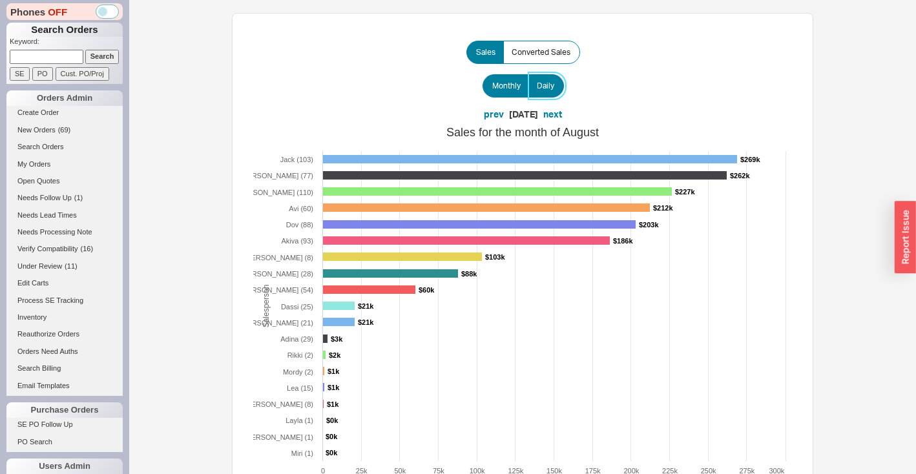
click at [559, 89] on label "Daily" at bounding box center [547, 85] width 36 height 23
click at [0, 0] on input "Daily" at bounding box center [0, 0] width 0 height 0
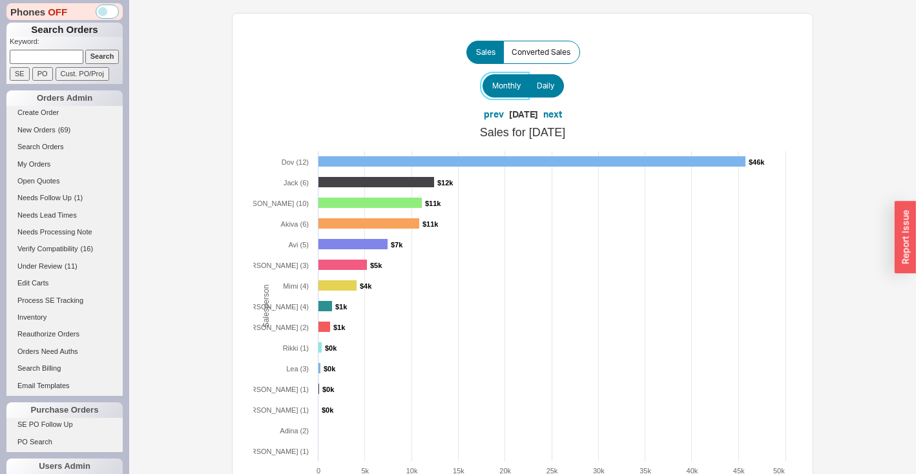
click at [505, 89] on span "Monthly" at bounding box center [506, 86] width 28 height 10
click at [0, 0] on input "Monthly" at bounding box center [0, 0] width 0 height 0
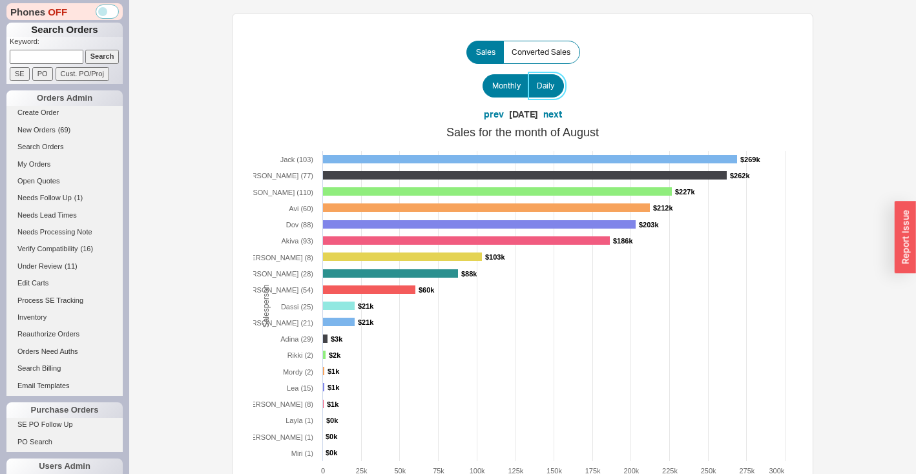
click at [556, 86] on label "Daily" at bounding box center [547, 85] width 36 height 23
click at [0, 0] on input "Daily" at bounding box center [0, 0] width 0 height 0
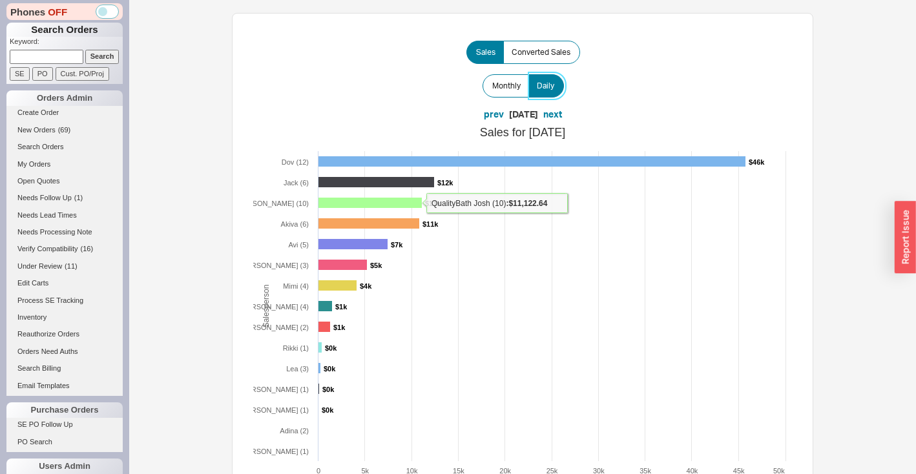
click at [399, 200] on rect at bounding box center [370, 203] width 104 height 10
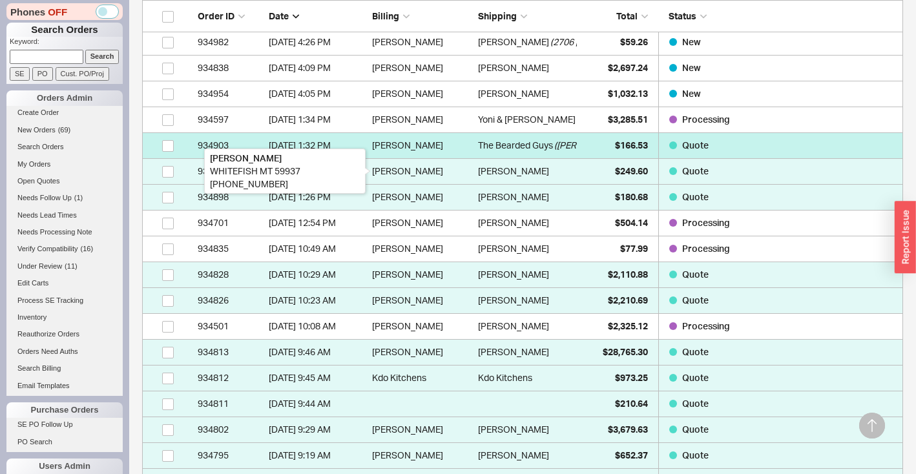
scroll to position [627, 0]
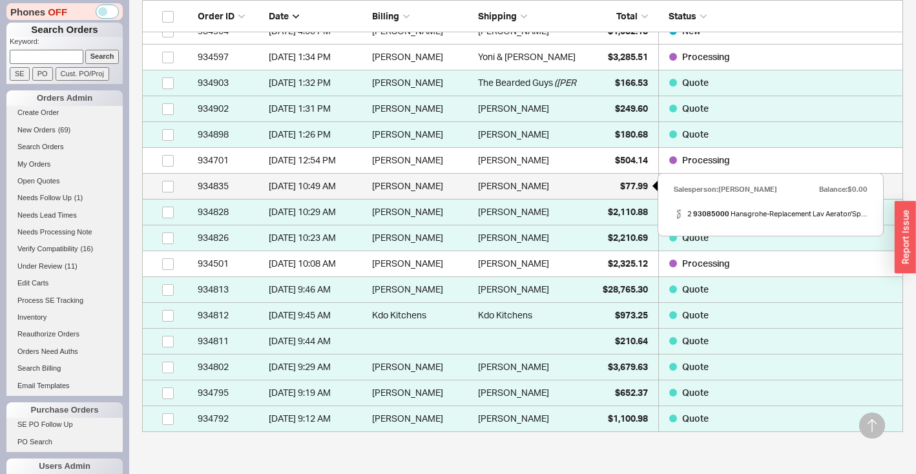
click at [633, 191] on div "$77.99" at bounding box center [615, 186] width 65 height 26
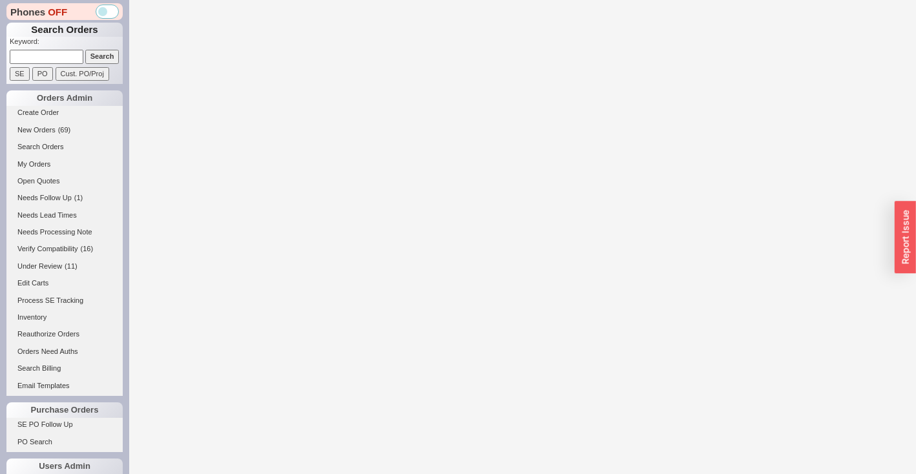
select select "LOW"
select select "3"
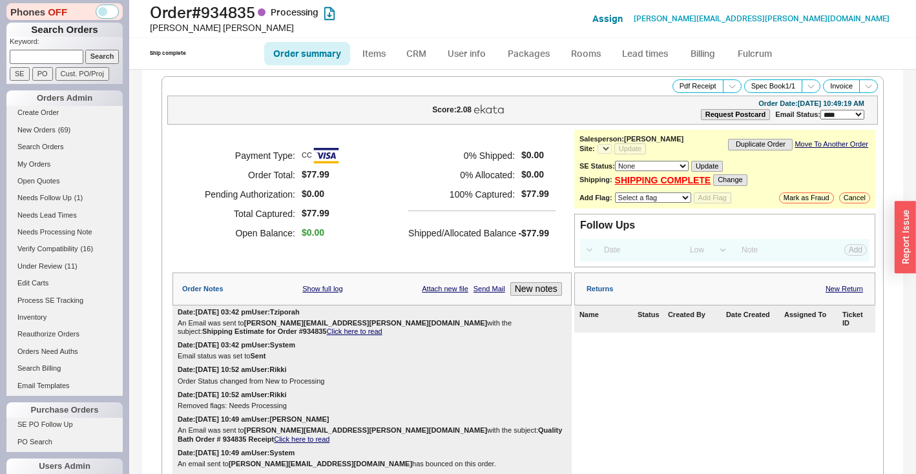
select select "*"
click at [330, 435] on link "Click here to read" at bounding box center [302, 439] width 56 height 8
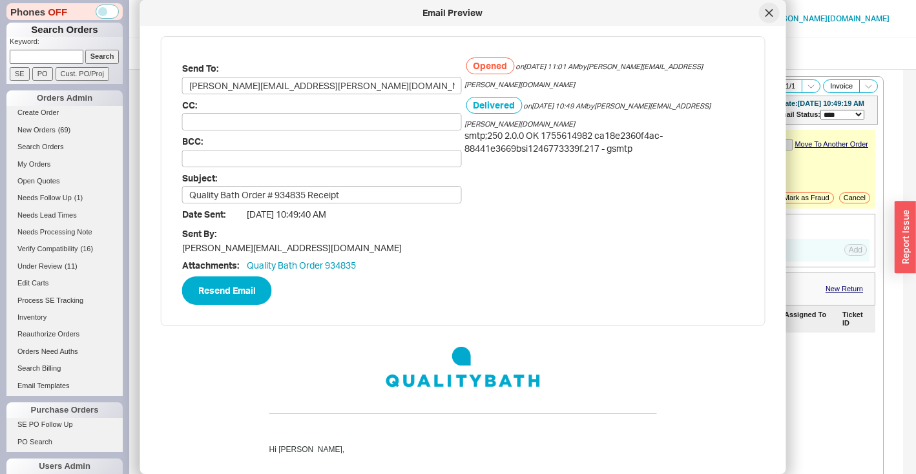
click at [766, 13] on icon at bounding box center [770, 13] width 8 height 8
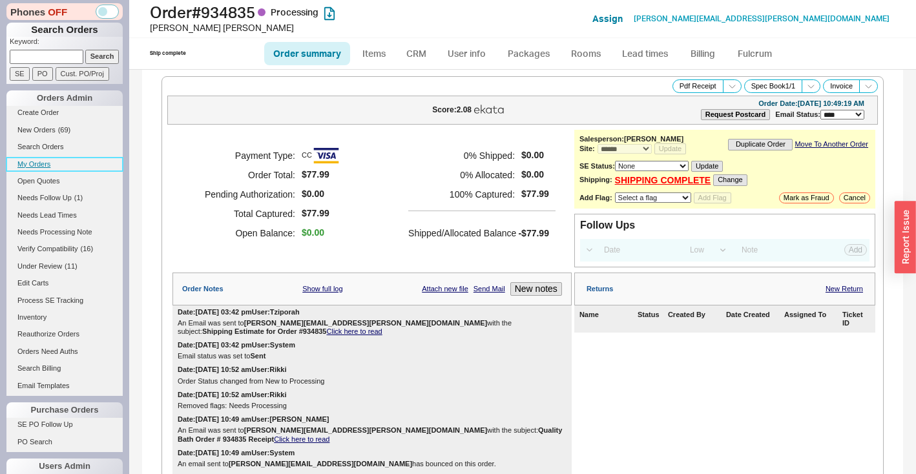
click at [48, 163] on link "My Orders" at bounding box center [64, 165] width 116 height 14
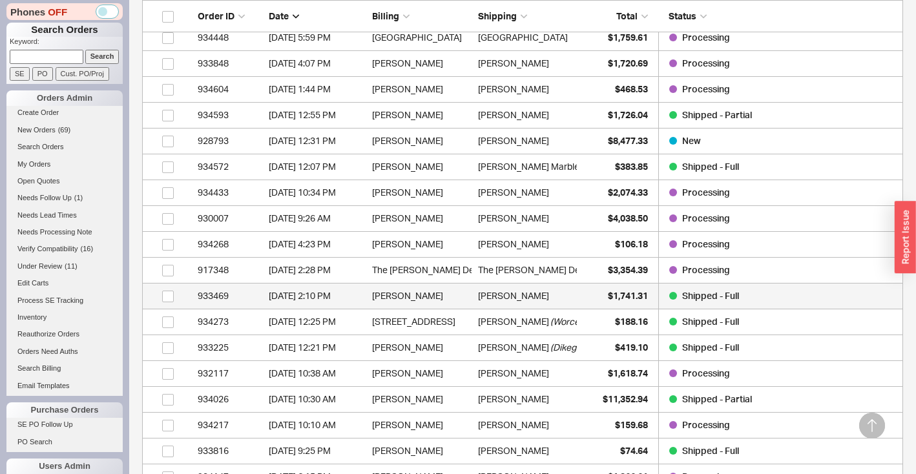
scroll to position [483, 0]
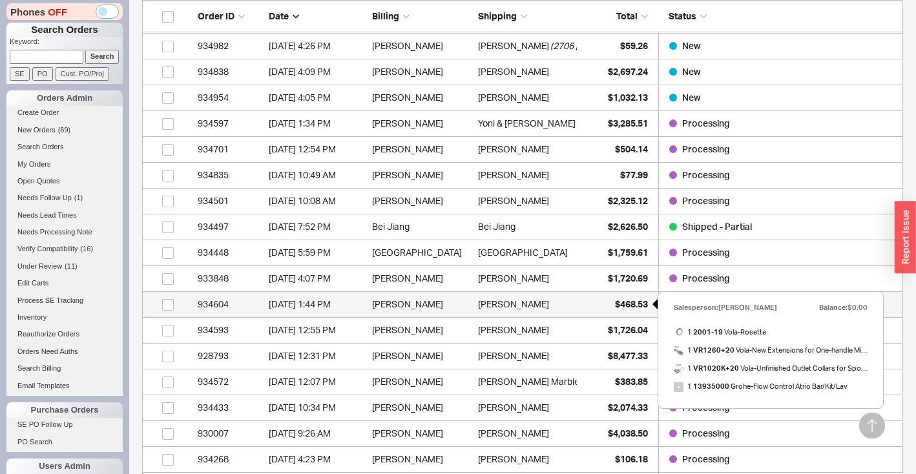
click at [607, 302] on div "$468.53" at bounding box center [615, 304] width 65 height 26
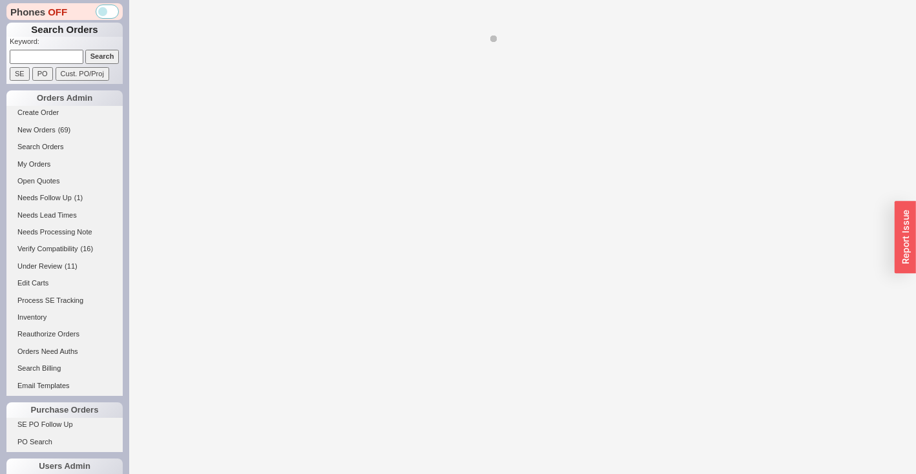
select select "*"
select select "LOW"
select select "3"
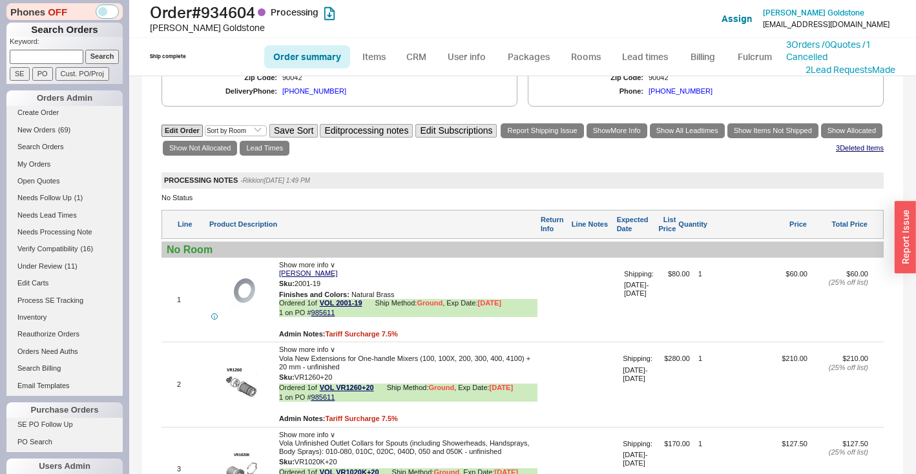
scroll to position [706, 0]
click at [519, 65] on link "Packages" at bounding box center [528, 56] width 61 height 23
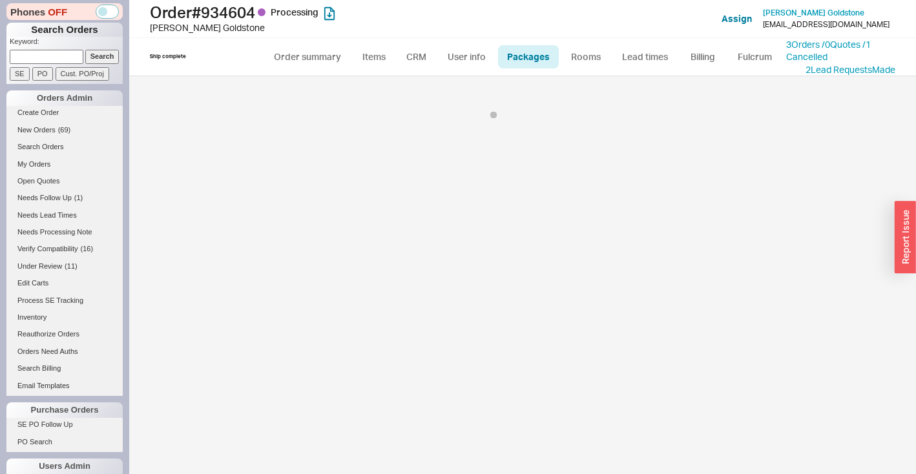
select select "1"
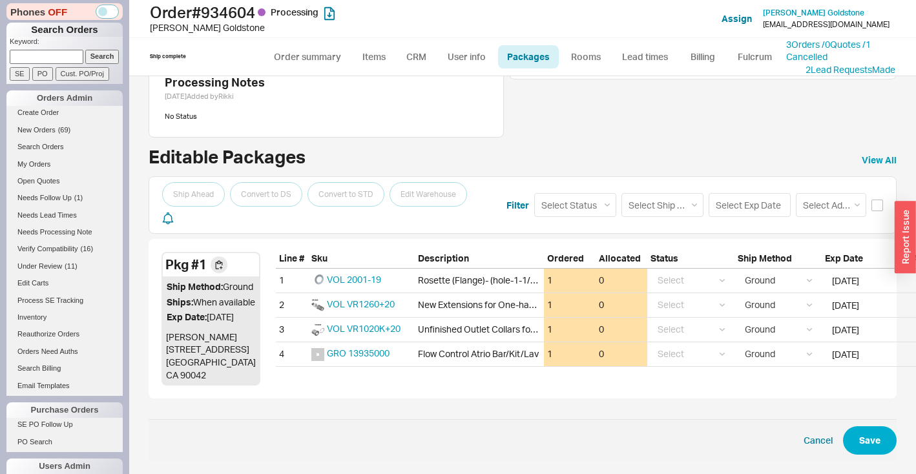
scroll to position [190, 0]
click at [825, 342] on input "[DATE]" at bounding box center [863, 354] width 76 height 24
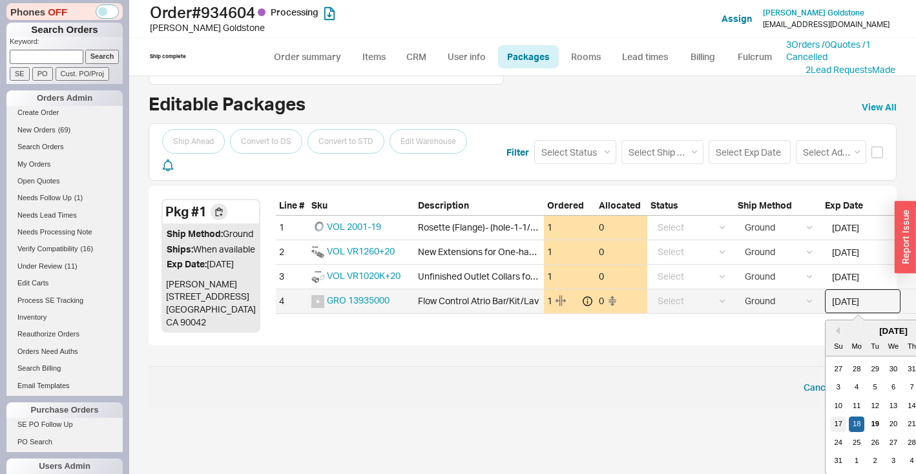
click at [831, 417] on div "17" at bounding box center [839, 425] width 16 height 16
type input "[DATE]"
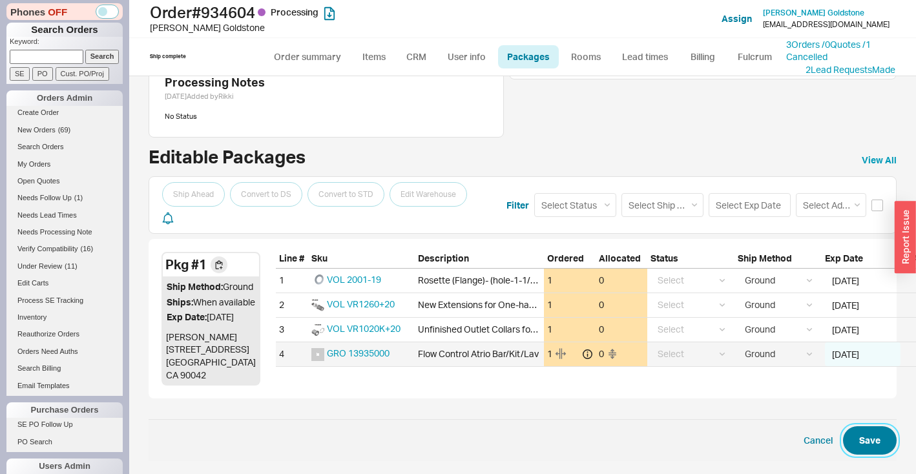
click at [874, 436] on button "Save" at bounding box center [870, 440] width 54 height 28
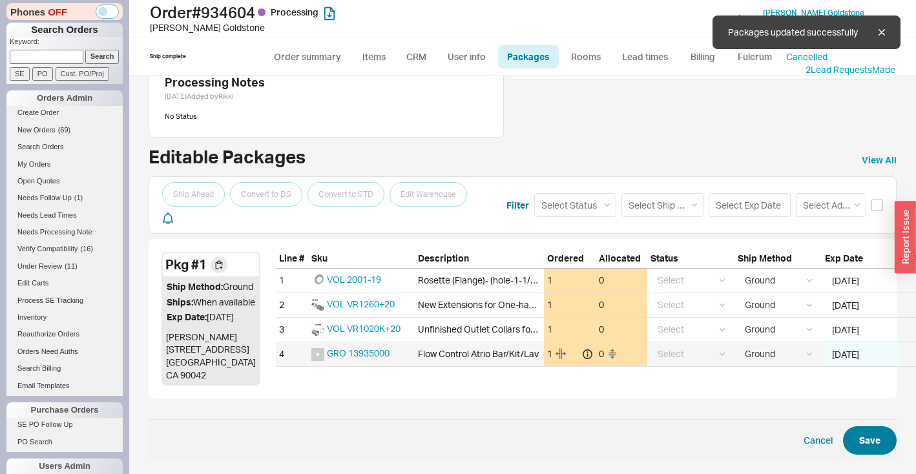
select select "1"
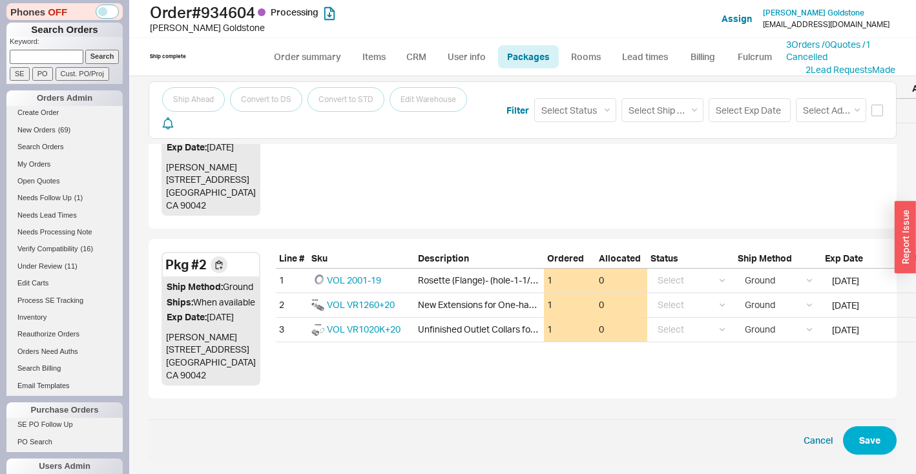
scroll to position [479, 0]
click at [321, 62] on div "No DS items selected" at bounding box center [345, 71] width 89 height 19
click at [295, 58] on link "Order summary" at bounding box center [307, 56] width 86 height 23
select select "*"
select select "LOW"
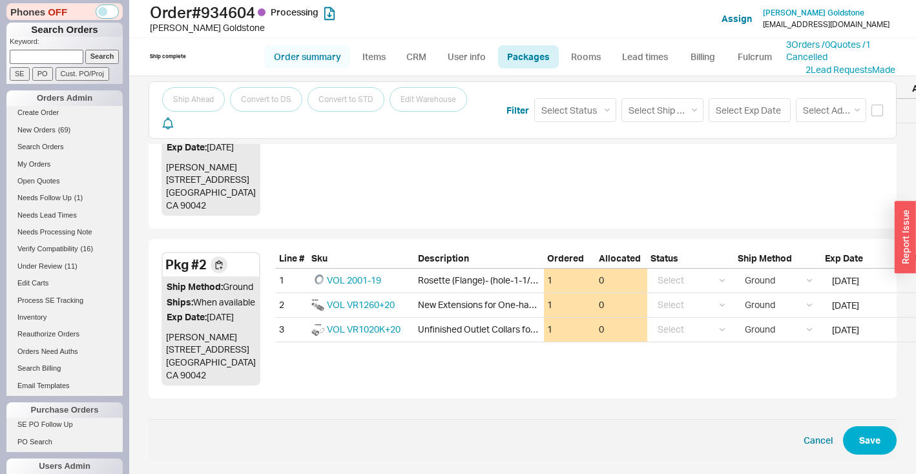
select select "3"
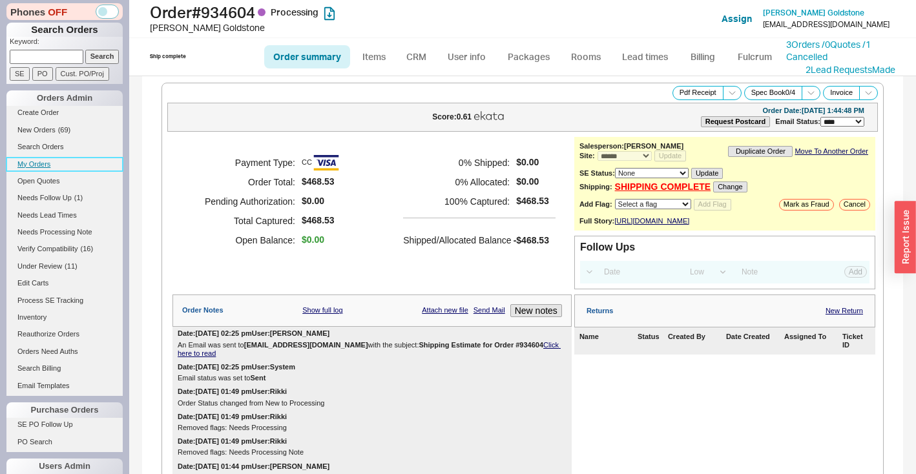
click at [53, 168] on link "My Orders" at bounding box center [64, 165] width 116 height 14
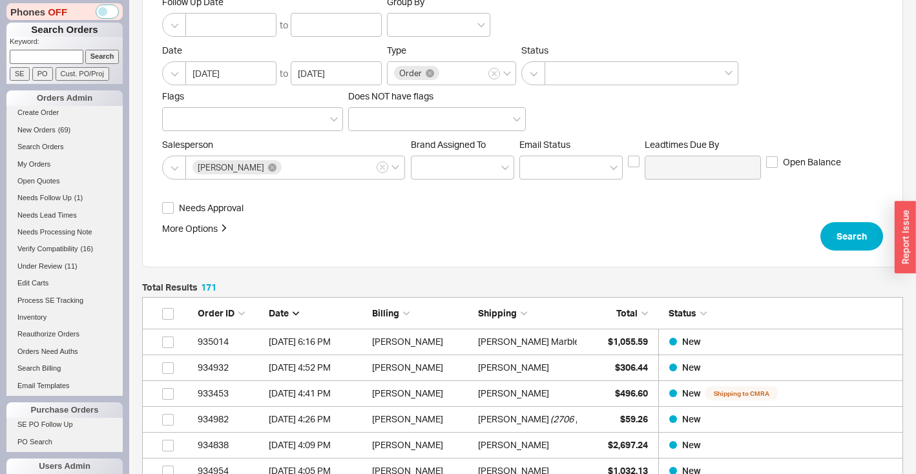
scroll to position [233, 0]
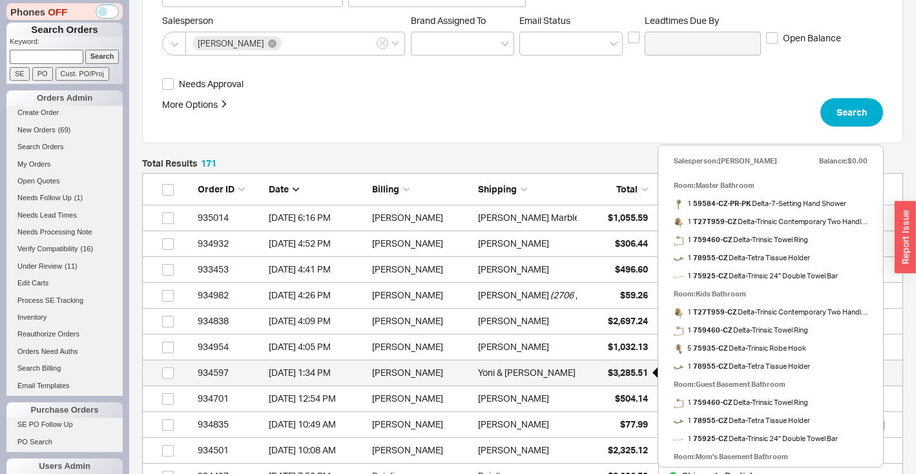
click at [592, 366] on div "$3,285.51" at bounding box center [615, 373] width 65 height 26
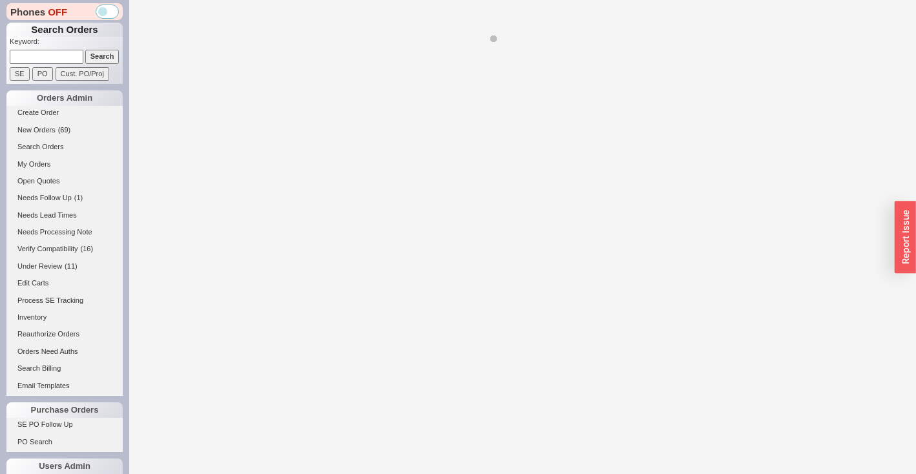
select select "*"
select select "LOW"
select select "3"
